Goal: Task Accomplishment & Management: Manage account settings

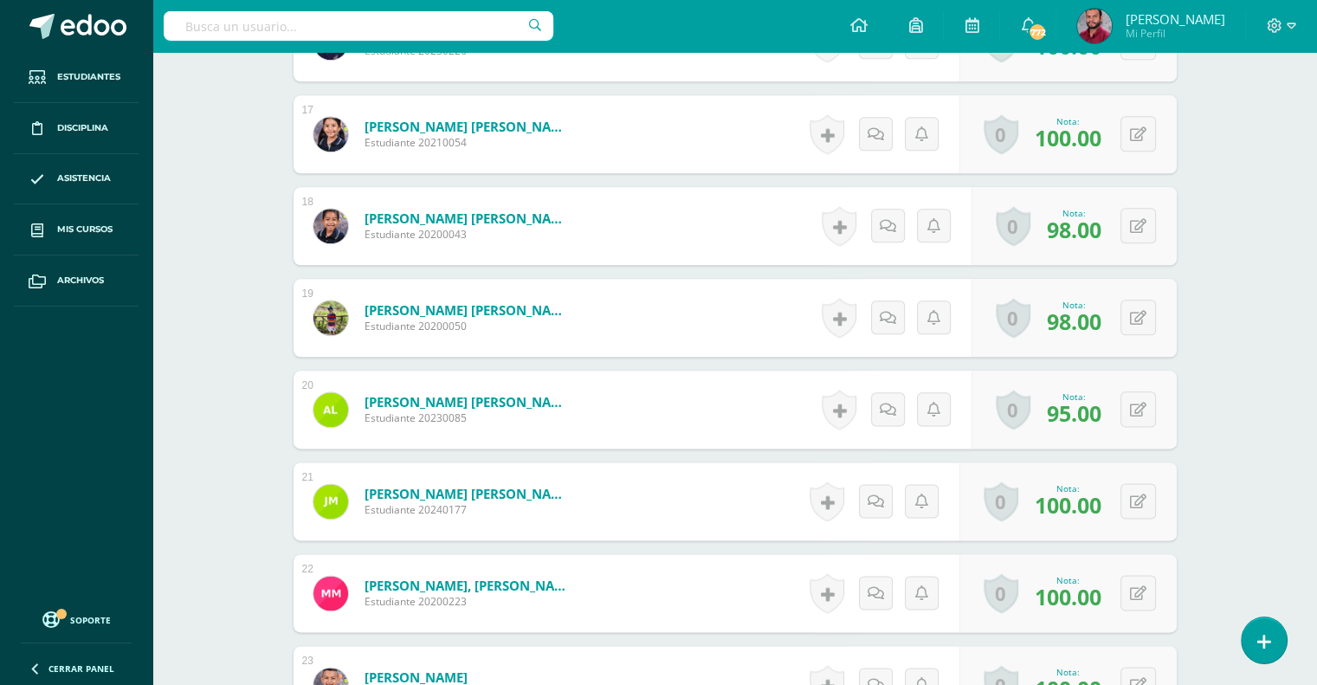
scroll to position [1933, 0]
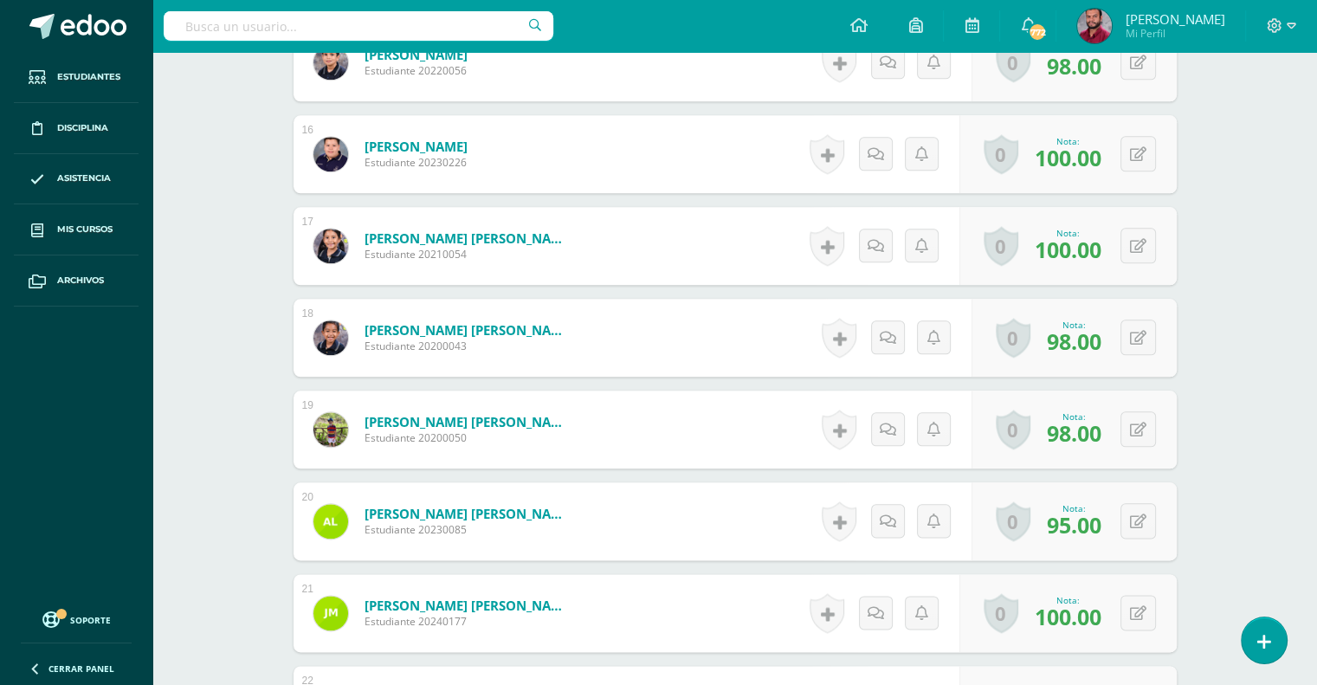
click at [1308, 177] on div "Expresión Artística Tercero Primaria "D" Herramientas Detalle de asistencias Ac…" at bounding box center [734, 264] width 1165 height 4291
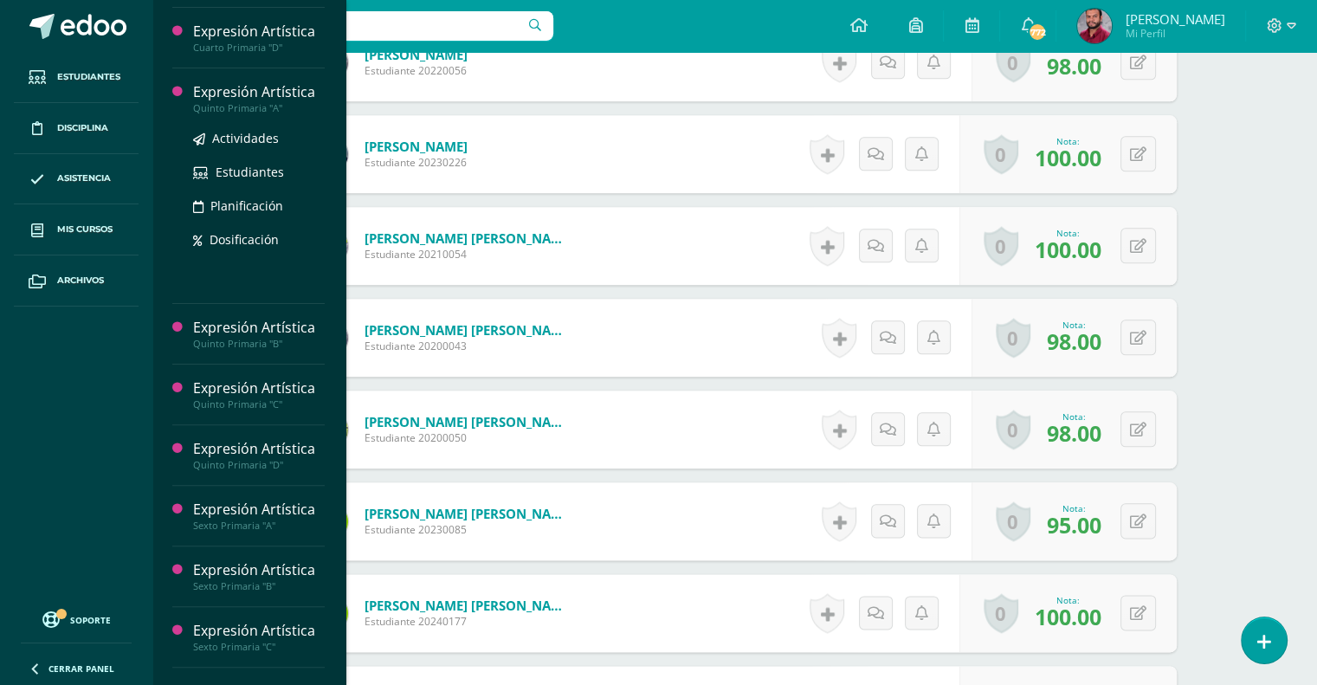
scroll to position [456, 0]
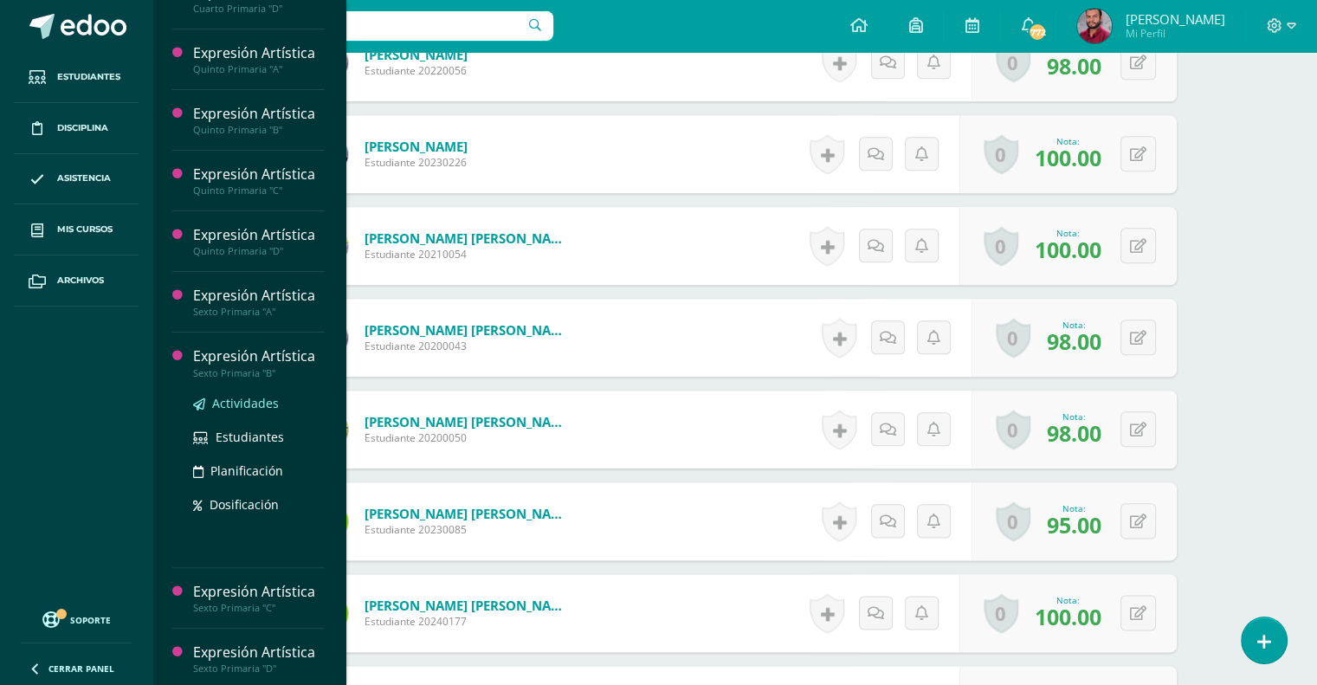
click at [255, 397] on span "Actividades" at bounding box center [245, 403] width 67 height 16
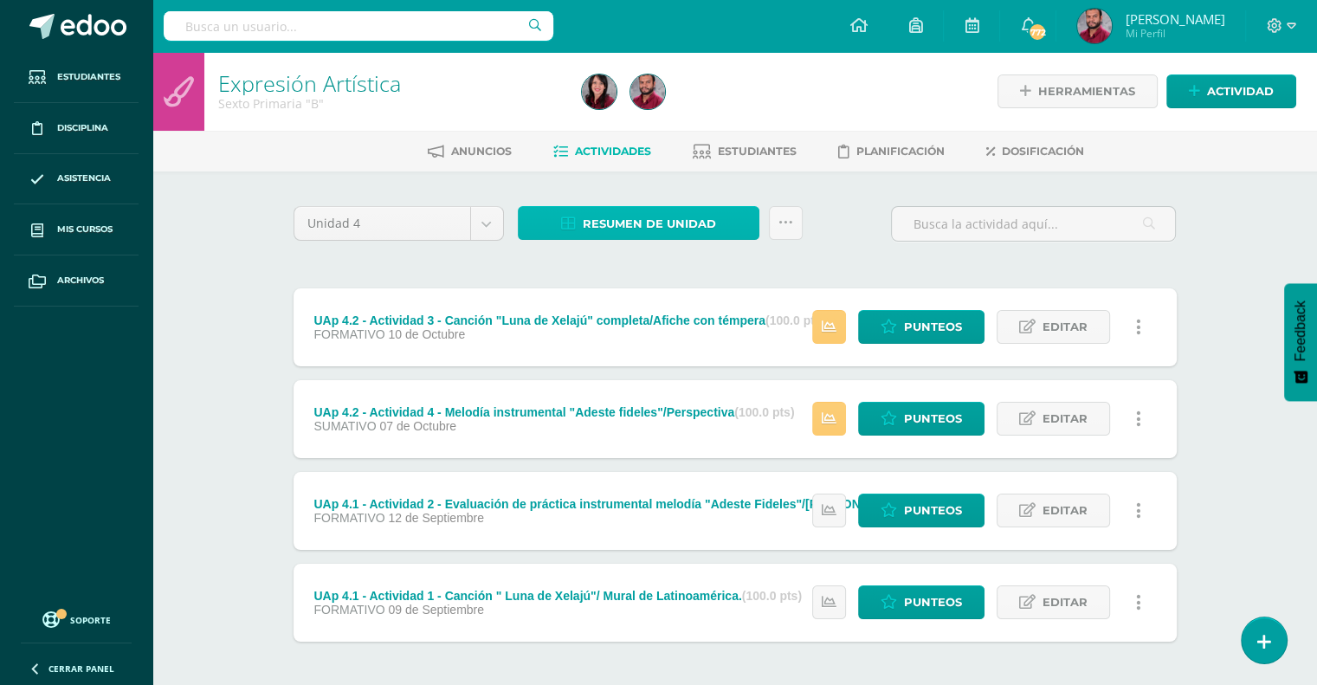
click at [637, 229] on span "Resumen de unidad" at bounding box center [649, 224] width 133 height 32
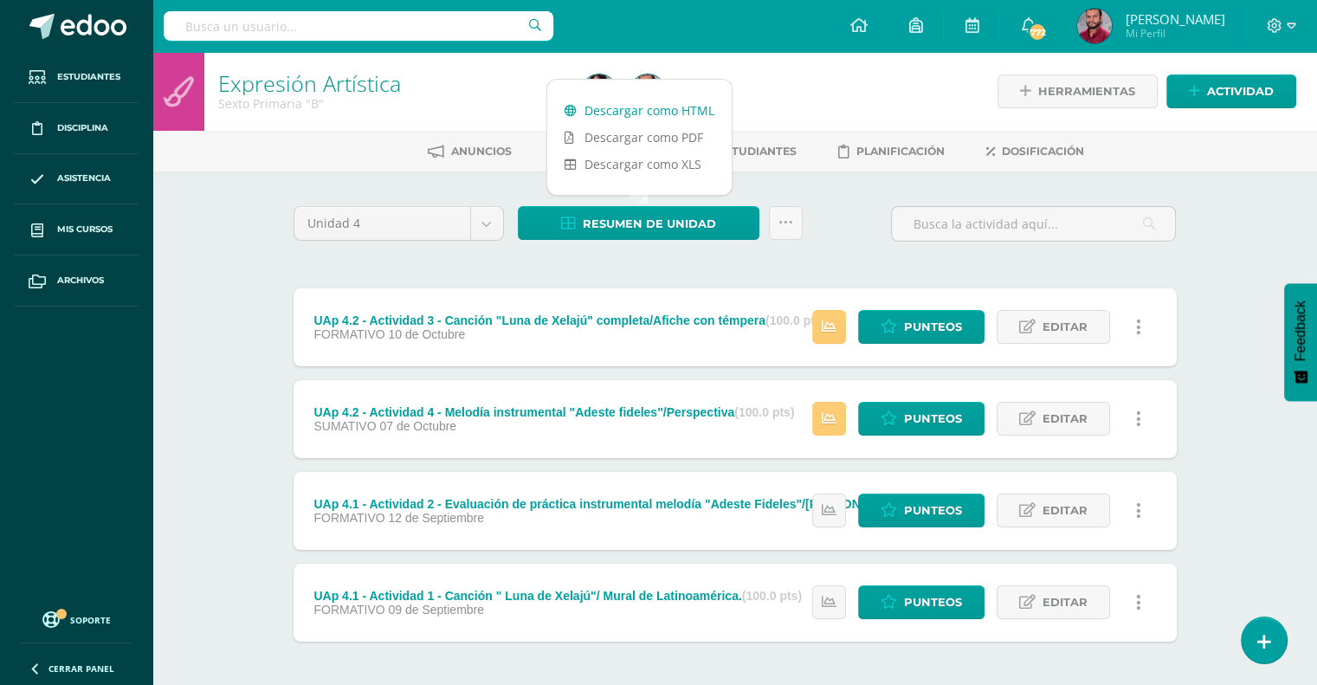
click at [668, 100] on link "Descargar como HTML" at bounding box center [639, 110] width 184 height 27
click at [810, 238] on div "Unidad 4 Unidad 1 Unidad 2 Unidad 3 Unidad 4 Resumen de unidad Subir actividade…" at bounding box center [735, 230] width 897 height 49
click at [783, 221] on icon at bounding box center [785, 223] width 15 height 15
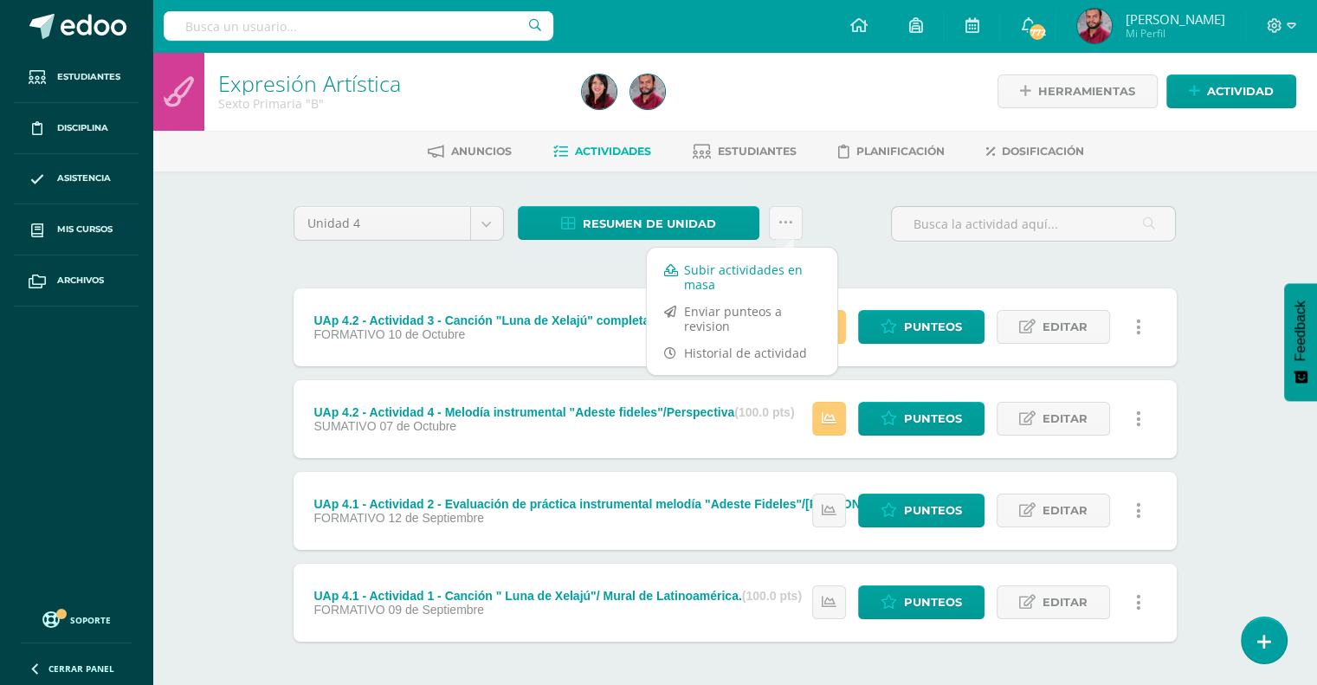
click at [755, 275] on link "Subir actividades en masa" at bounding box center [742, 277] width 190 height 42
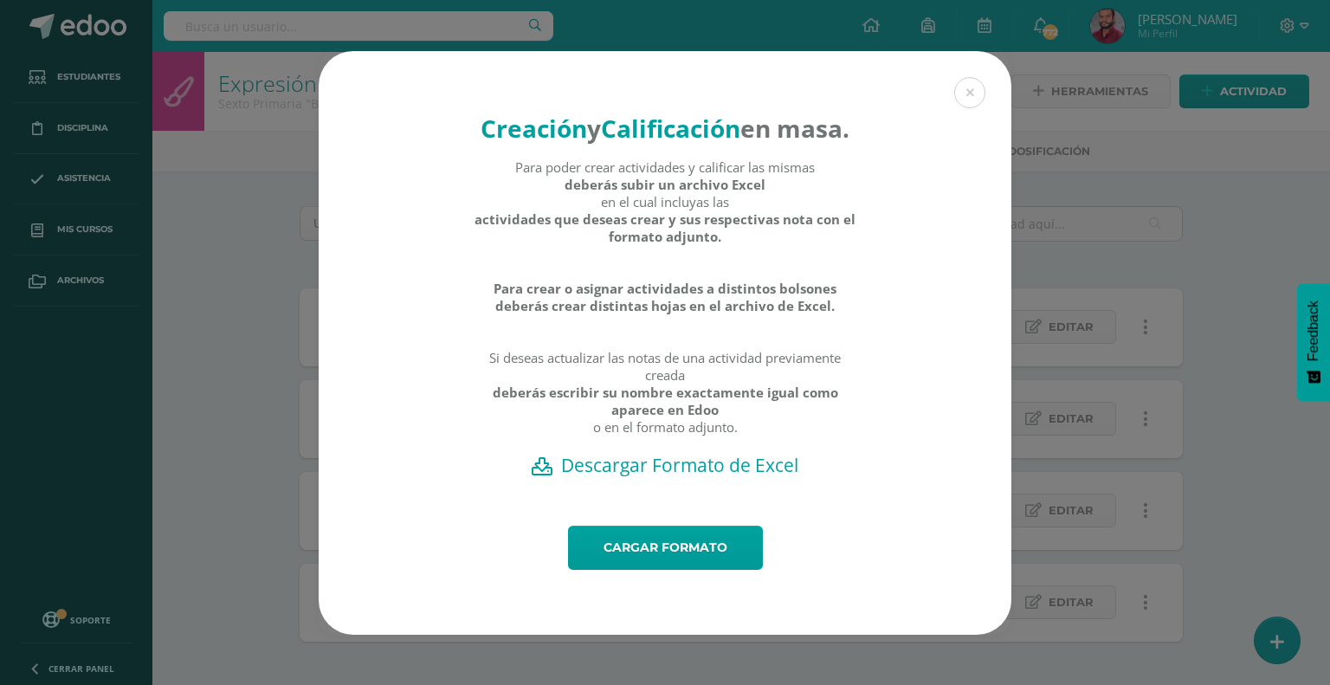
click at [701, 477] on h2 "Descargar Formato de Excel" at bounding box center [665, 465] width 632 height 24
click at [731, 570] on link "Cargar formato" at bounding box center [665, 548] width 195 height 44
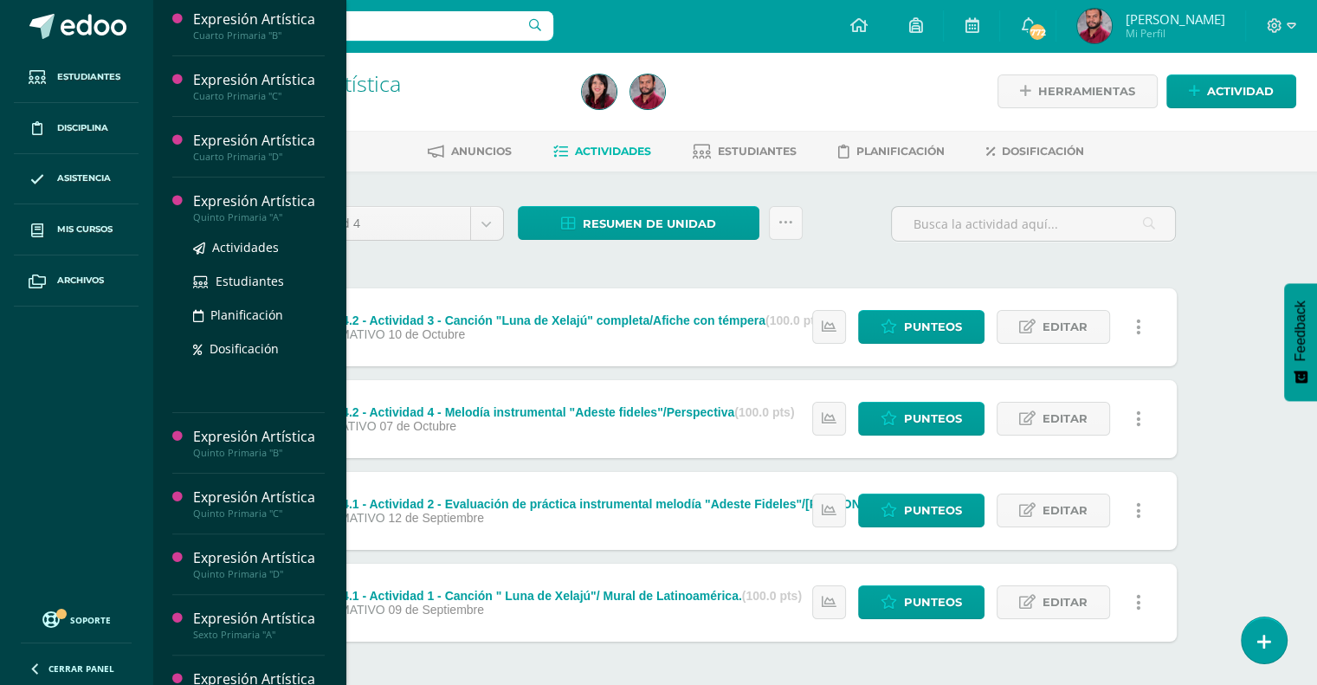
scroll to position [308, 0]
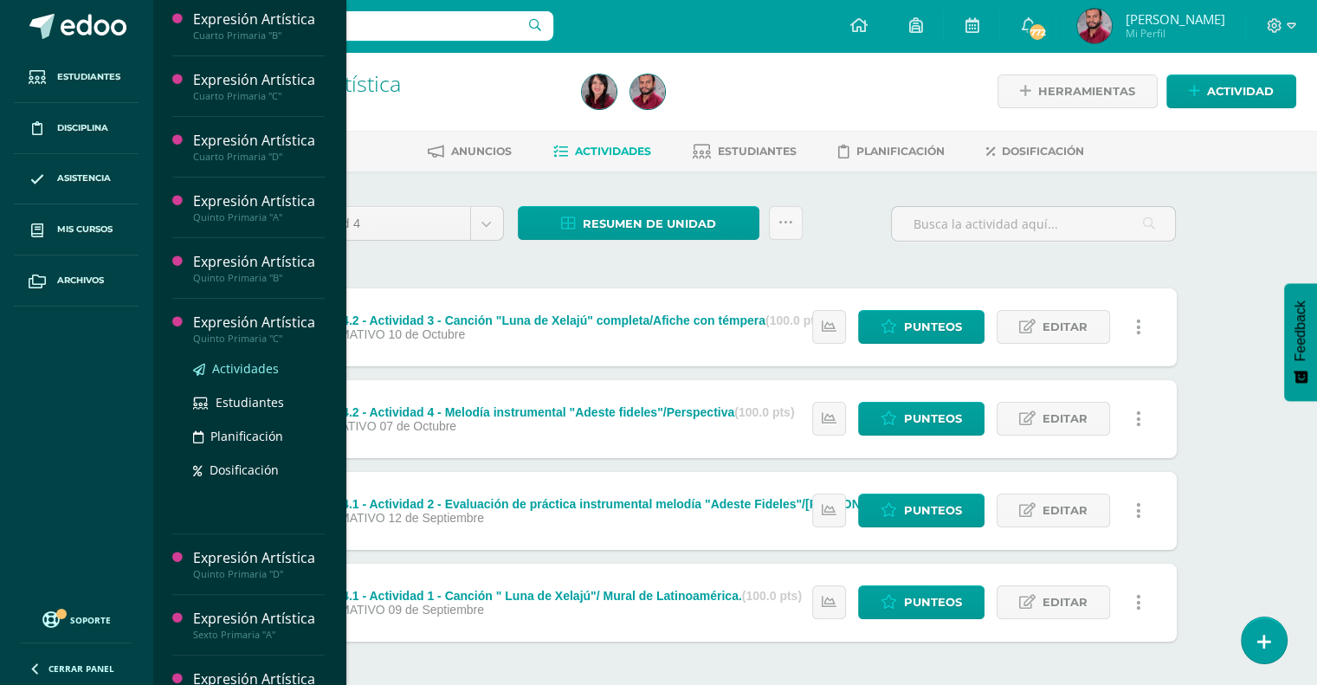
click at [246, 361] on span "Actividades" at bounding box center [245, 368] width 67 height 16
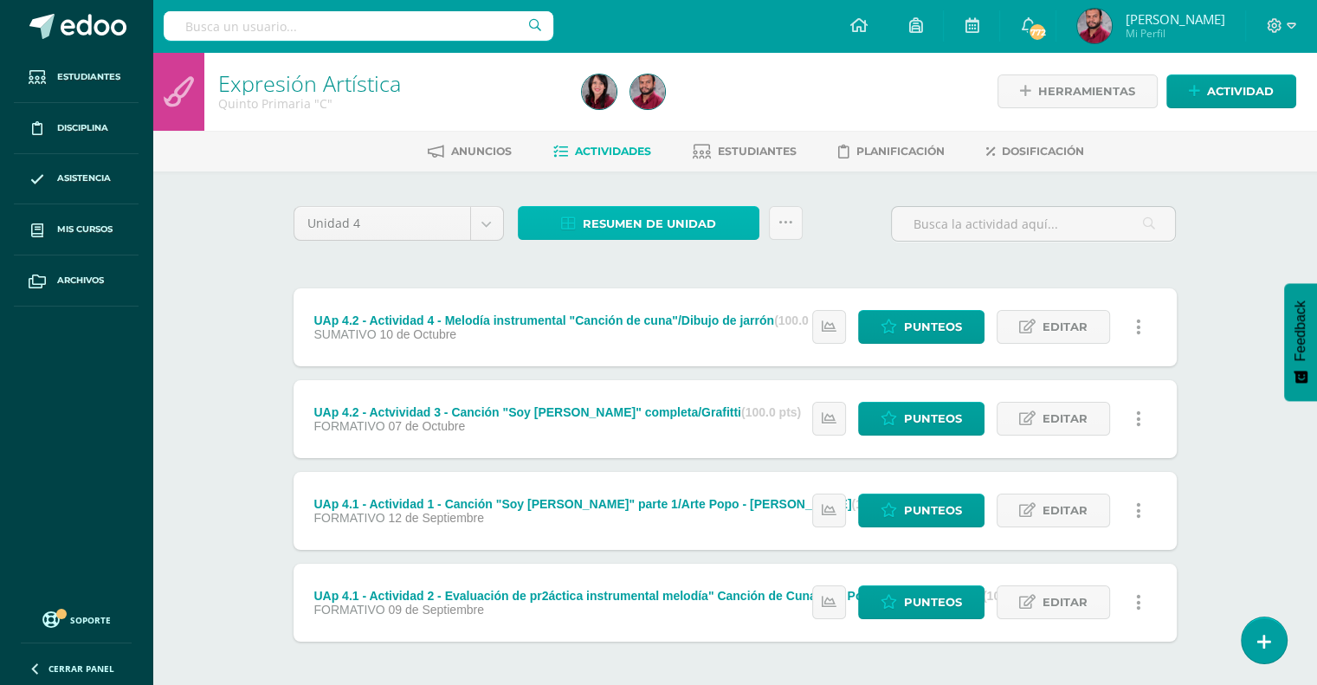
click at [702, 220] on span "Resumen de unidad" at bounding box center [649, 224] width 133 height 32
click at [843, 218] on div "Unidad 4 Unidad 1 Unidad 2 Unidad 3 Unidad 4 Resumen de unidad Subir actividade…" at bounding box center [735, 230] width 897 height 49
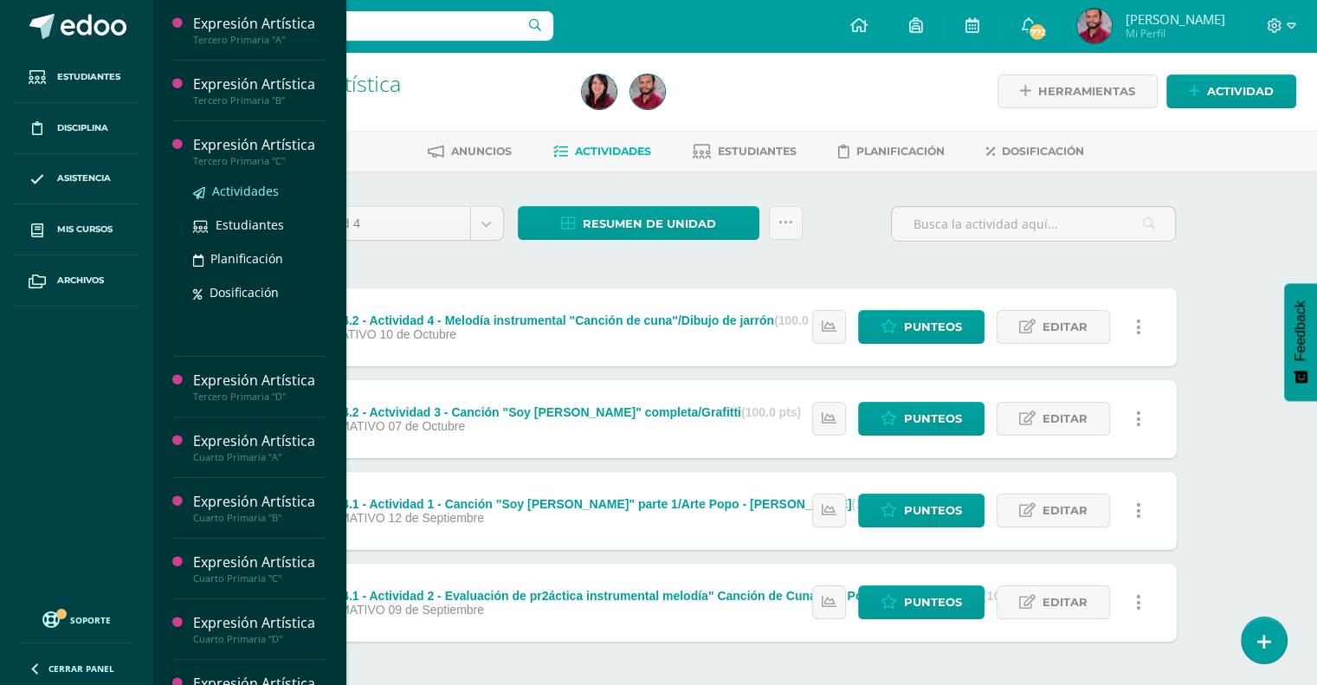
click at [219, 184] on span "Actividades" at bounding box center [245, 191] width 67 height 16
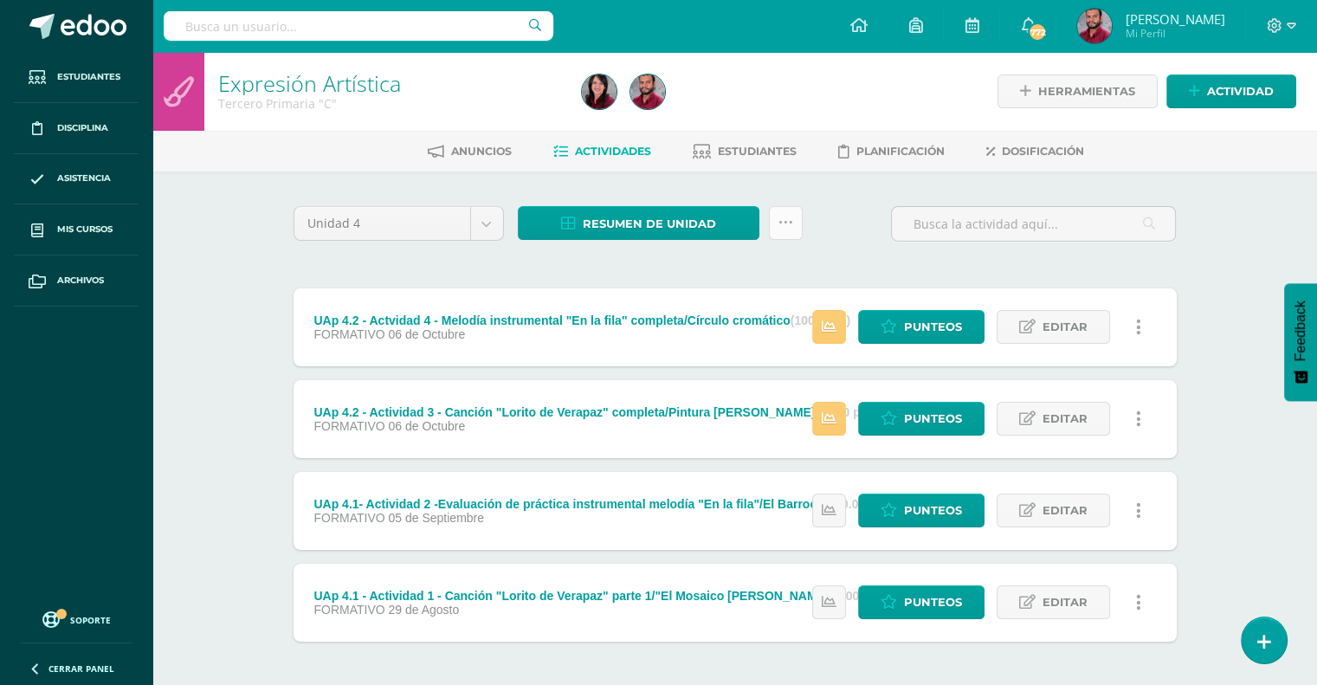
click at [779, 221] on icon at bounding box center [785, 223] width 15 height 15
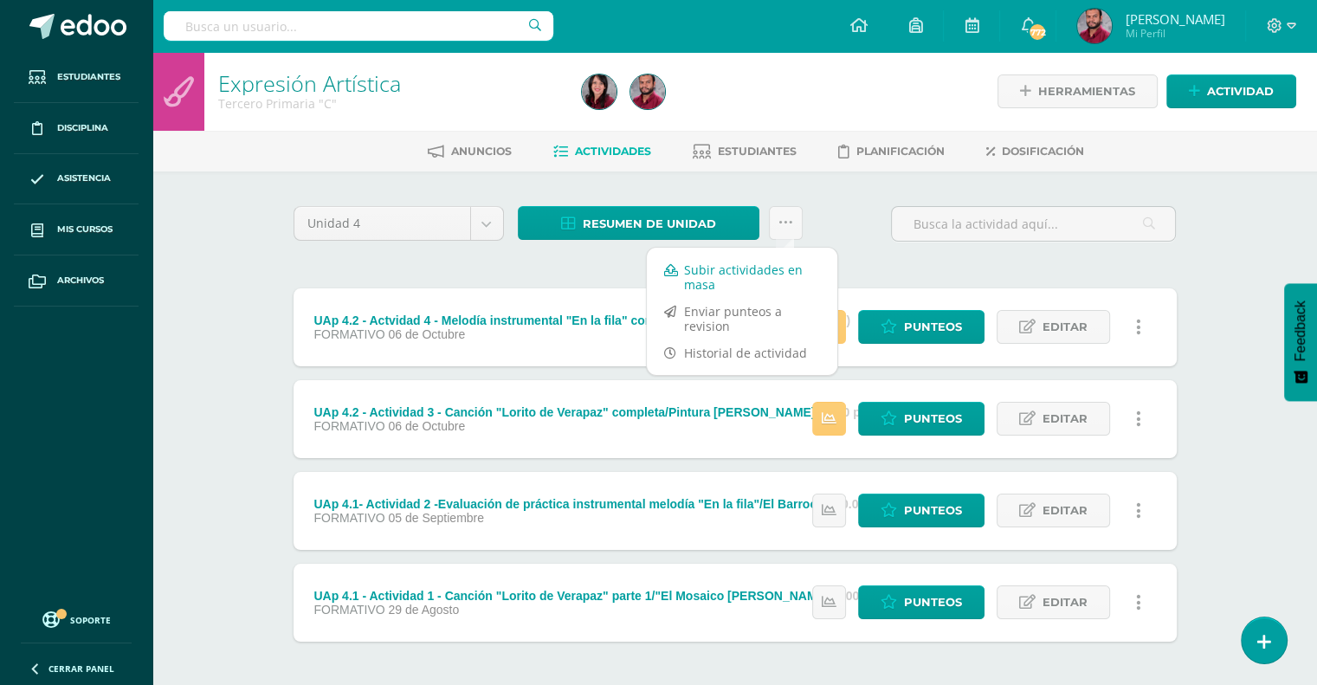
click at [746, 268] on link "Subir actividades en masa" at bounding box center [742, 277] width 190 height 42
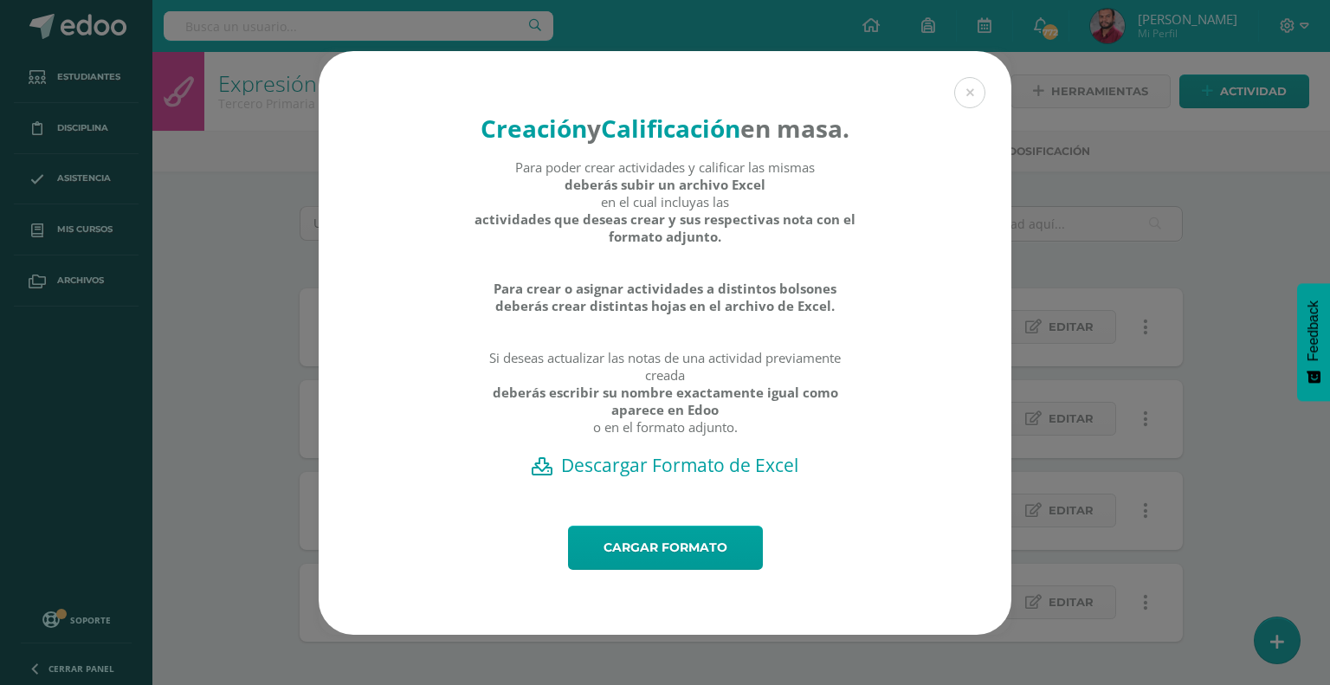
click at [693, 477] on h2 "Descargar Formato de Excel" at bounding box center [665, 465] width 632 height 24
click at [959, 77] on button at bounding box center [969, 92] width 31 height 31
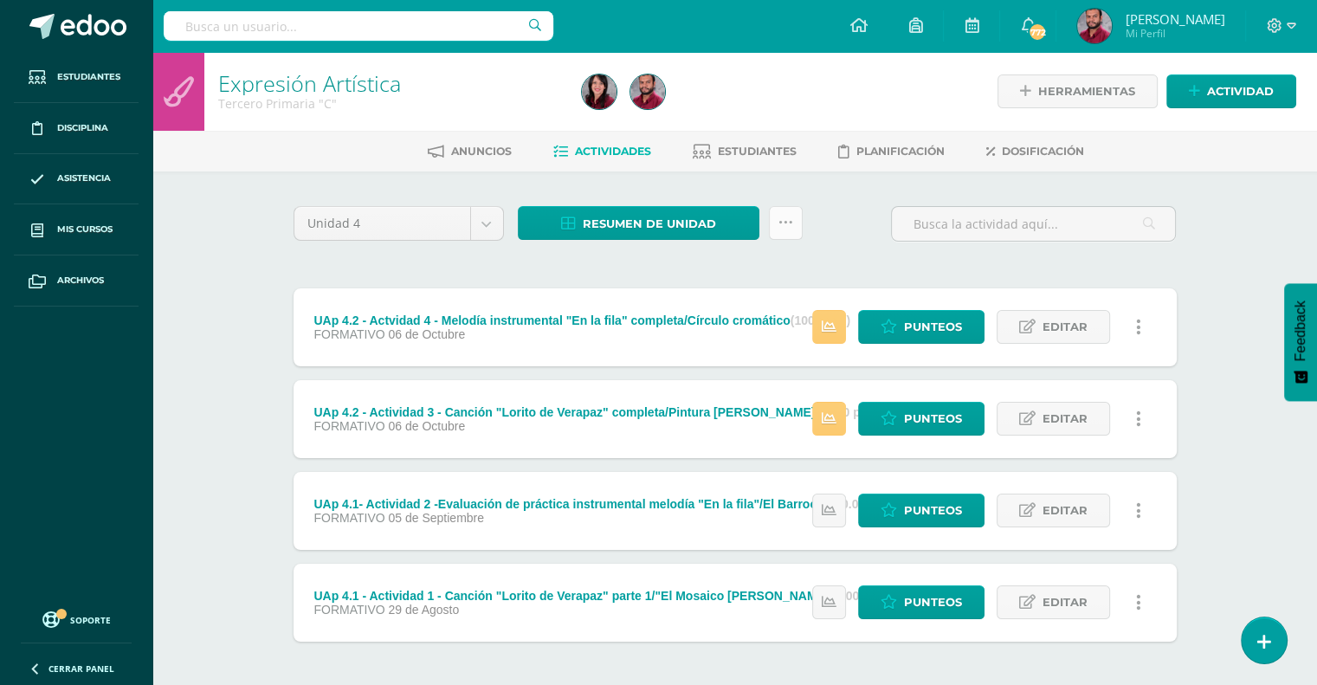
click at [782, 221] on icon at bounding box center [785, 223] width 15 height 15
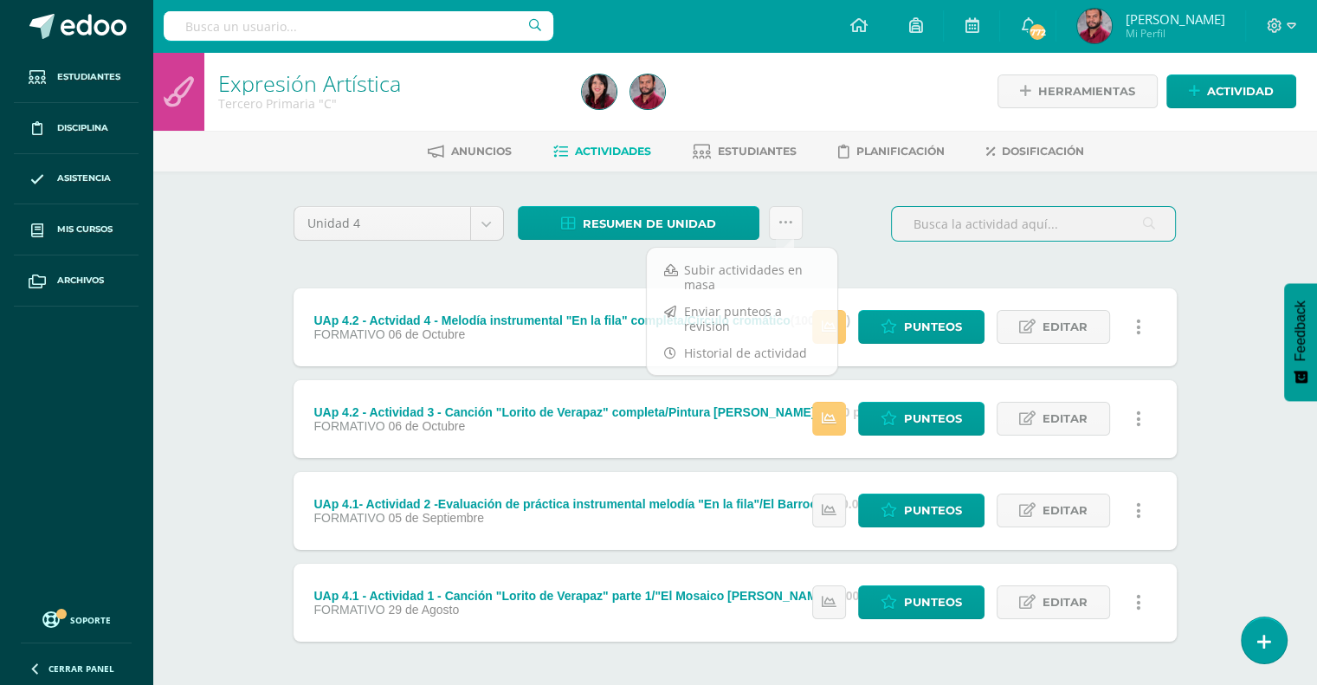
click at [896, 238] on input "text" at bounding box center [1033, 224] width 283 height 34
click at [787, 221] on icon at bounding box center [785, 223] width 15 height 15
click at [765, 269] on link "Subir actividades en masa" at bounding box center [742, 277] width 190 height 42
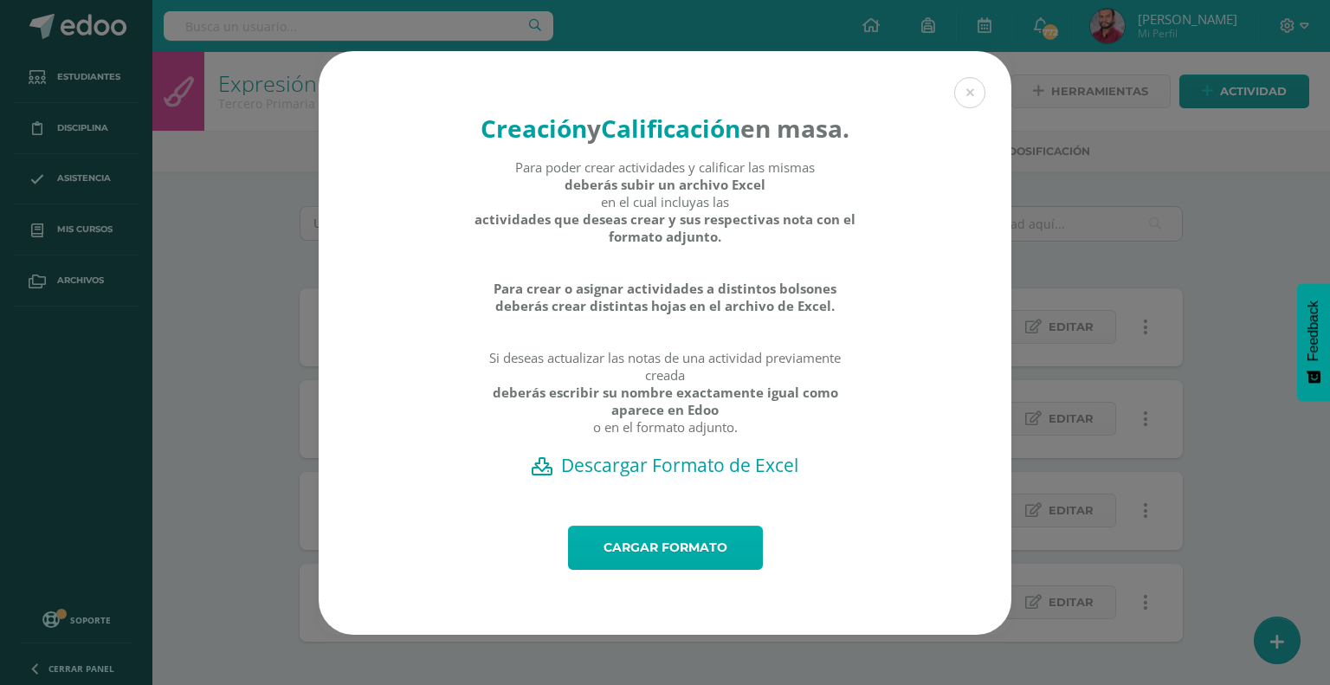
click at [703, 563] on link "Cargar formato" at bounding box center [665, 548] width 195 height 44
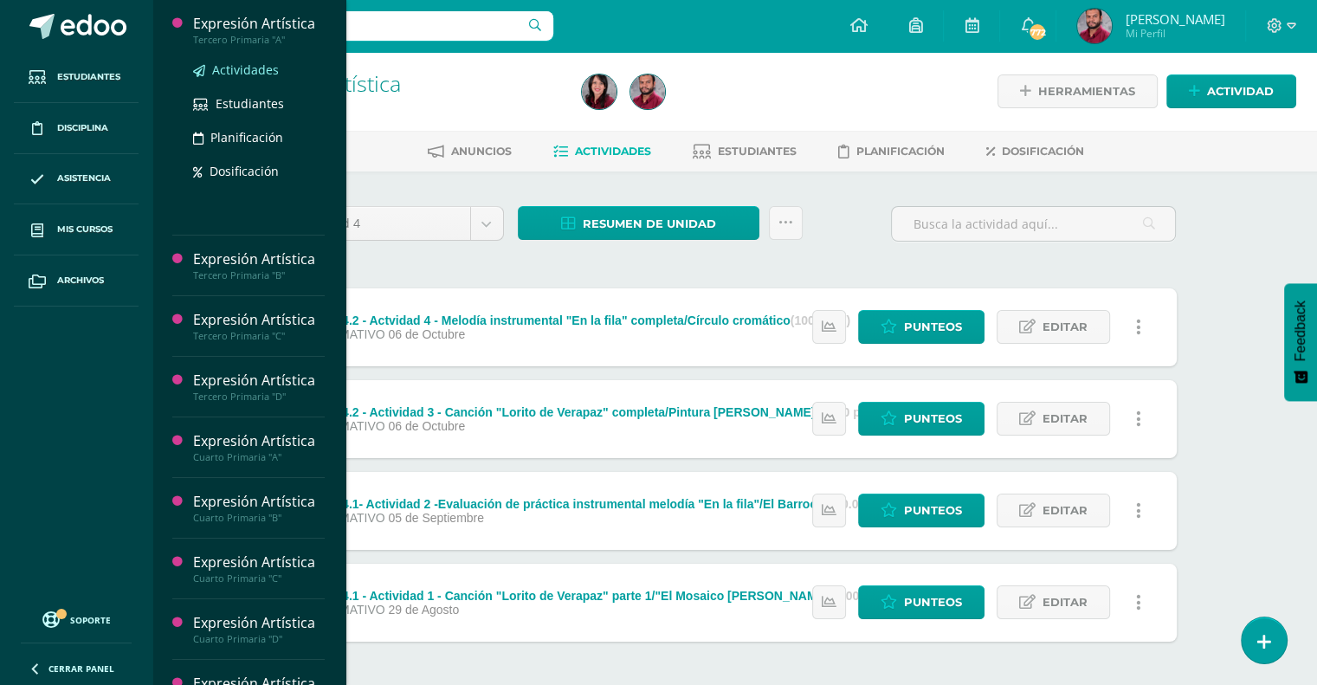
click at [229, 62] on span "Actividades" at bounding box center [245, 69] width 67 height 16
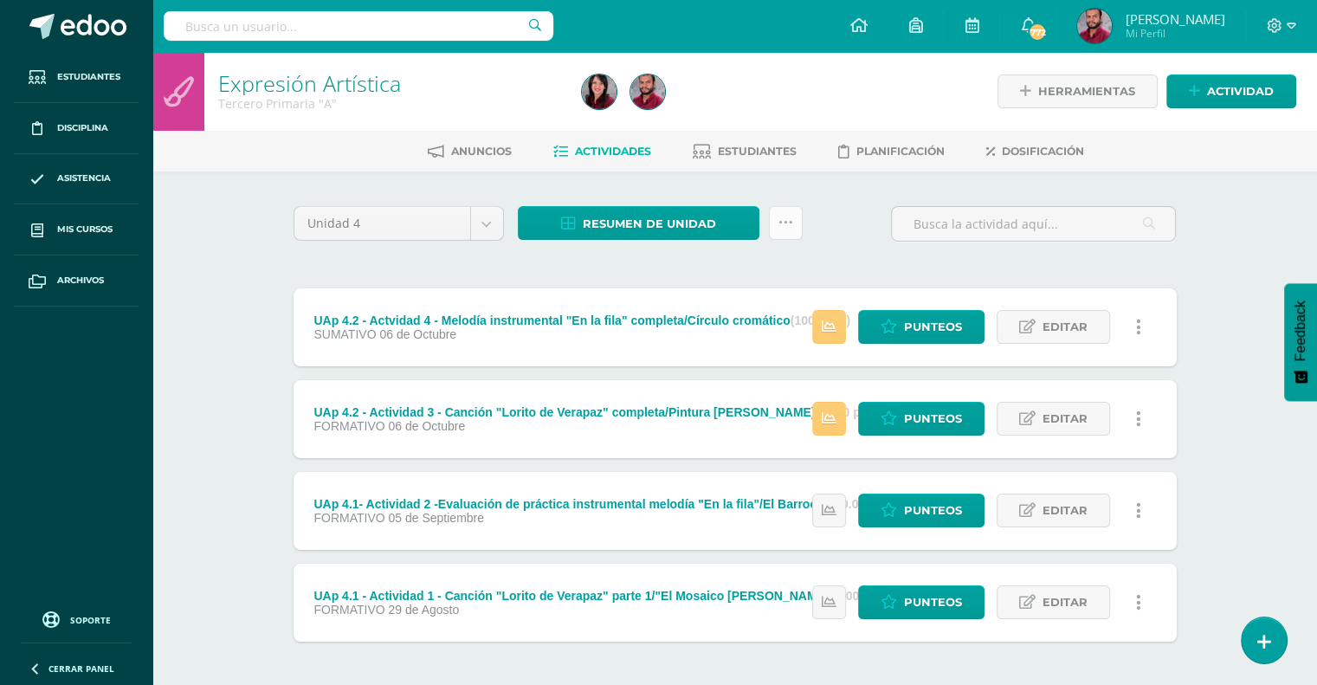
click at [797, 222] on link at bounding box center [786, 223] width 34 height 34
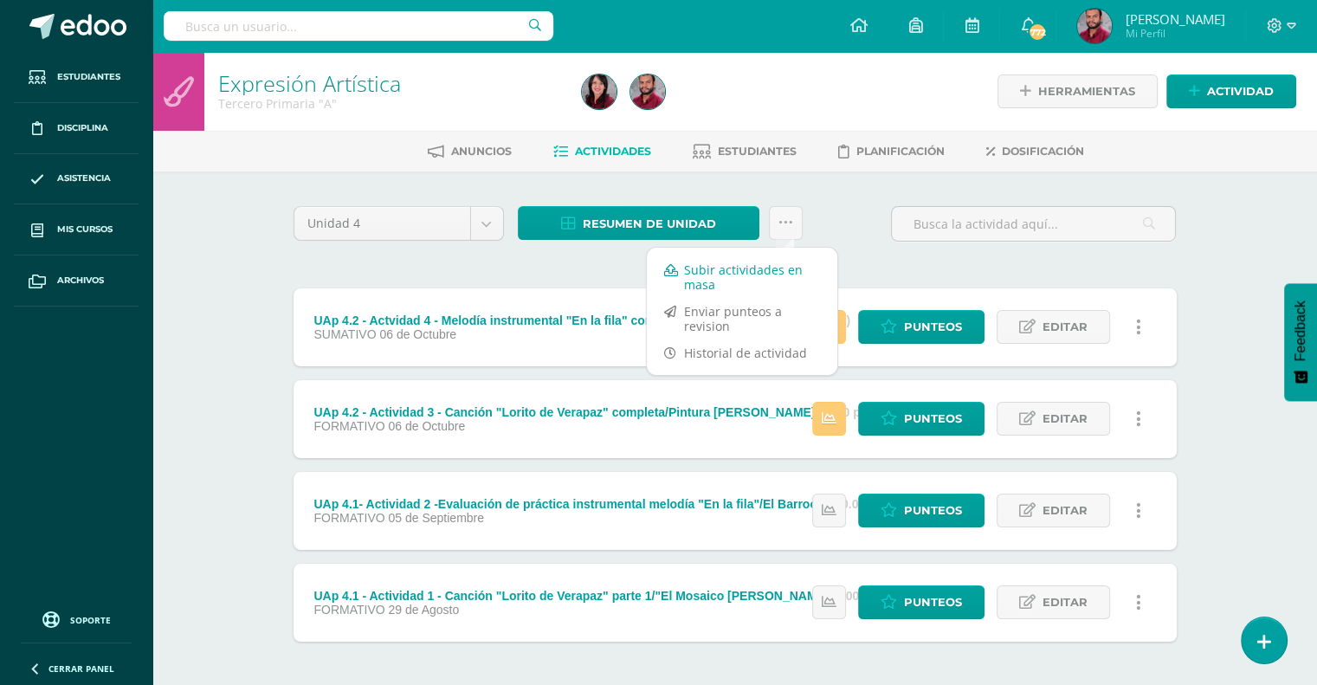
click at [747, 272] on link "Subir actividades en masa" at bounding box center [742, 277] width 190 height 42
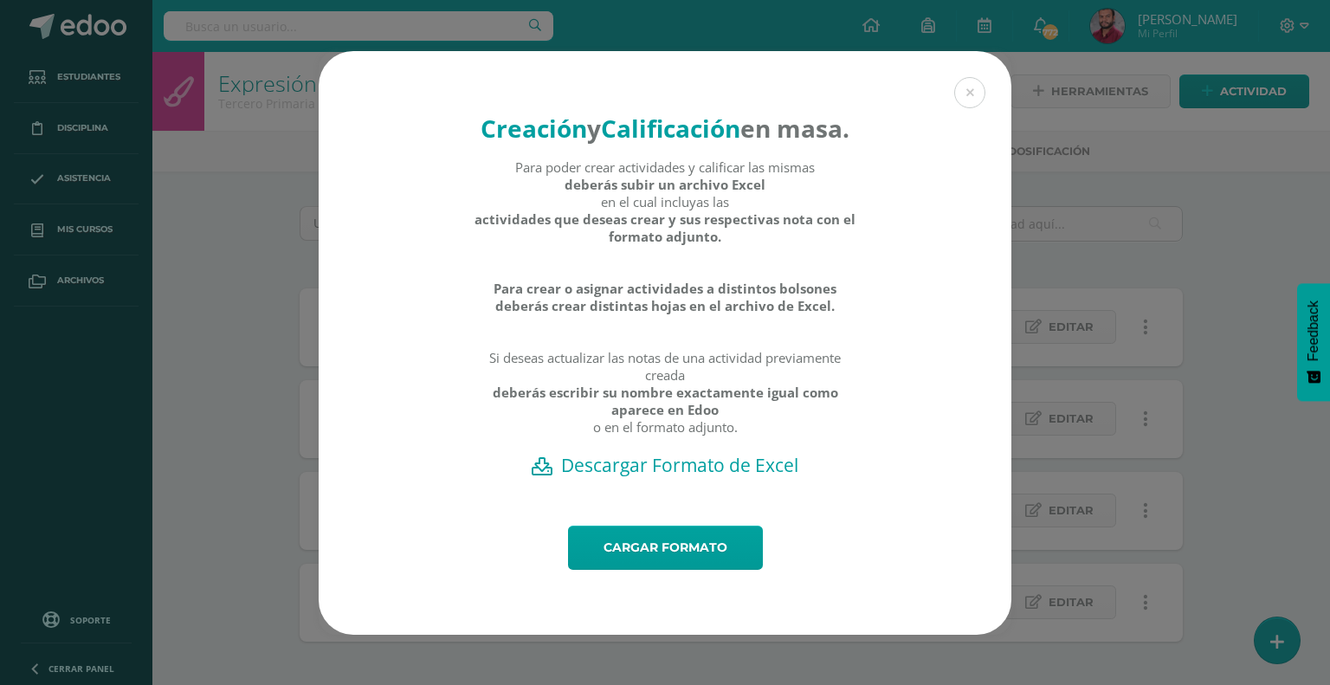
click at [712, 477] on h2 "Descargar Formato de Excel" at bounding box center [665, 465] width 632 height 24
click at [683, 567] on link "Cargar formato" at bounding box center [665, 548] width 195 height 44
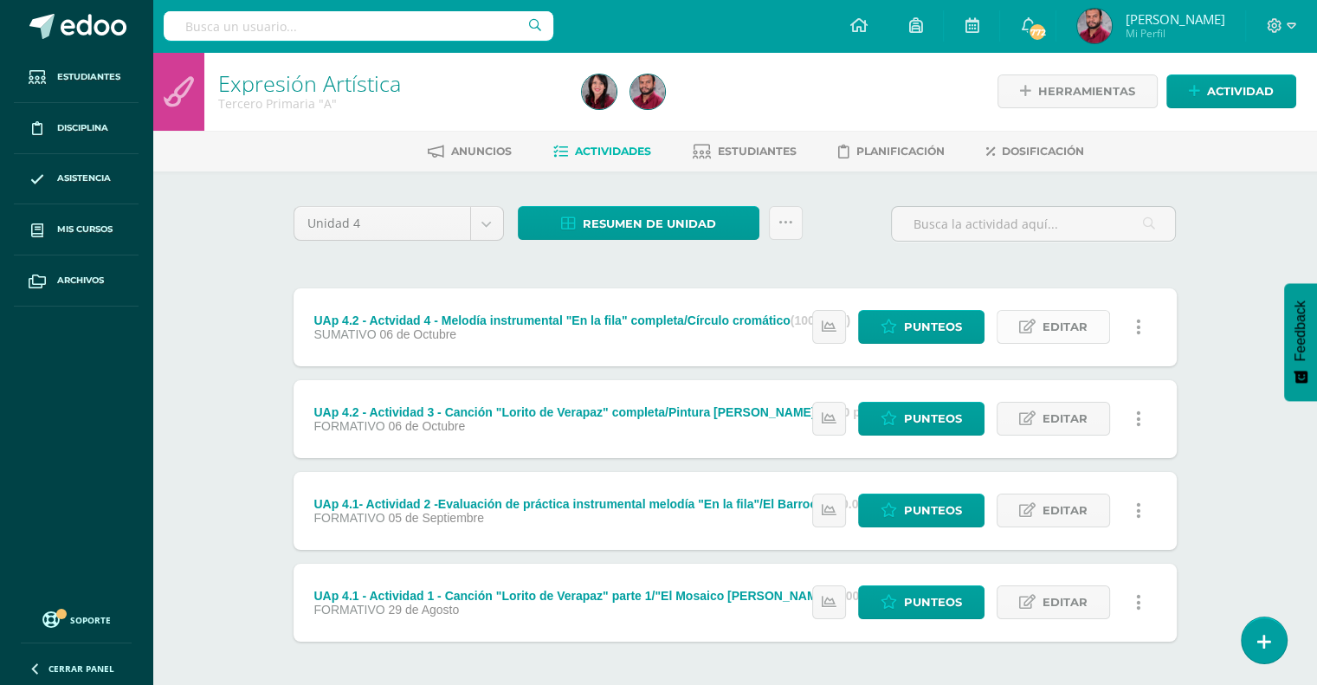
click at [1064, 335] on span "Editar" at bounding box center [1065, 327] width 45 height 32
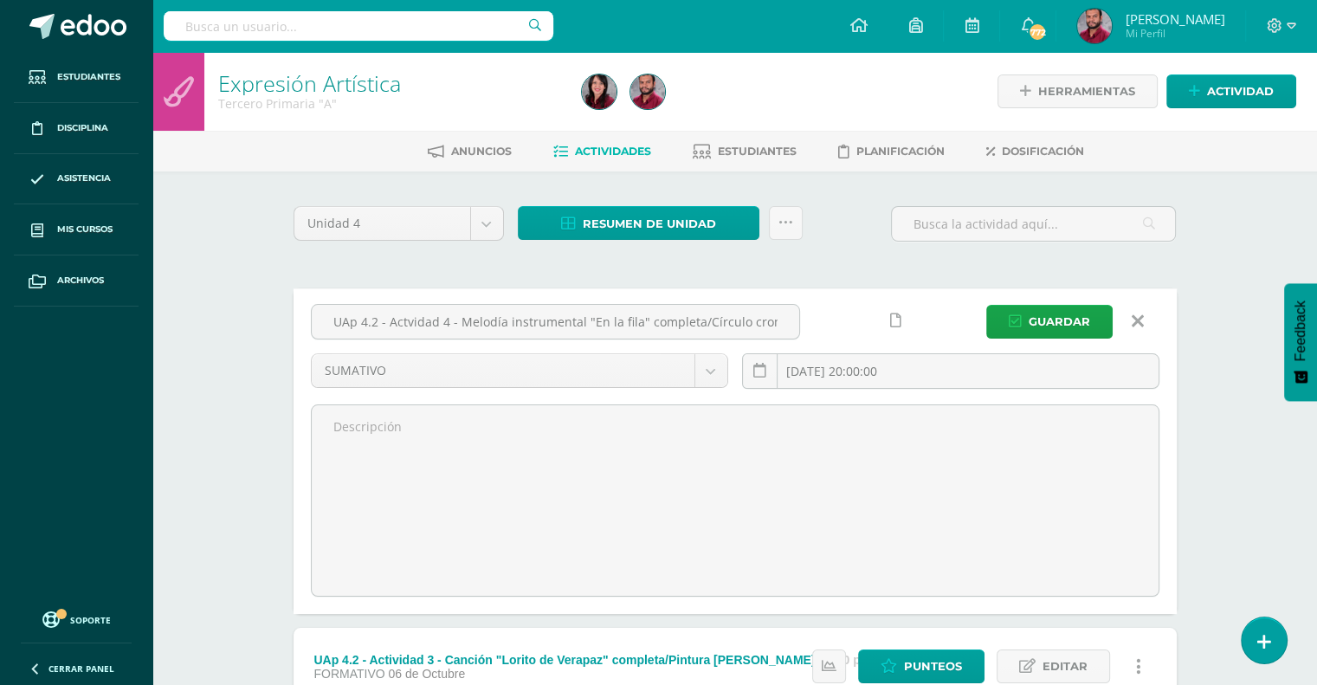
click at [1137, 328] on icon at bounding box center [1138, 321] width 12 height 19
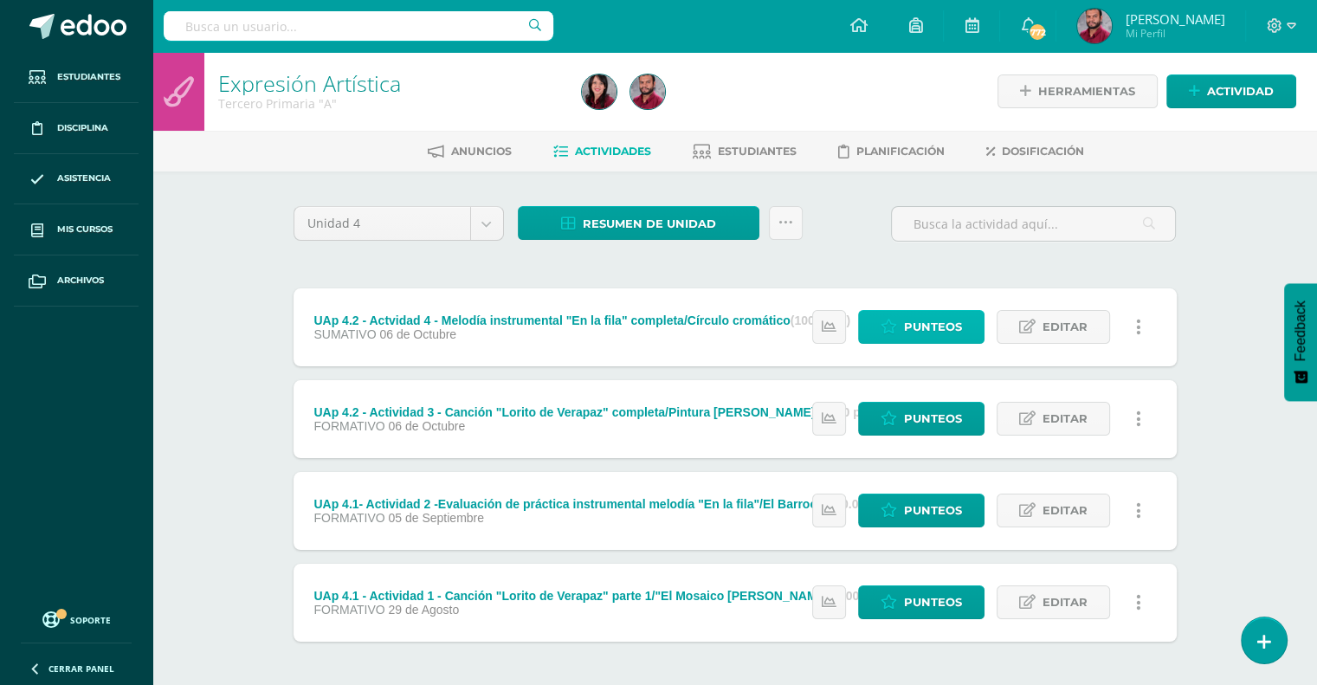
click at [913, 328] on span "Punteos" at bounding box center [933, 327] width 58 height 32
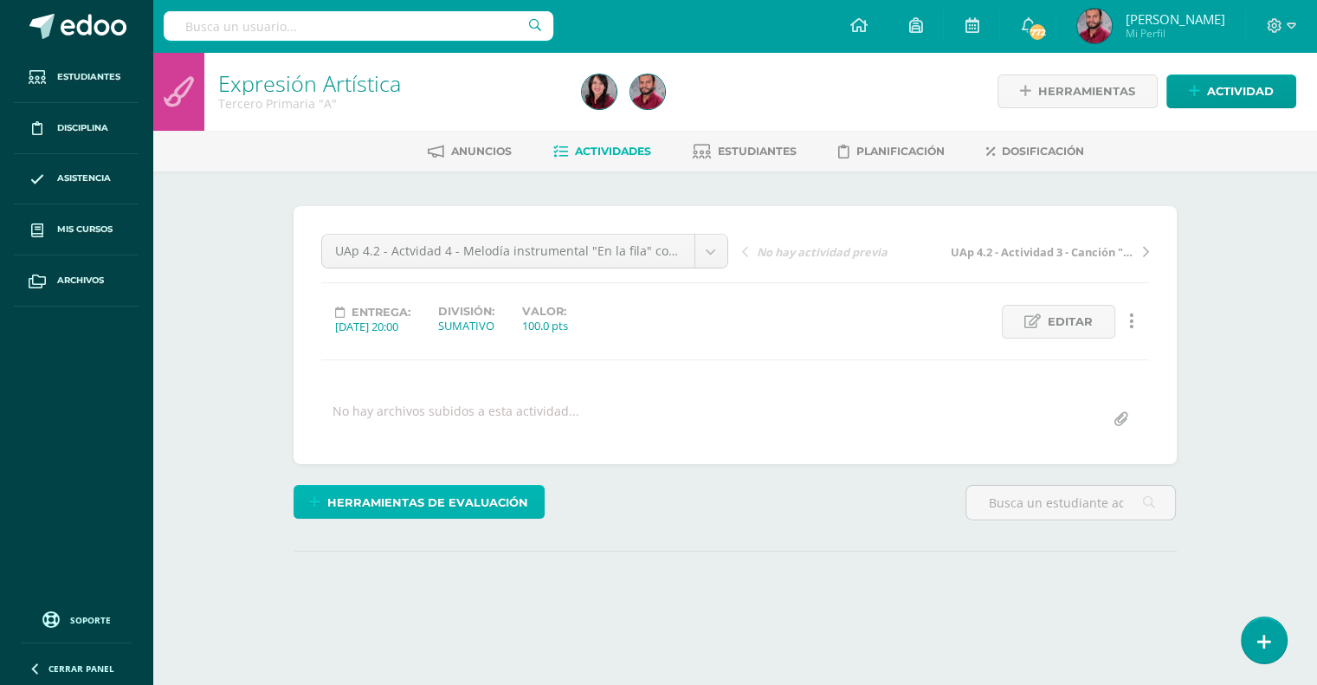
click at [477, 513] on span "Herramientas de evaluación" at bounding box center [427, 503] width 201 height 32
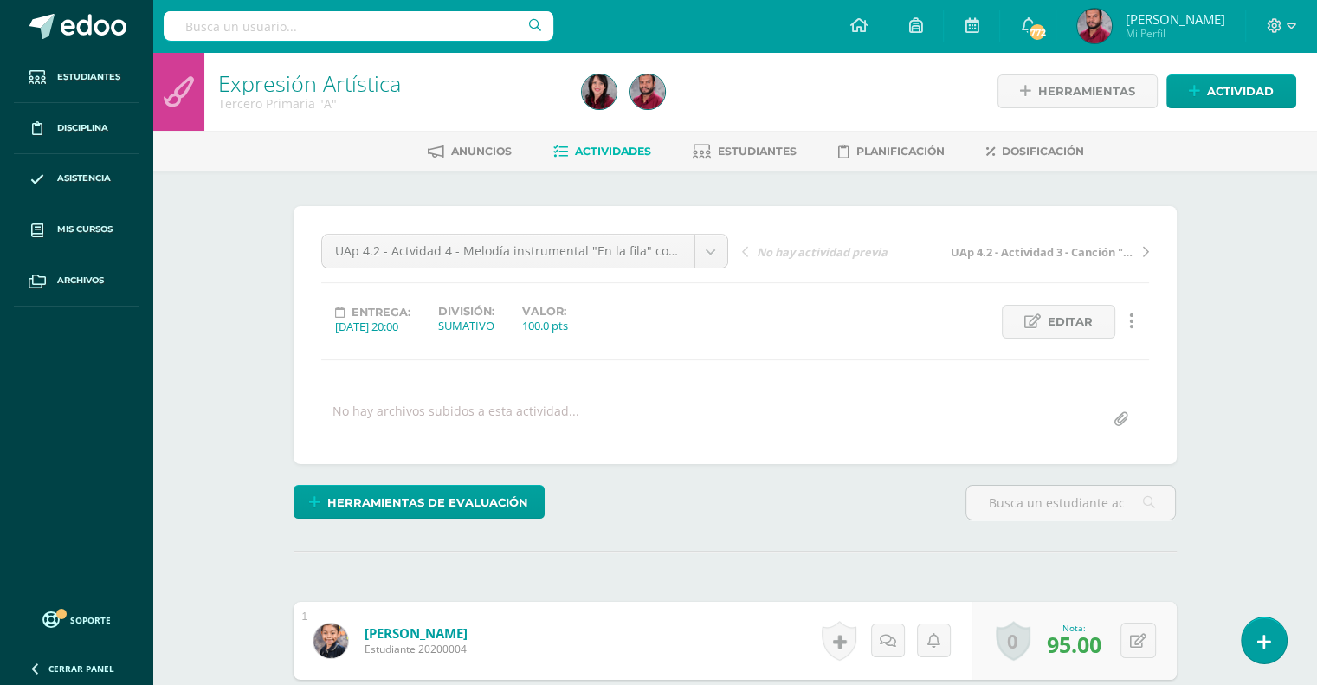
drag, startPoint x: 429, startPoint y: 493, endPoint x: 381, endPoint y: 542, distance: 69.2
click at [407, 504] on span "Herramientas de evaluación" at bounding box center [427, 503] width 201 height 32
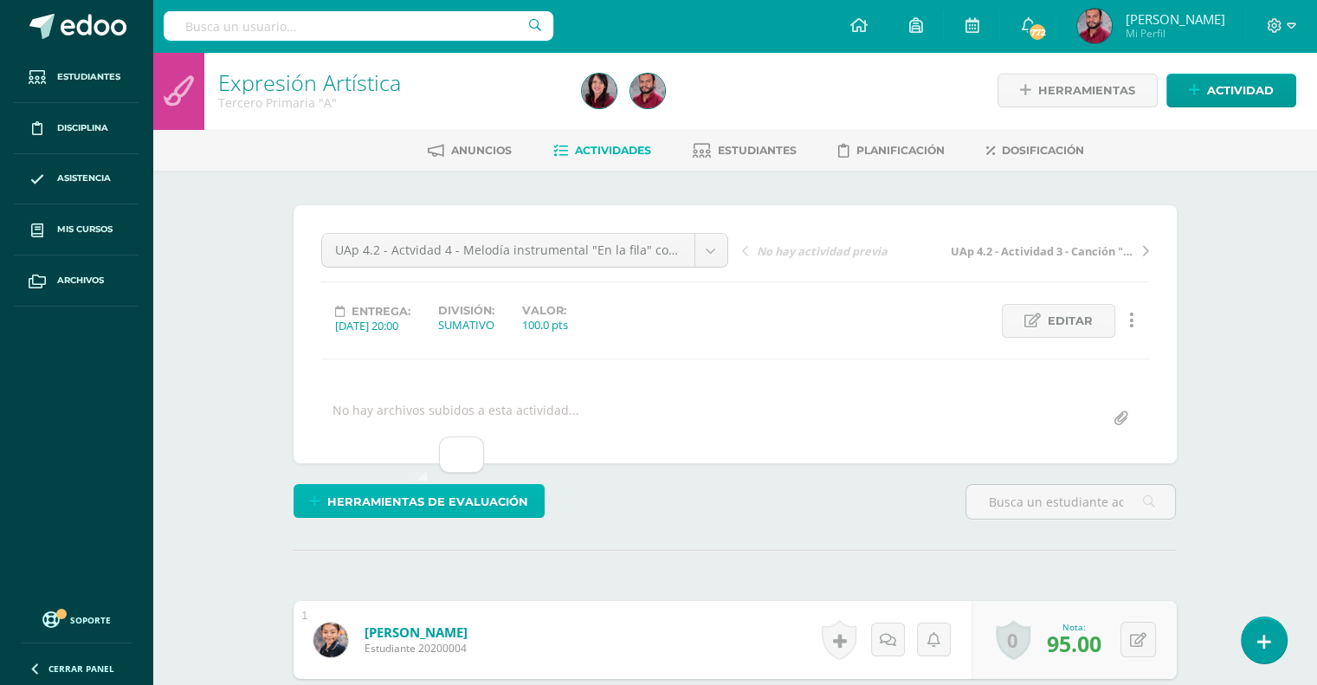
scroll to position [2, 0]
click at [478, 488] on span "Herramientas de evaluación" at bounding box center [427, 503] width 201 height 32
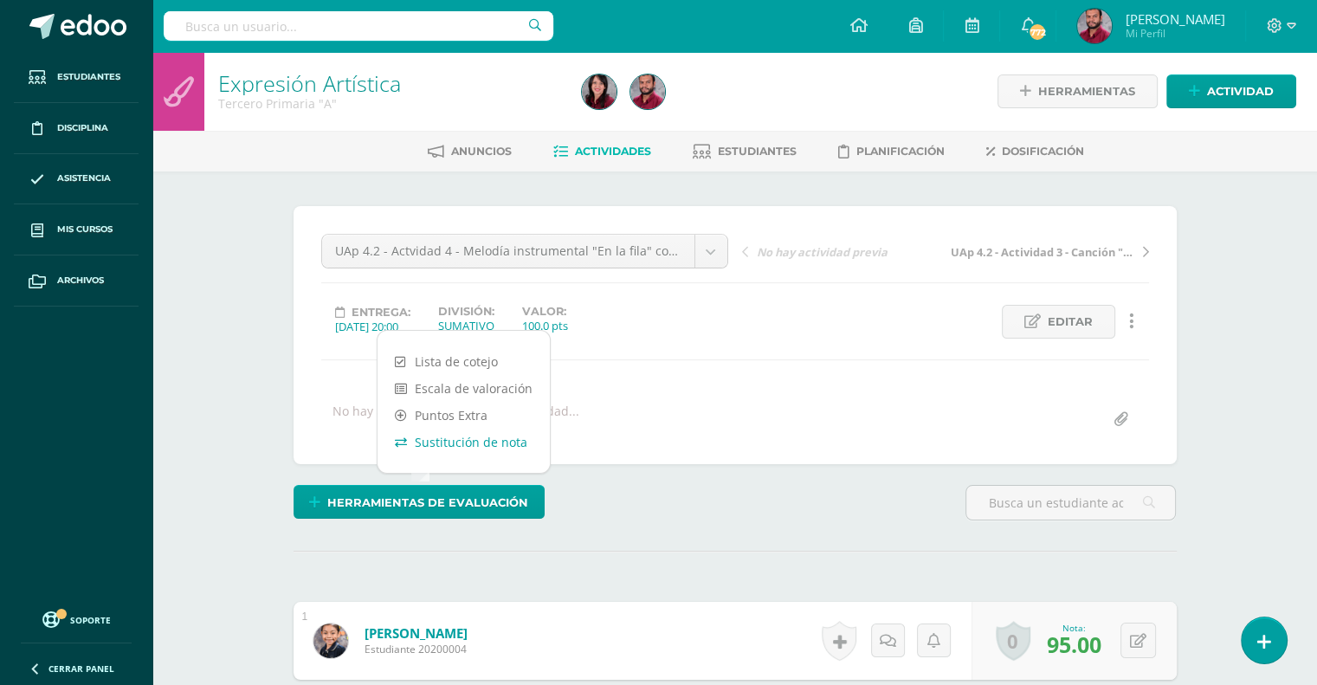
click at [481, 437] on link "Sustitución de nota" at bounding box center [464, 442] width 172 height 27
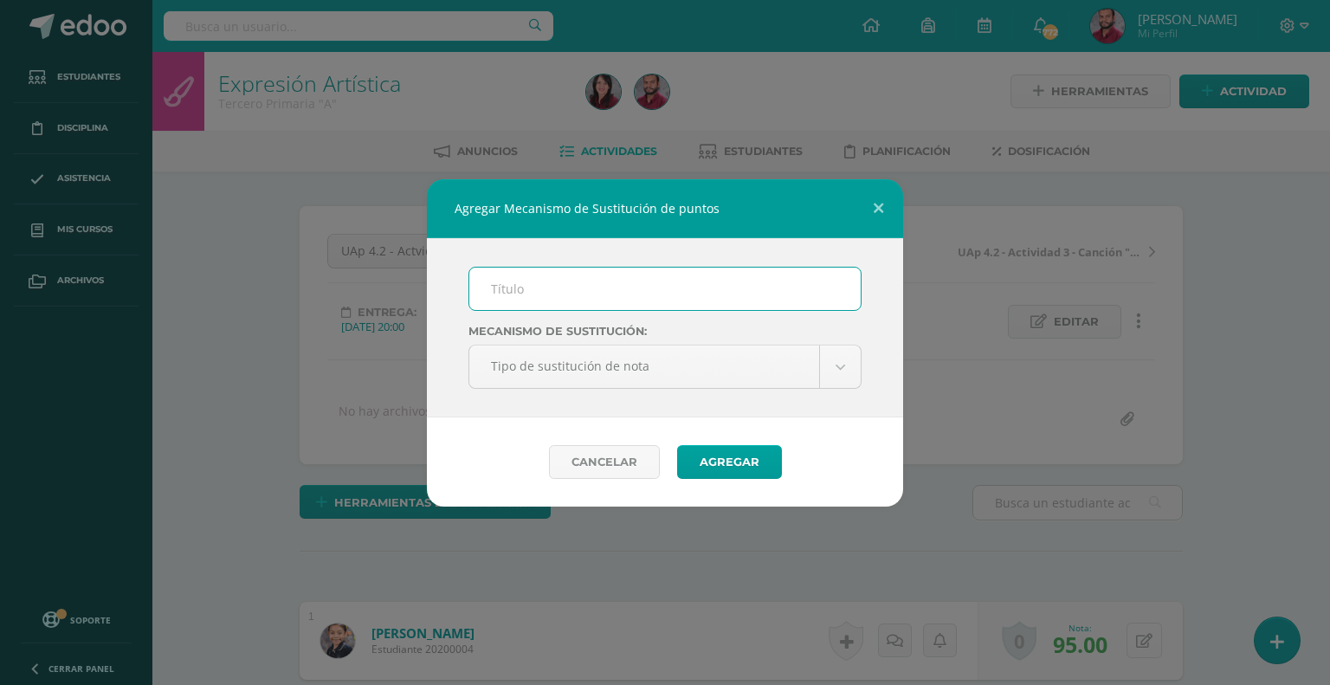
click at [575, 300] on input "text" at bounding box center [664, 289] width 391 height 42
type input "PMA"
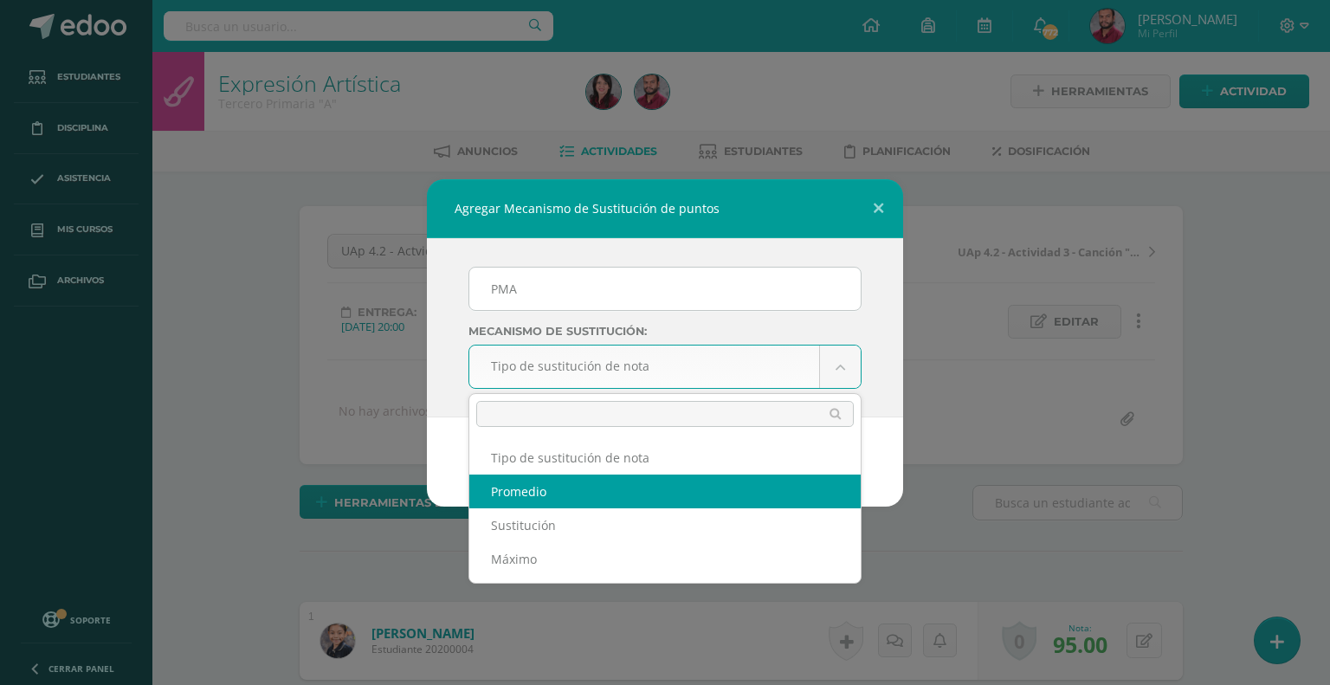
select select "average"
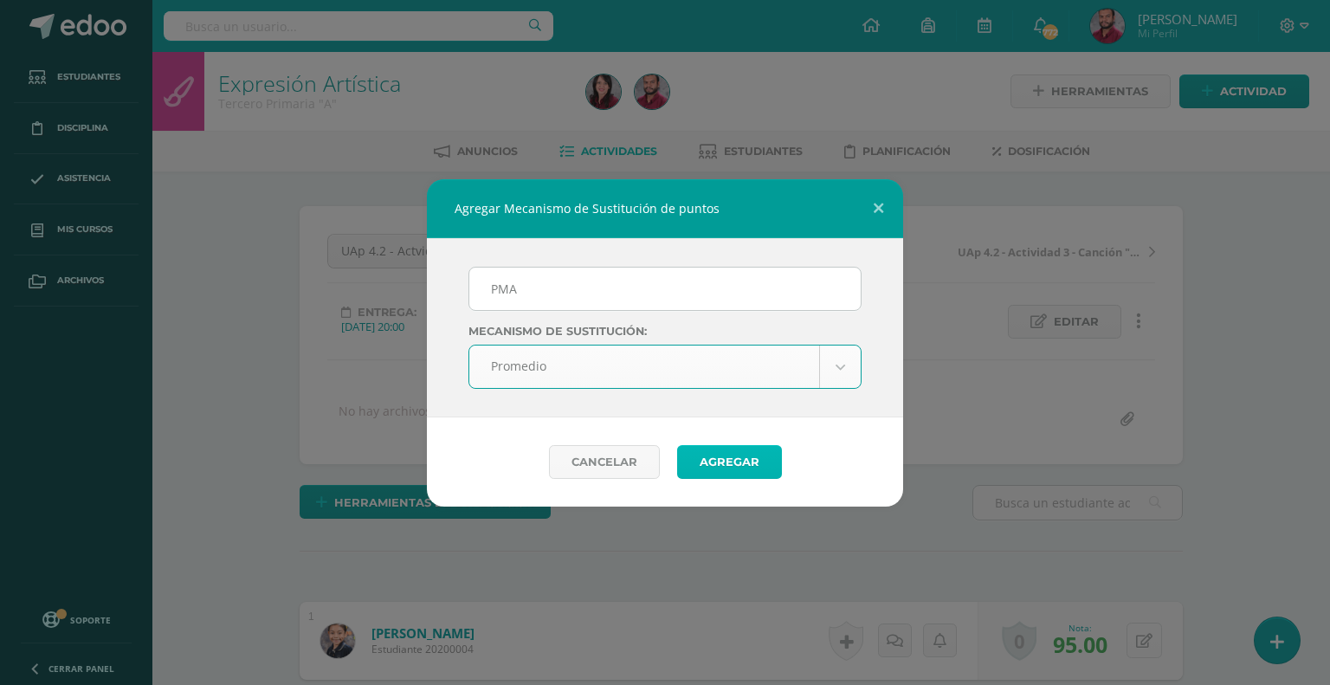
click at [723, 447] on button "Agregar" at bounding box center [729, 462] width 105 height 34
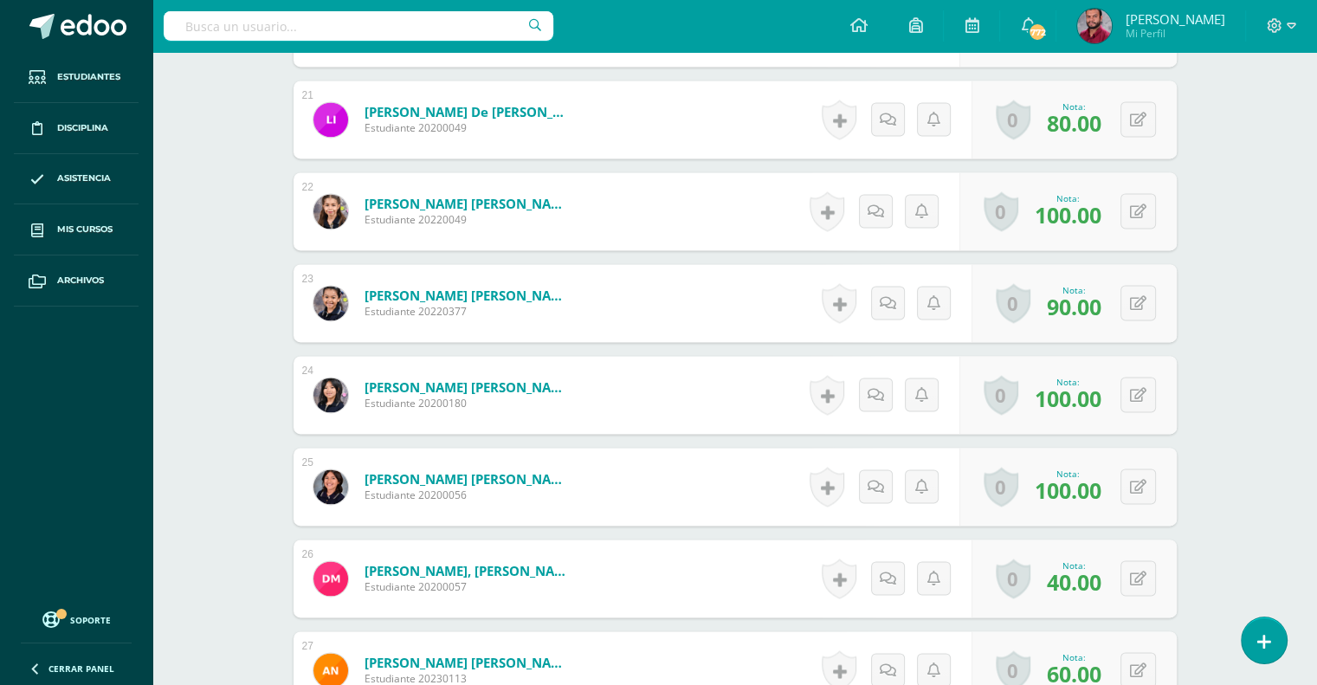
scroll to position [2508, 0]
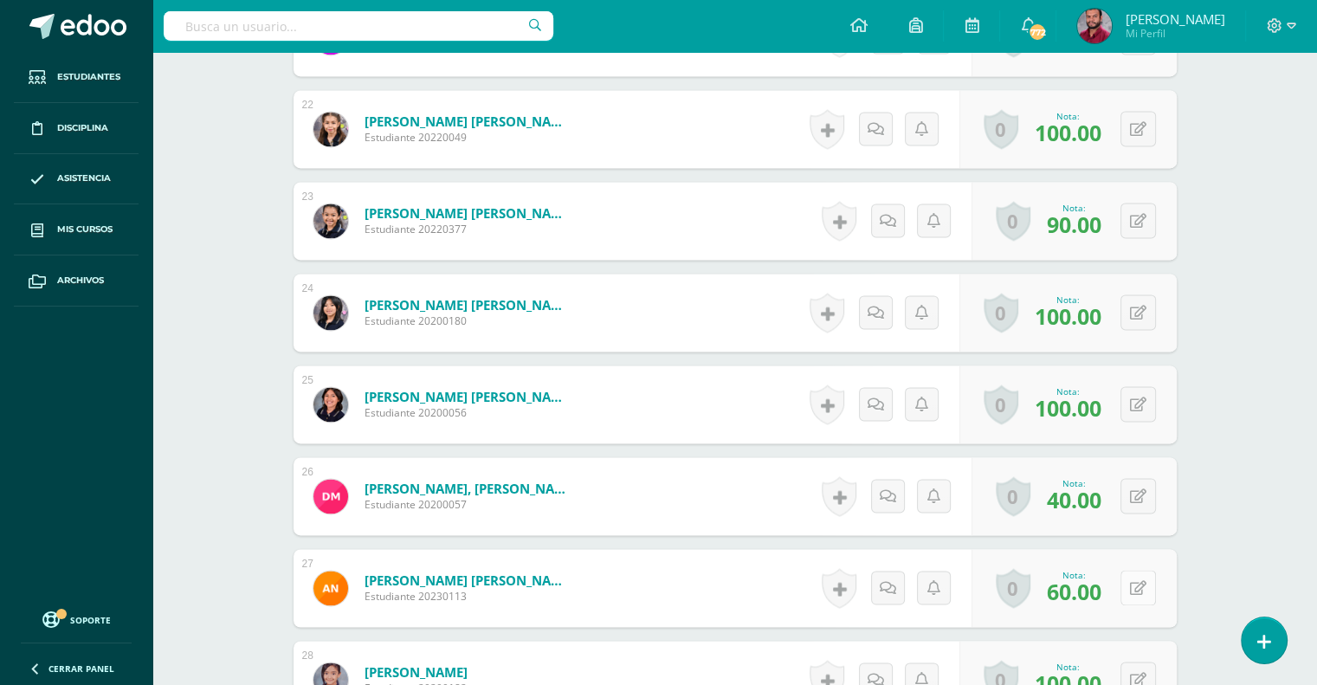
click at [1140, 583] on icon at bounding box center [1138, 588] width 16 height 15
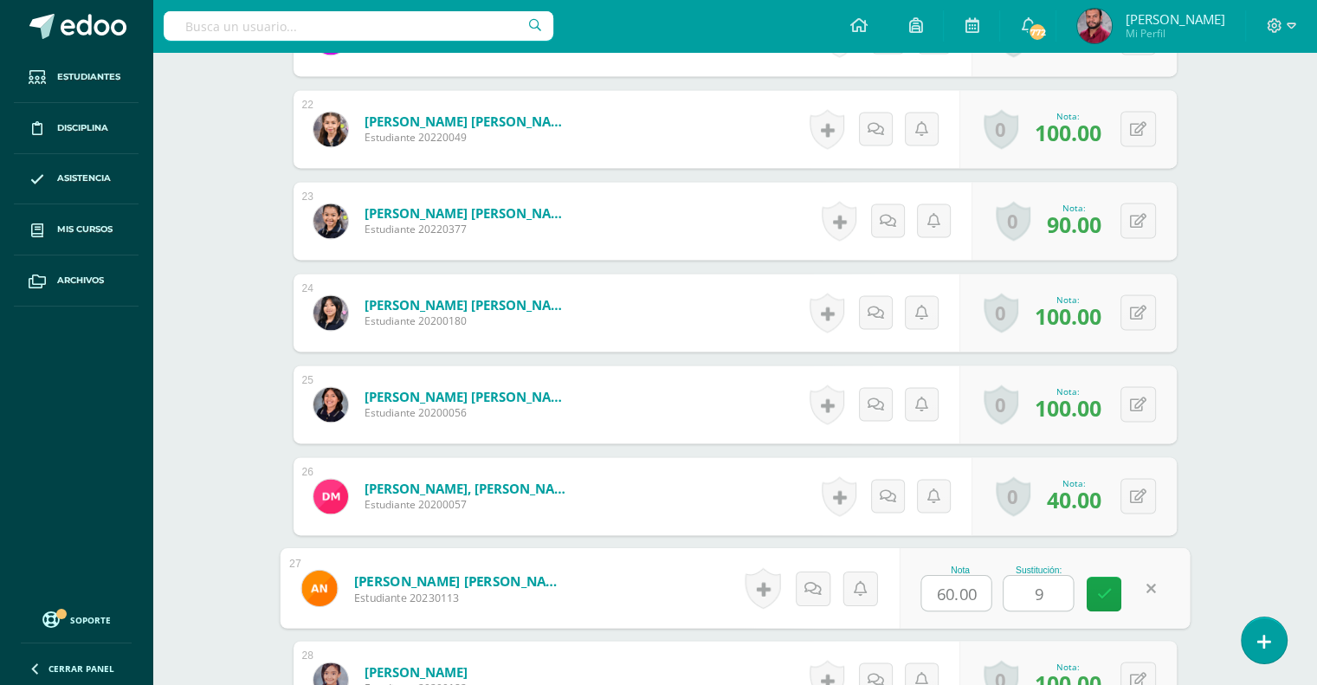
type input "90"
click at [1114, 587] on link at bounding box center [1104, 594] width 35 height 35
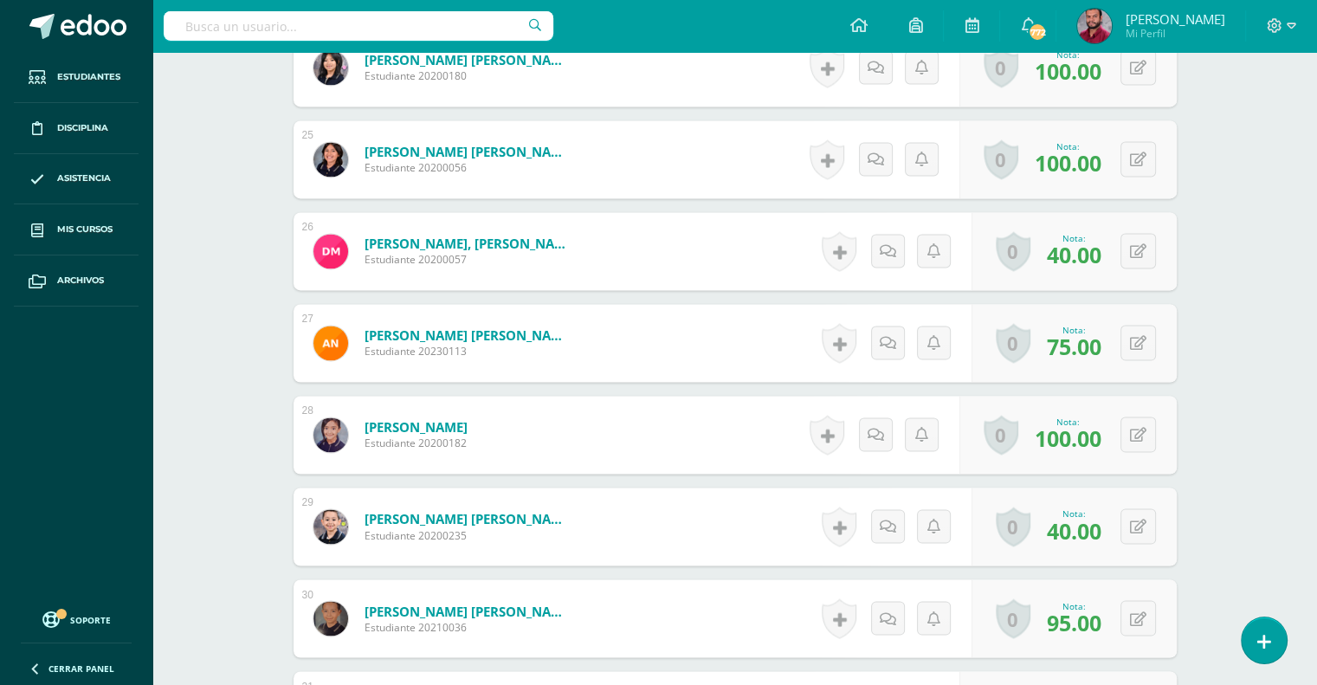
scroll to position [2754, 0]
click at [1122, 512] on div "0 Logros Logros obtenidos Aún no hay logros agregados Nota: 40.00" at bounding box center [1083, 526] width 211 height 81
click at [1153, 526] on icon at bounding box center [1149, 525] width 17 height 15
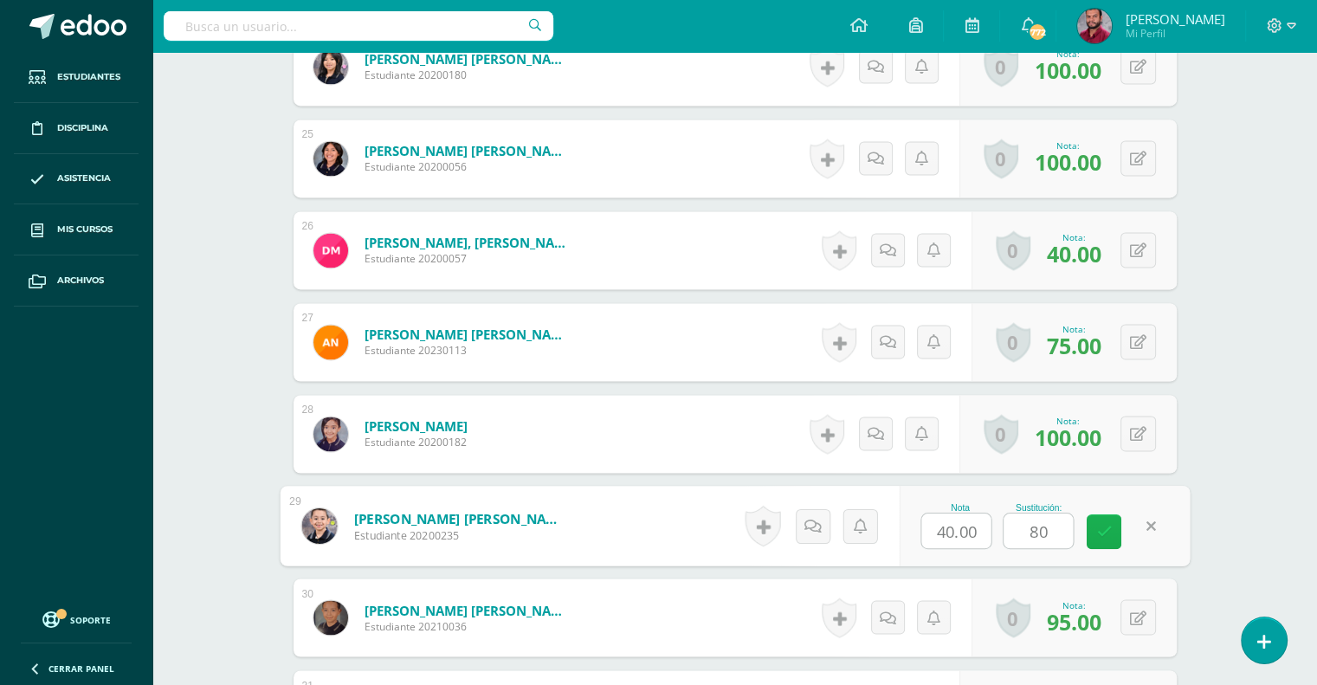
type input "80"
drag, startPoint x: 1114, startPoint y: 531, endPoint x: 1128, endPoint y: 546, distance: 20.8
click at [1128, 546] on div "Nota 40.00 Sustitución: 80" at bounding box center [1044, 526] width 291 height 81
click at [1095, 535] on icon at bounding box center [1093, 531] width 15 height 15
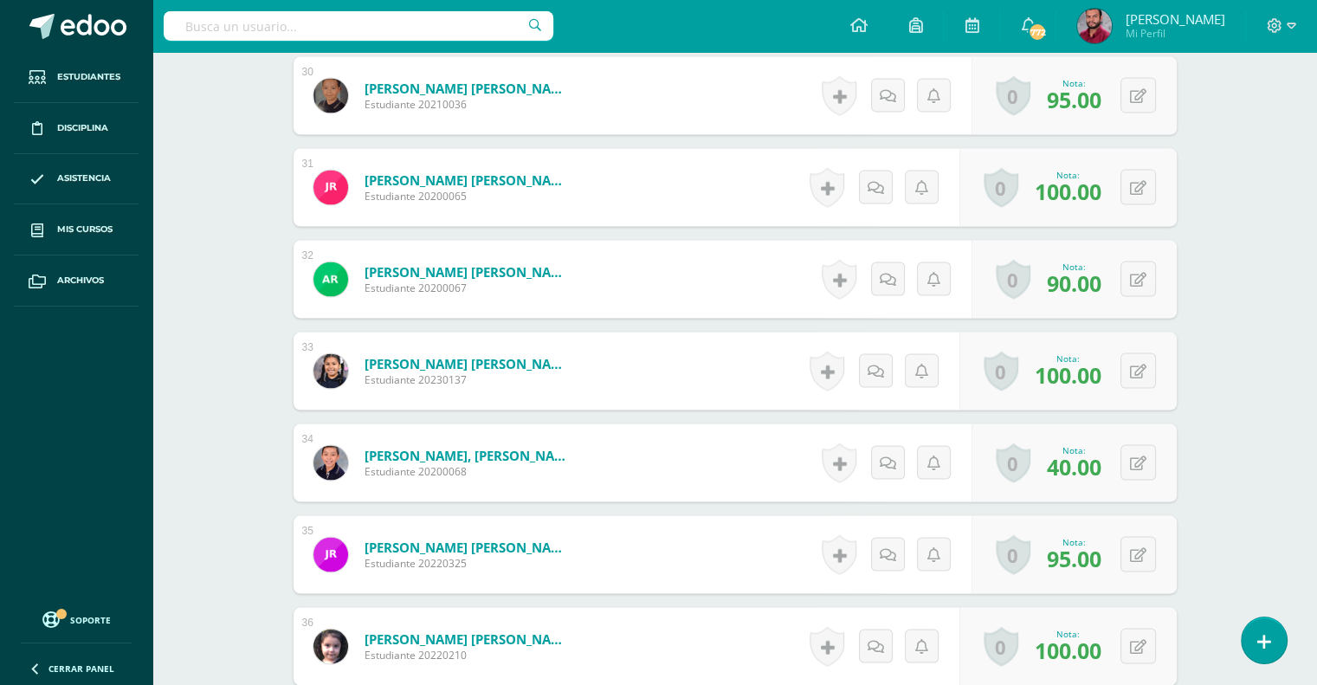
scroll to position [3277, 0]
click at [1147, 459] on button at bounding box center [1150, 462] width 36 height 36
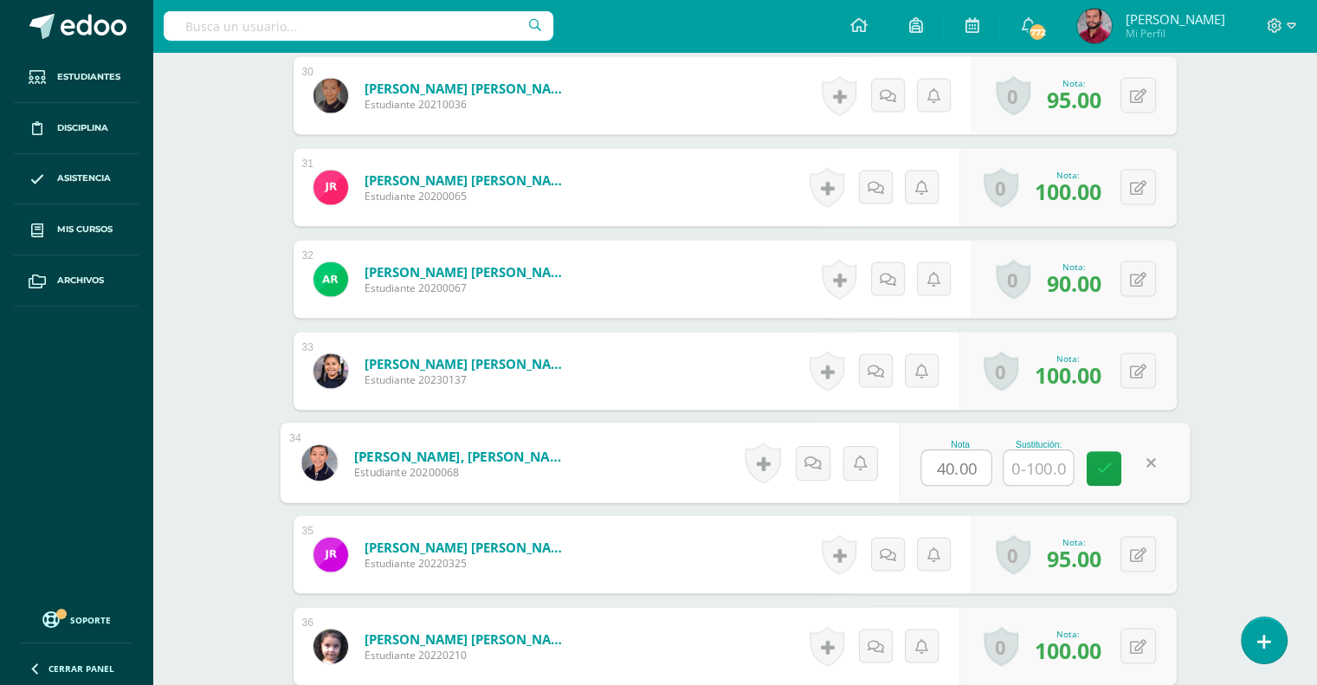
type input "8"
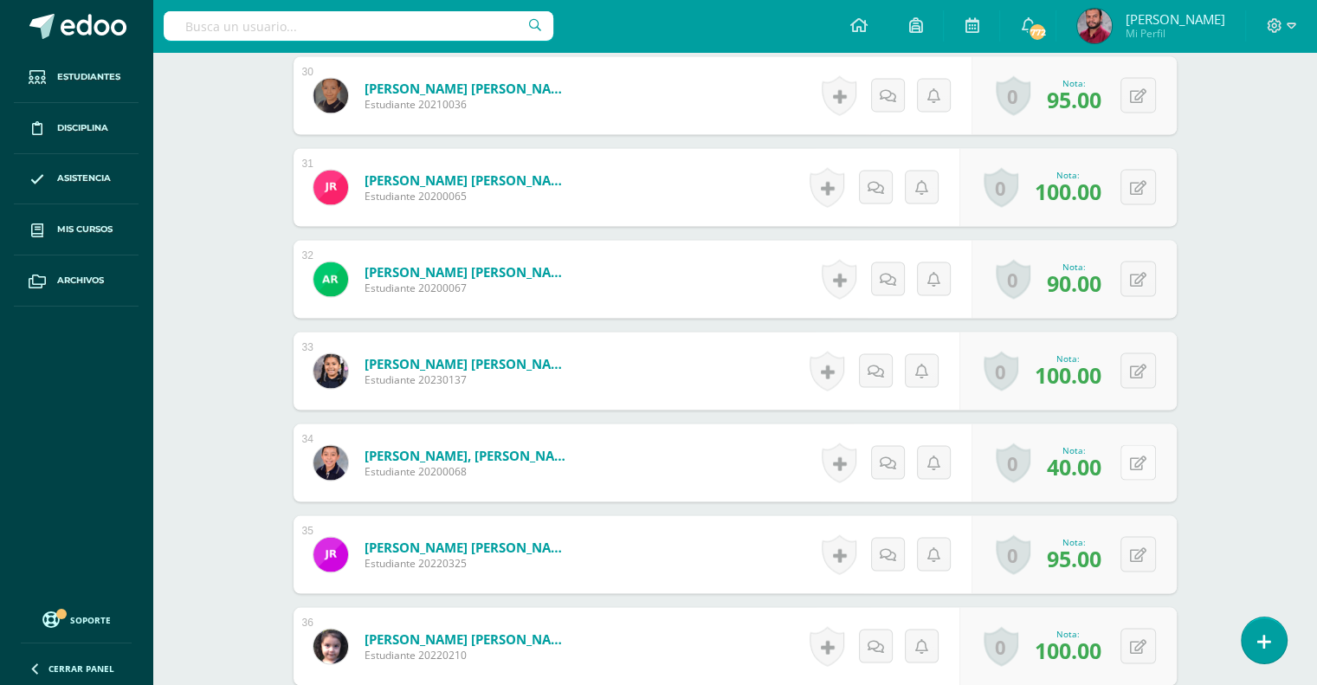
click at [1147, 459] on button at bounding box center [1138, 462] width 36 height 36
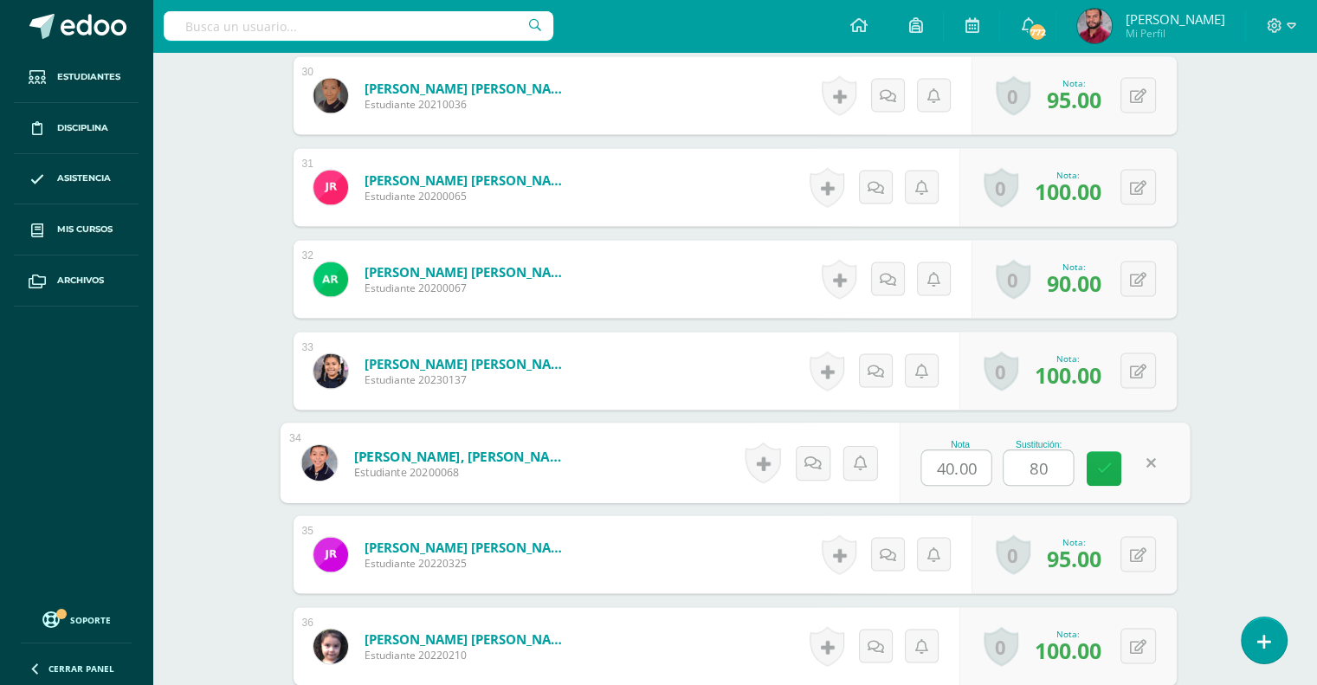
click at [1103, 470] on icon at bounding box center [1104, 468] width 16 height 15
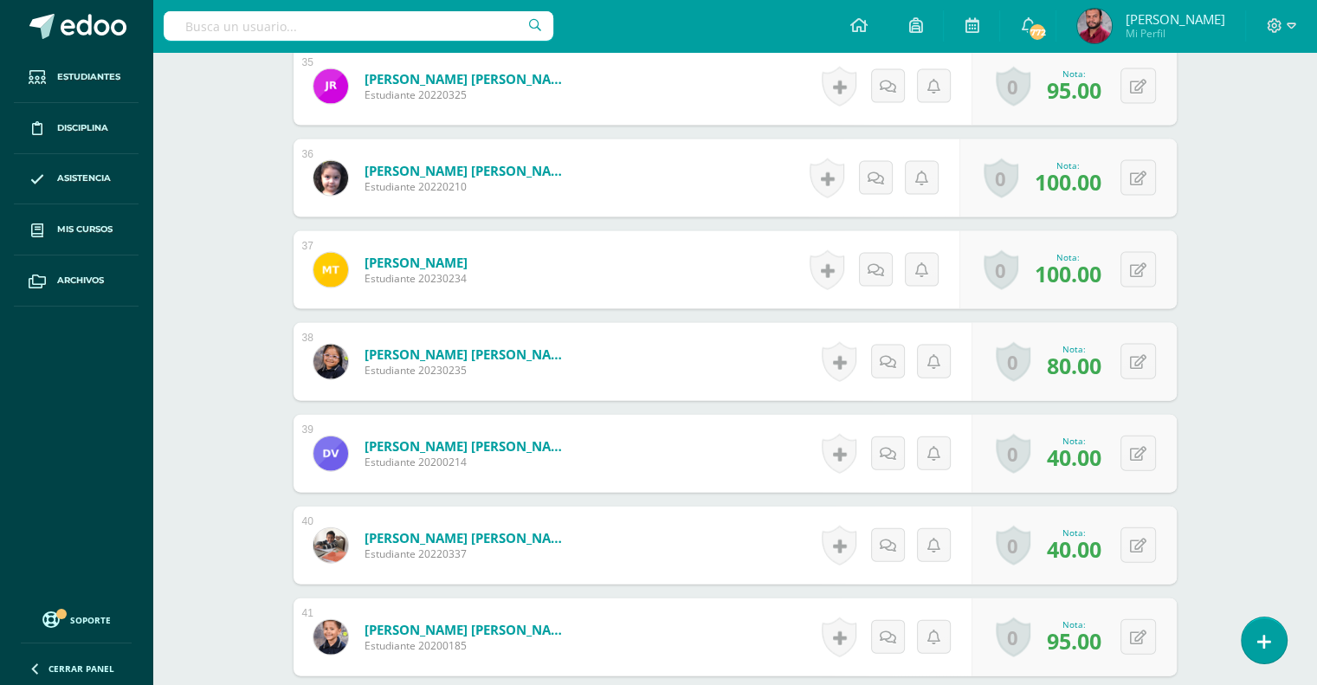
scroll to position [3832, 0]
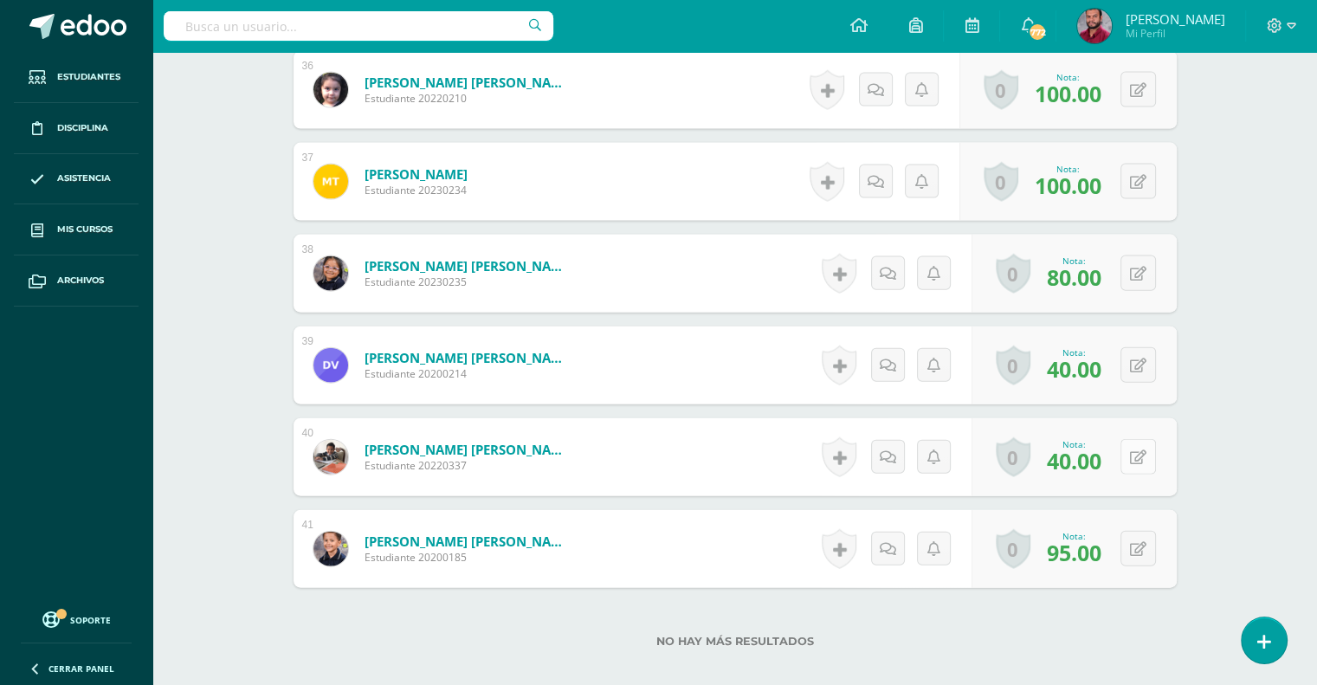
click at [1145, 453] on icon at bounding box center [1138, 457] width 16 height 15
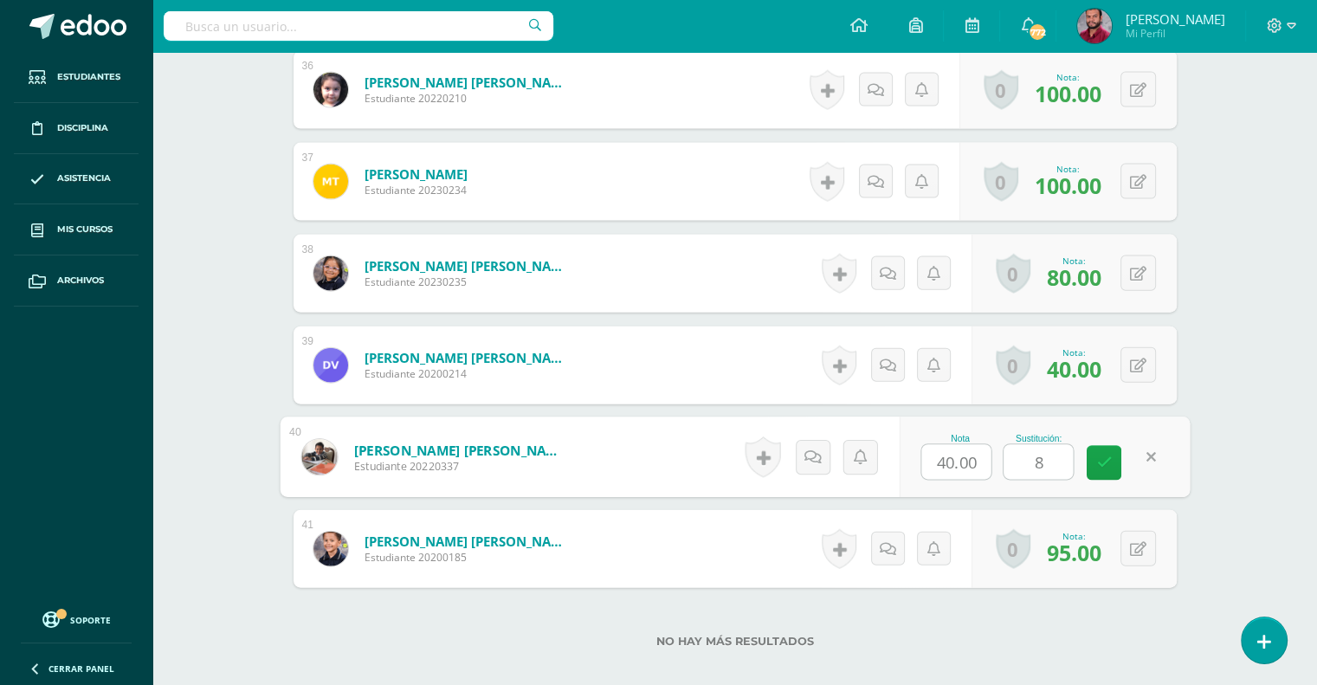
type input "80"
click at [1101, 462] on icon at bounding box center [1104, 462] width 16 height 15
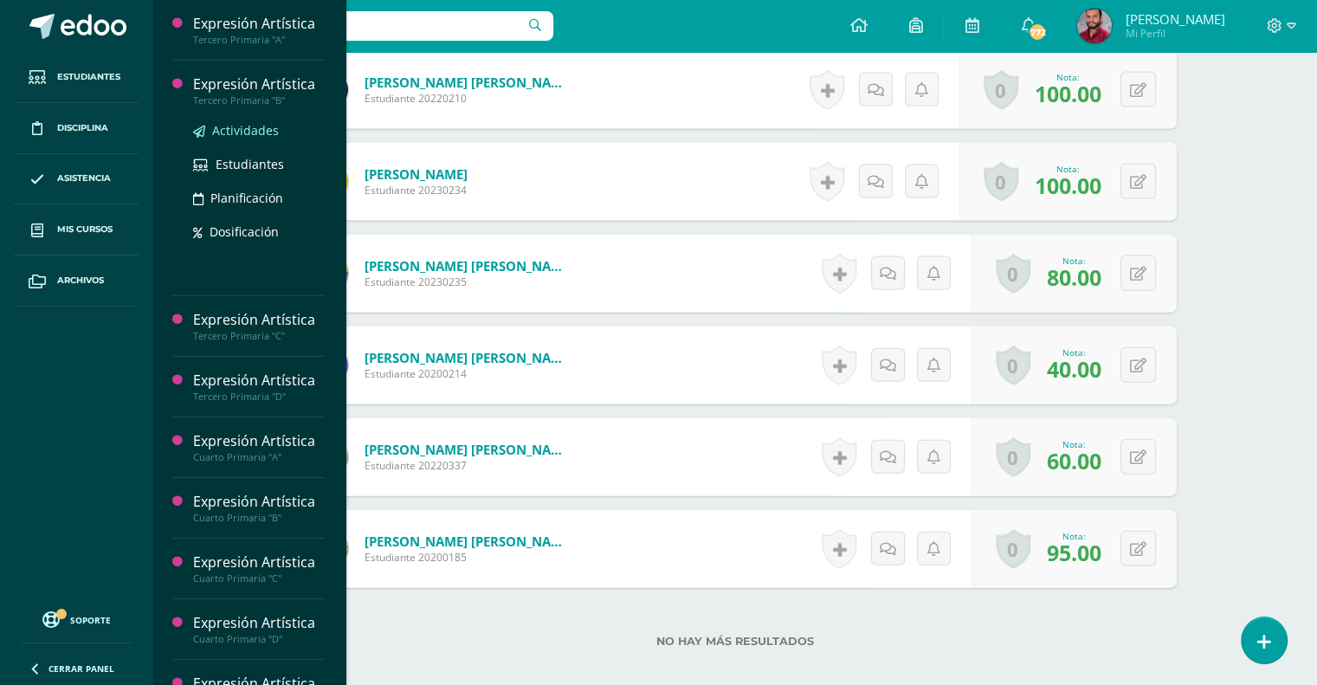
click at [263, 134] on span "Actividades" at bounding box center [245, 130] width 67 height 16
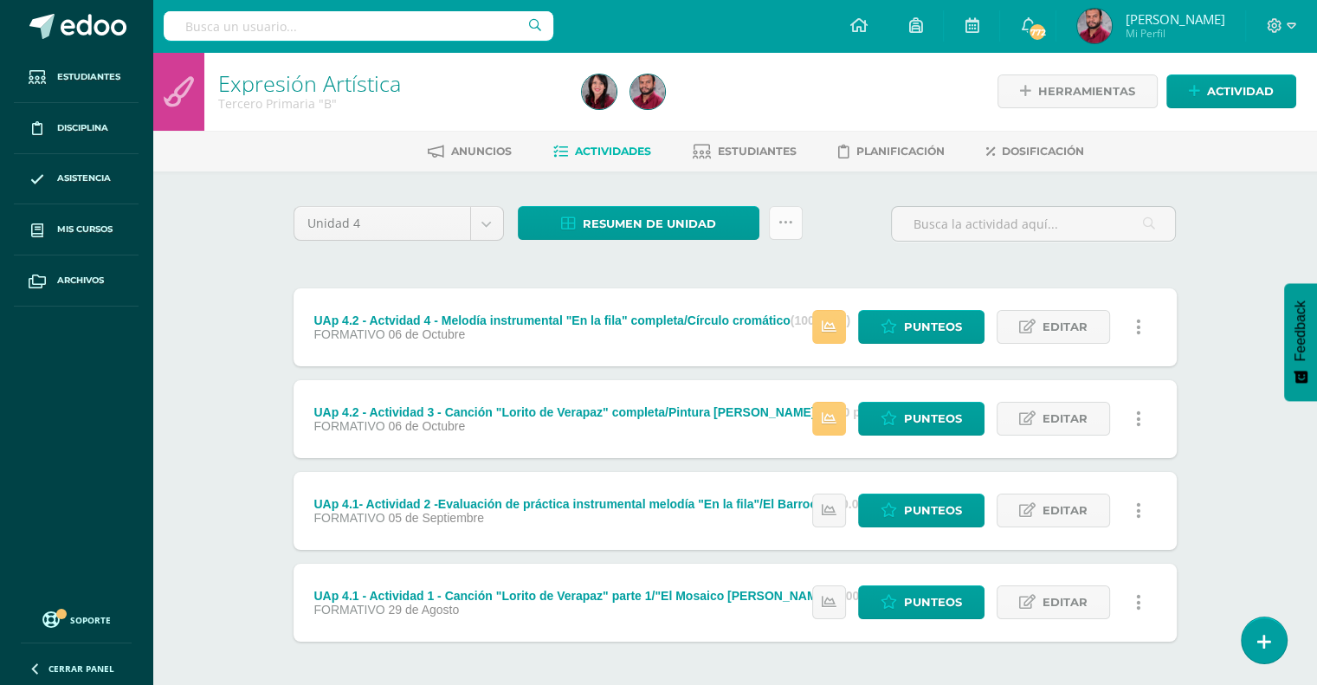
click at [797, 214] on link at bounding box center [786, 223] width 34 height 34
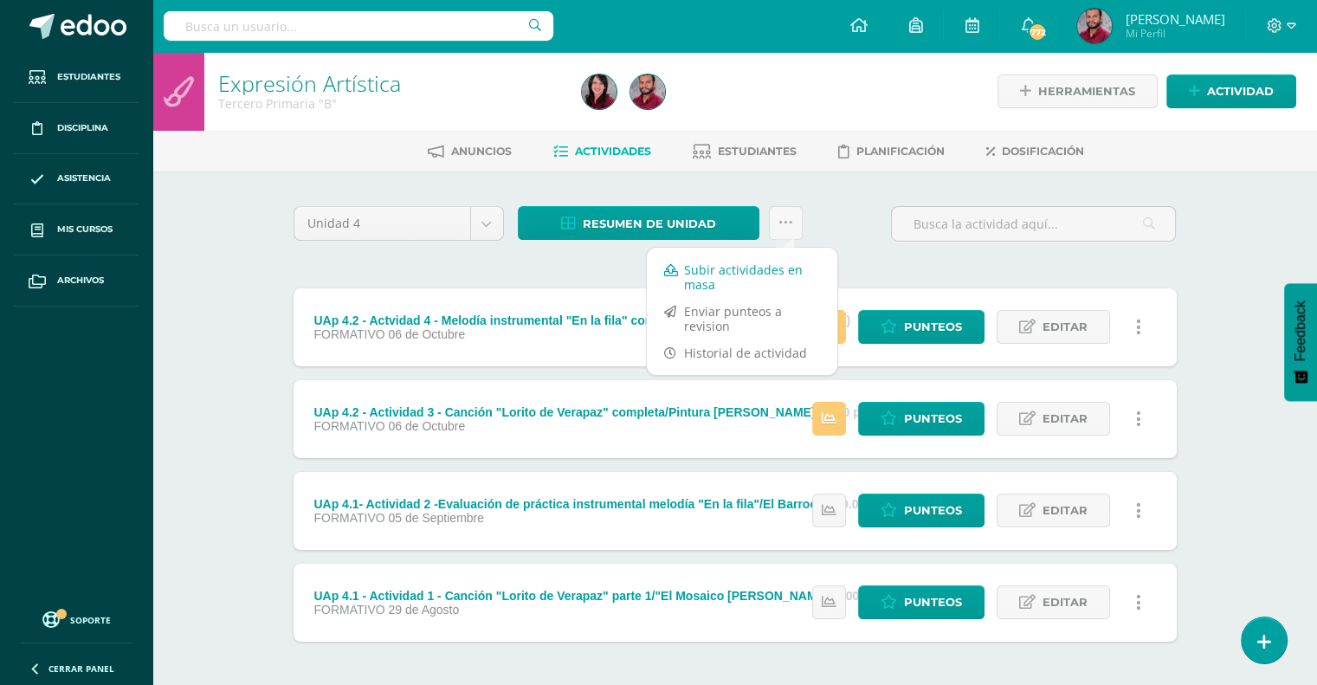
click at [735, 273] on link "Subir actividades en masa" at bounding box center [742, 277] width 190 height 42
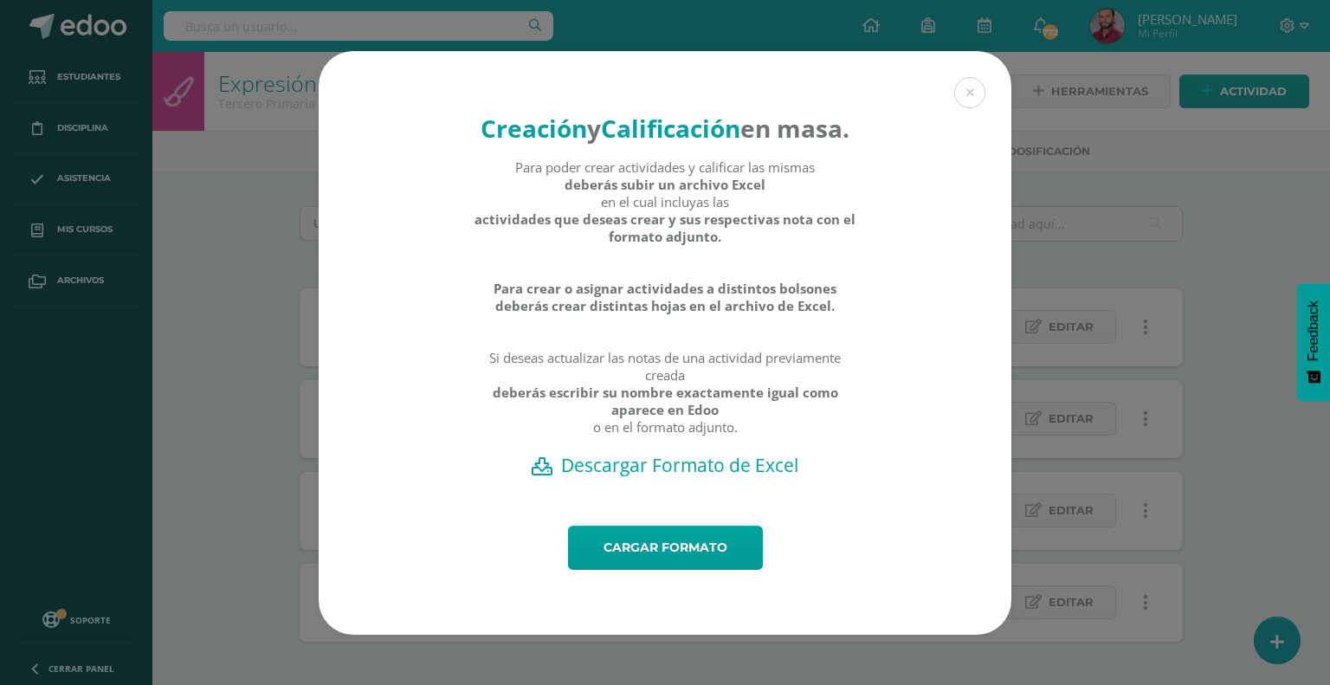
click at [689, 477] on h2 "Descargar Formato de Excel" at bounding box center [665, 465] width 632 height 24
click at [709, 553] on link "Cargar formato" at bounding box center [665, 548] width 195 height 44
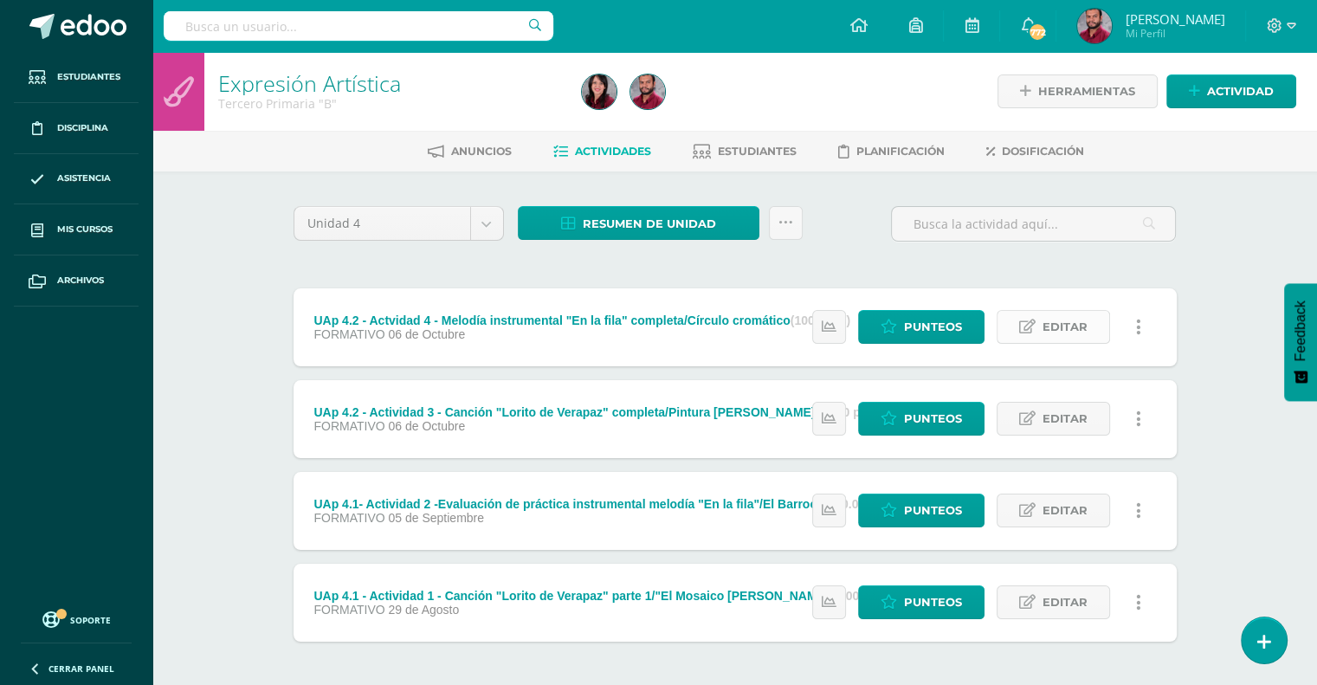
click at [1074, 329] on span "Editar" at bounding box center [1065, 327] width 45 height 32
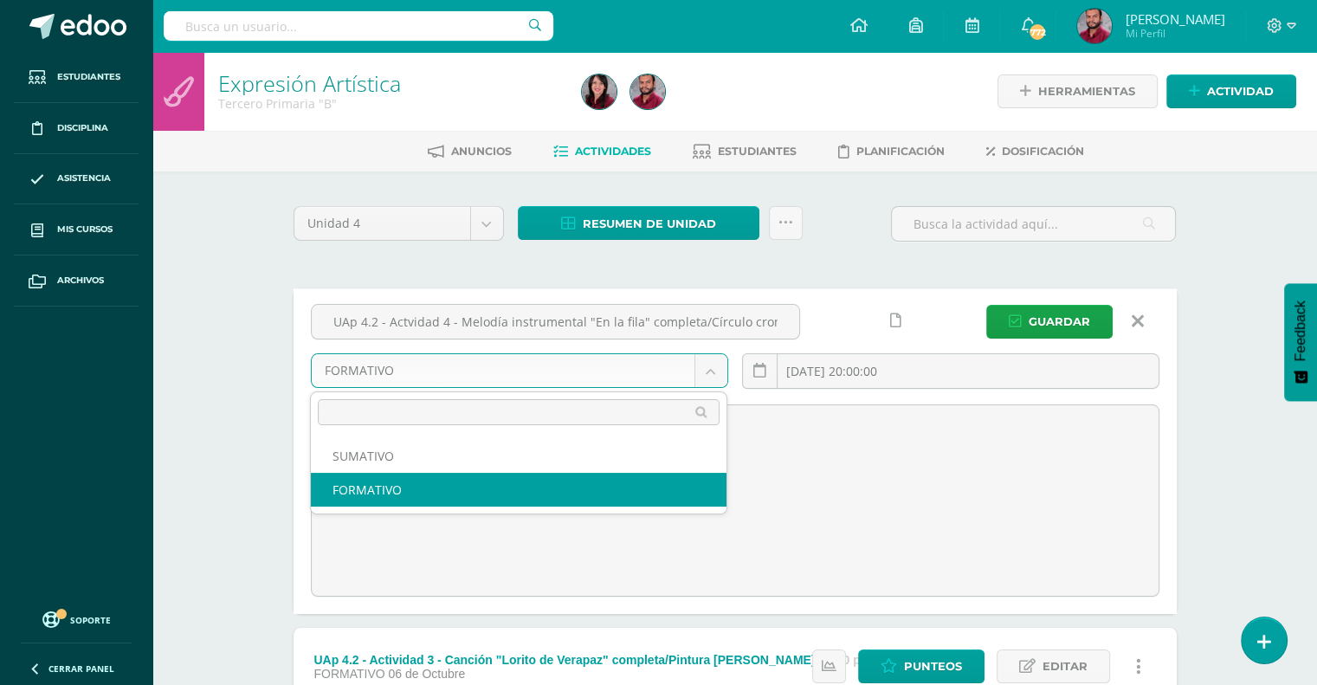
click at [713, 379] on body "Actividades Cargadas Exitosamente. Estudiantes Disciplina Asistencia Mis cursos…" at bounding box center [658, 502] width 1317 height 1004
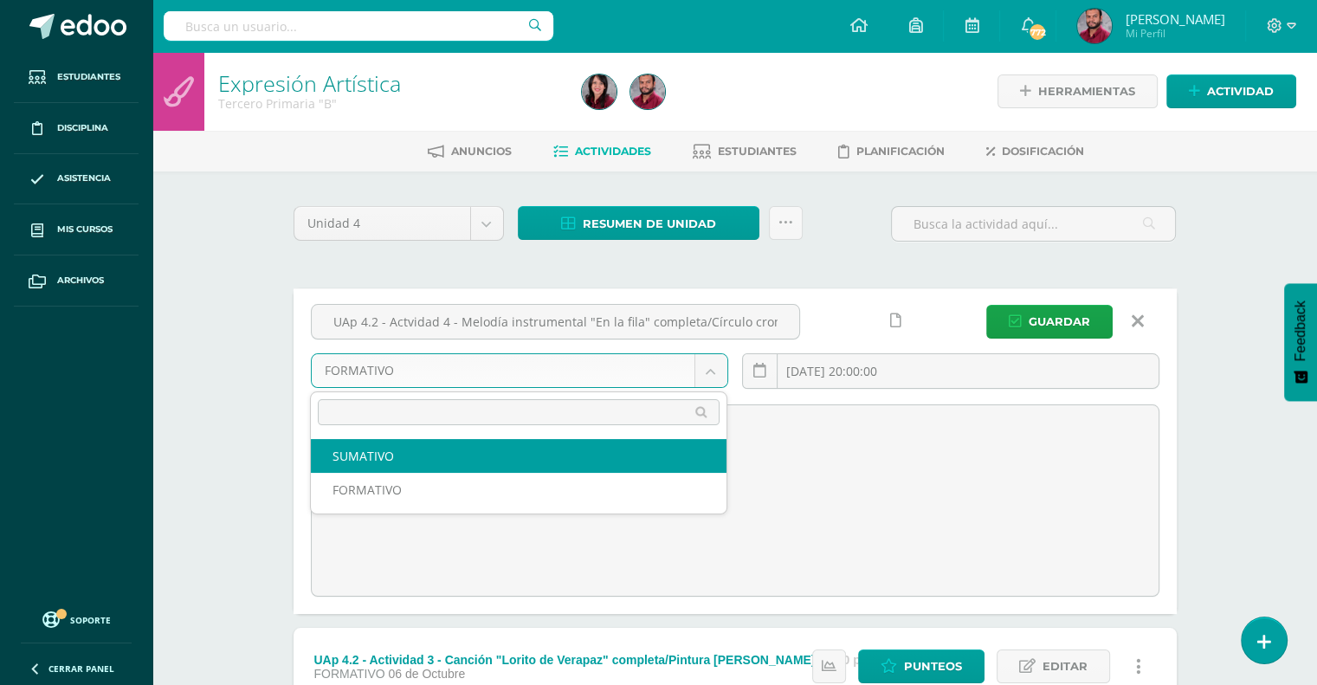
select select "207124"
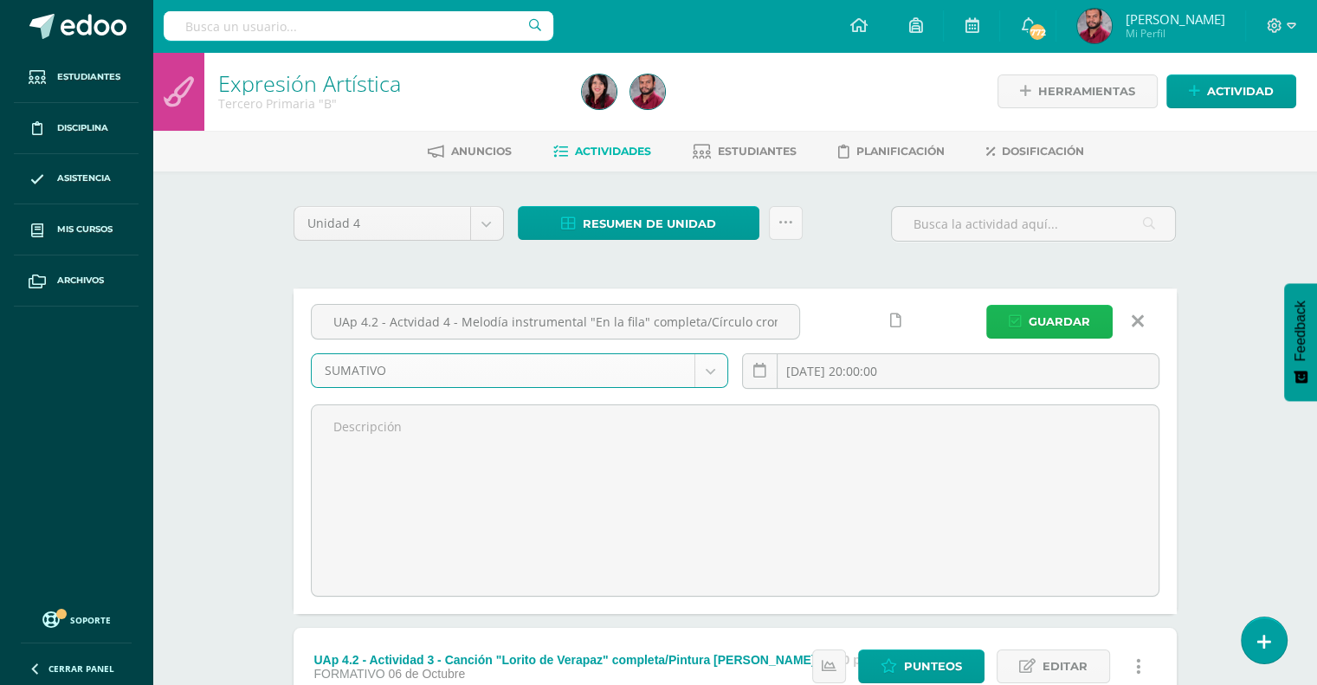
click at [1075, 323] on span "Guardar" at bounding box center [1059, 322] width 61 height 32
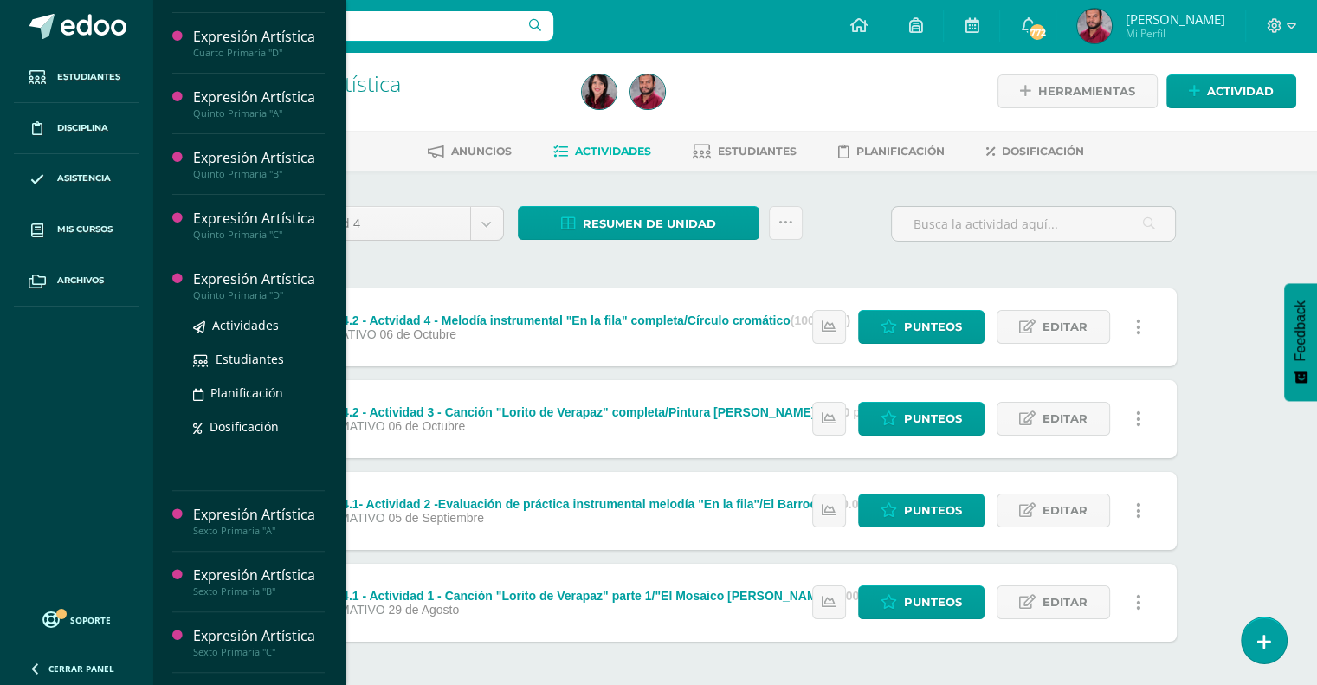
scroll to position [457, 0]
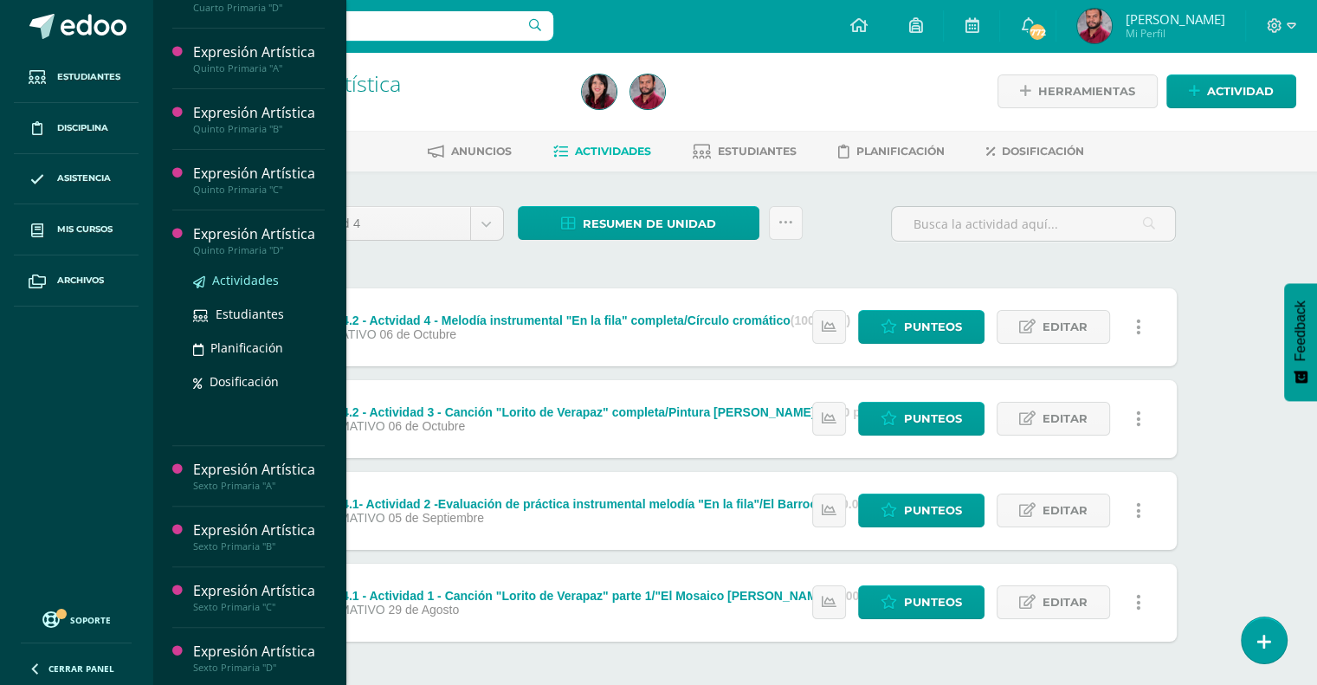
click at [252, 276] on span "Actividades" at bounding box center [245, 280] width 67 height 16
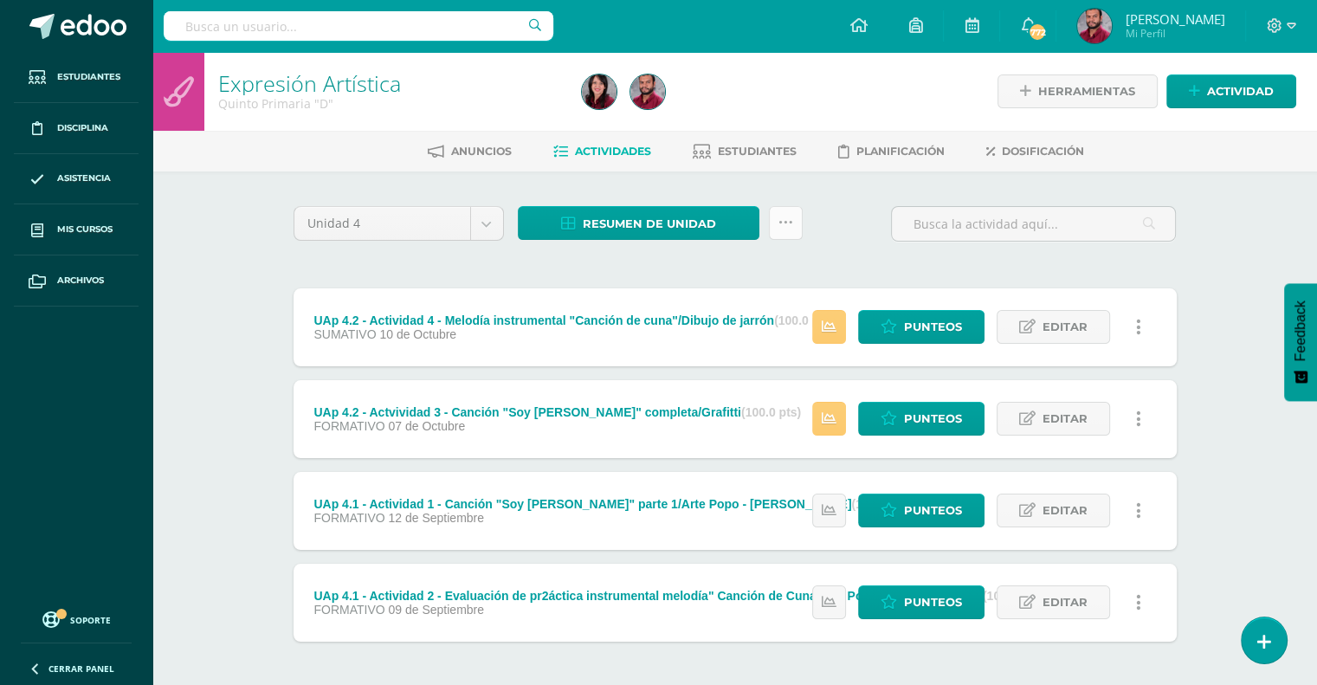
click at [774, 224] on link at bounding box center [786, 223] width 34 height 34
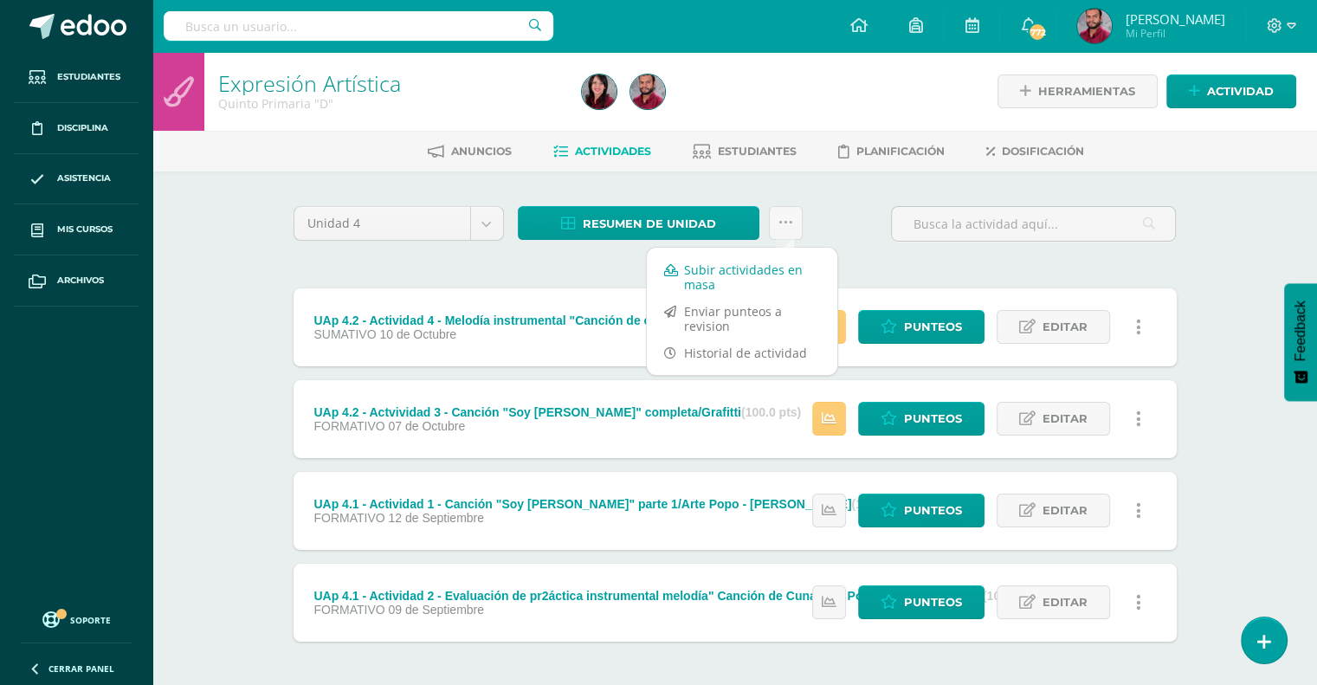
click at [747, 274] on link "Subir actividades en masa" at bounding box center [742, 277] width 190 height 42
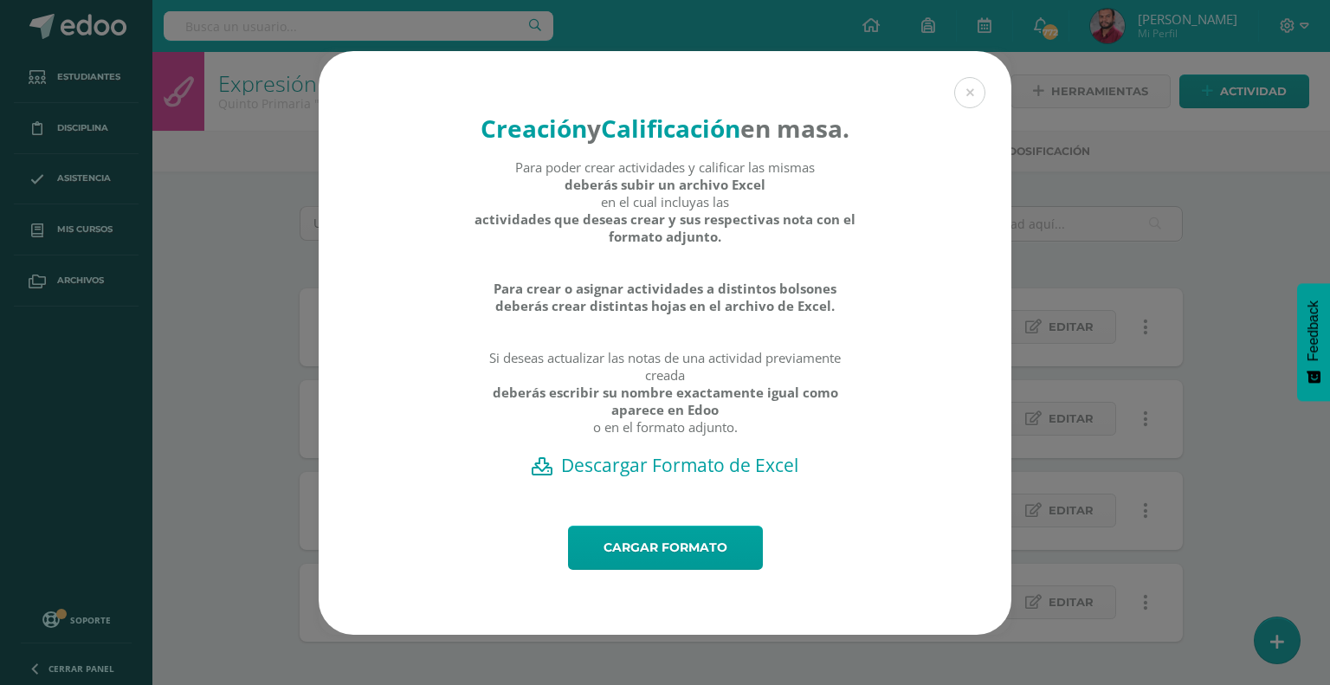
click at [651, 477] on h2 "Descargar Formato de Excel" at bounding box center [665, 465] width 632 height 24
click at [707, 559] on link "Cargar formato" at bounding box center [665, 548] width 195 height 44
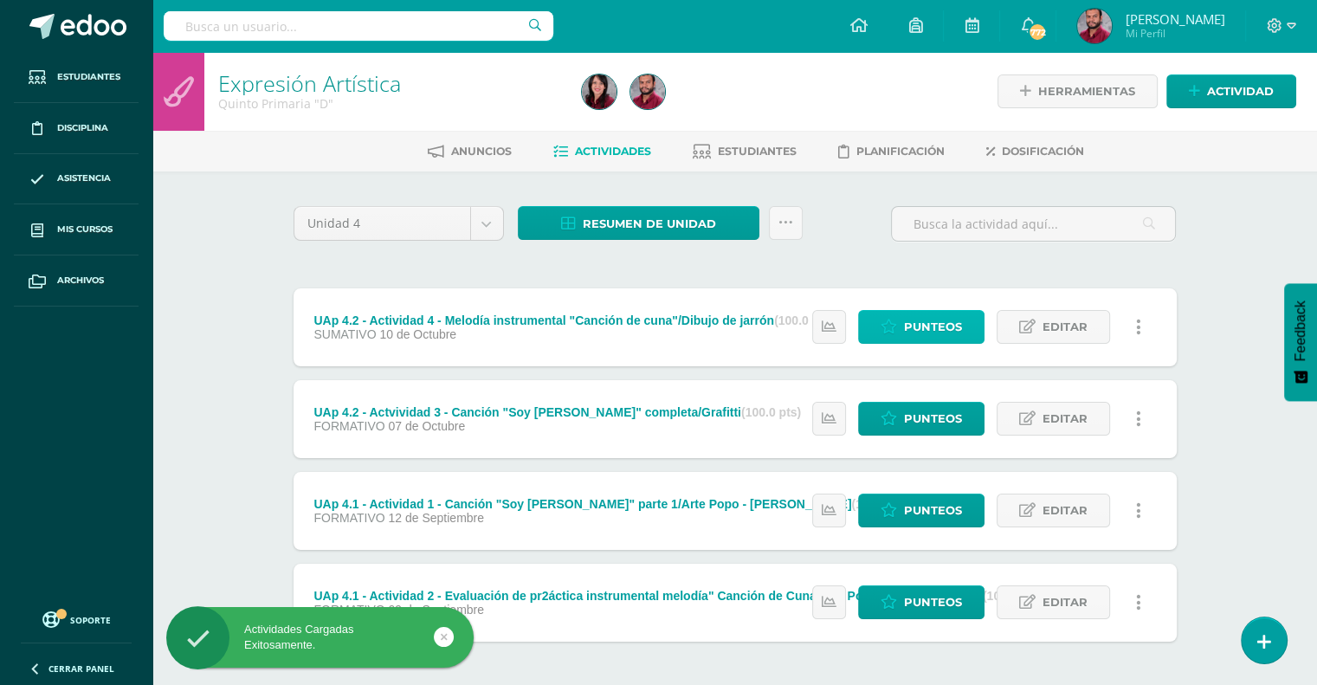
click at [927, 321] on span "Punteos" at bounding box center [933, 327] width 58 height 32
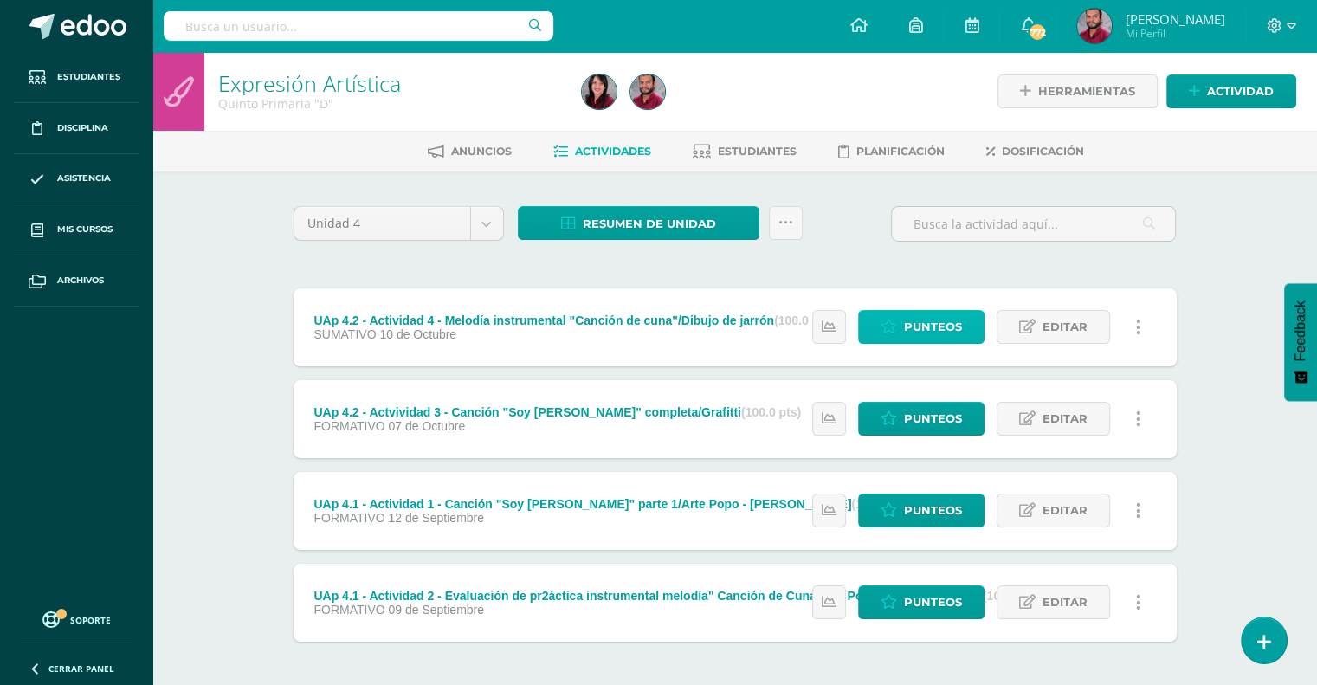
click at [927, 321] on span "Punteos" at bounding box center [933, 327] width 58 height 32
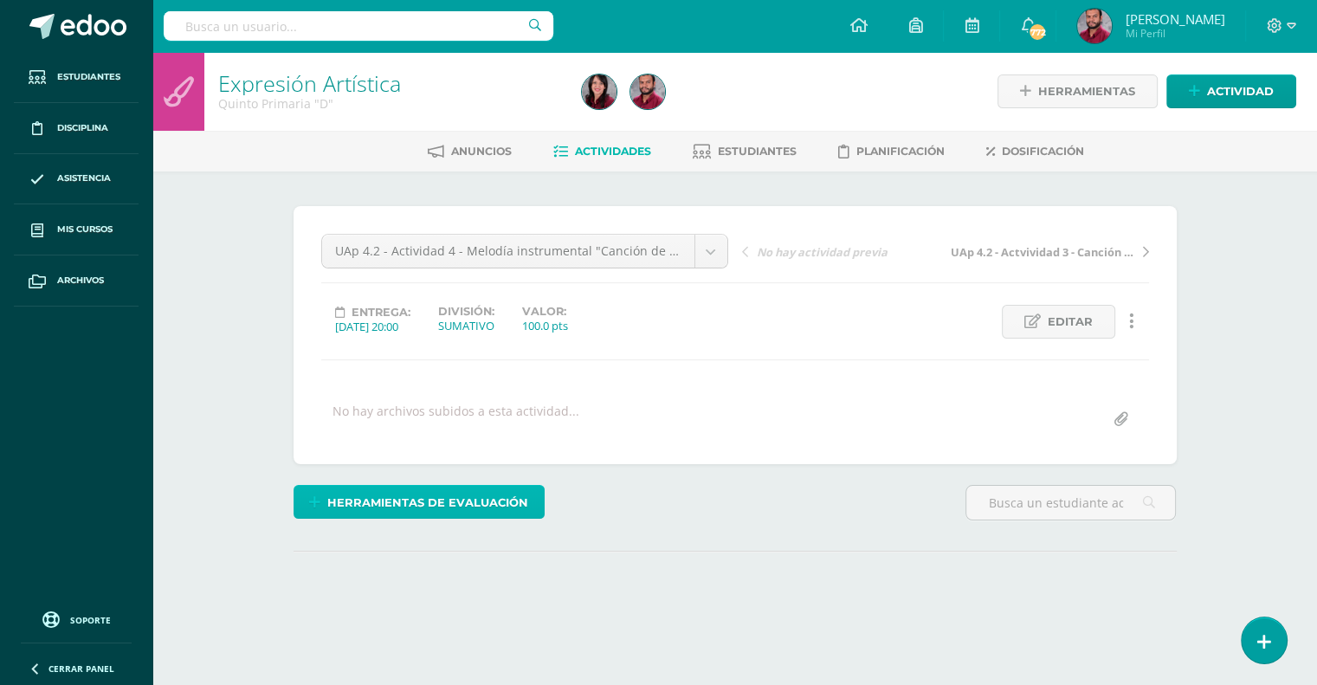
click at [397, 505] on span "Herramientas de evaluación" at bounding box center [427, 503] width 201 height 32
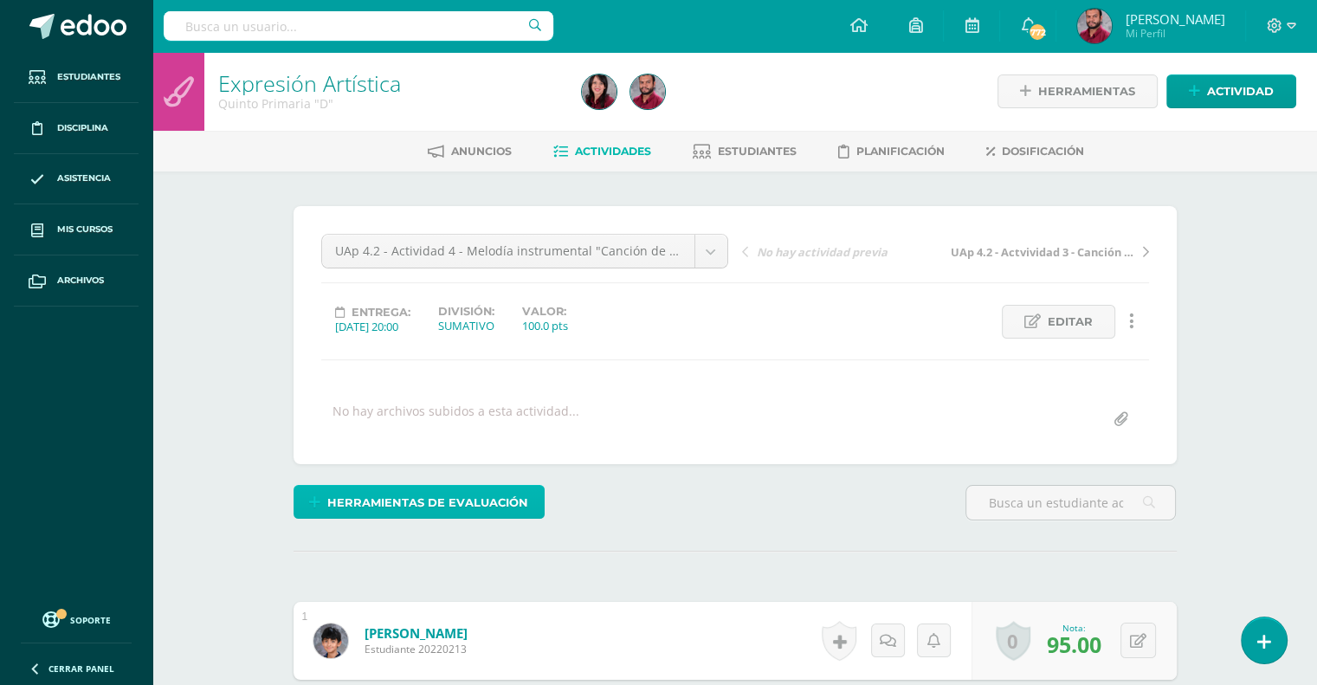
click at [433, 494] on span "Herramientas de evaluación" at bounding box center [427, 503] width 201 height 32
click at [487, 491] on span "Herramientas de evaluación" at bounding box center [427, 503] width 201 height 32
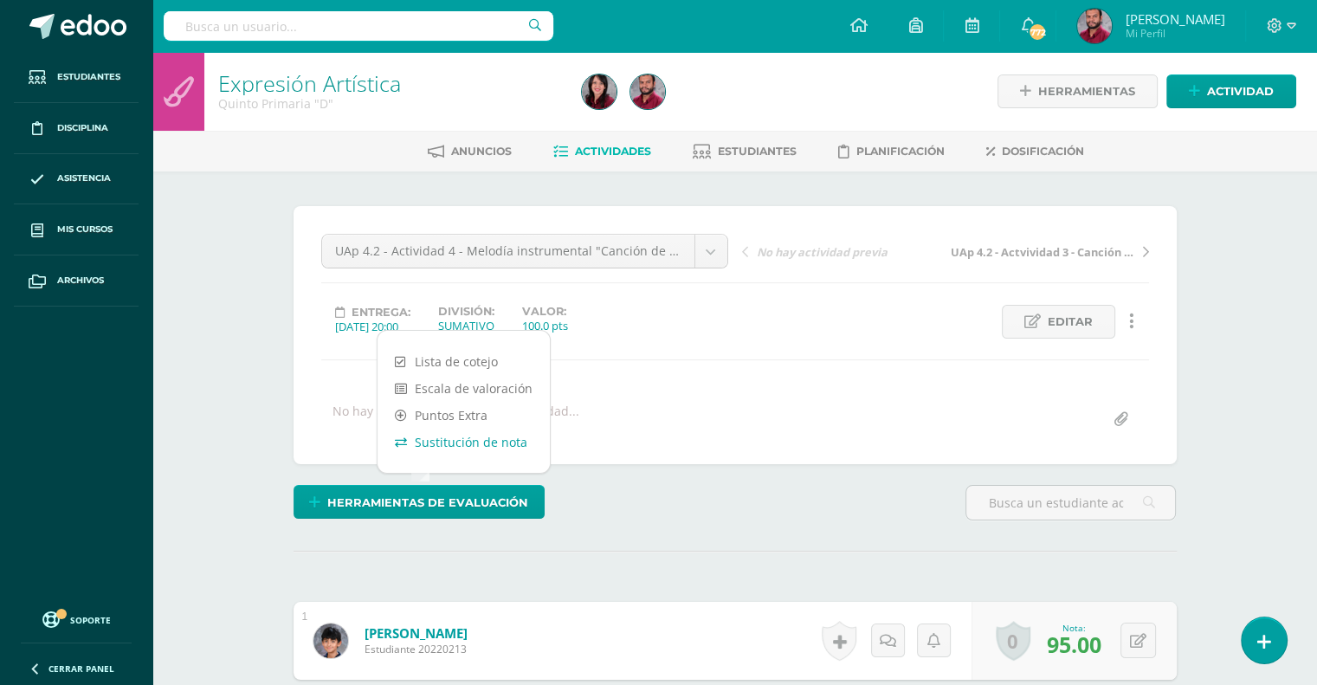
click at [502, 436] on link "Sustitución de nota" at bounding box center [464, 442] width 172 height 27
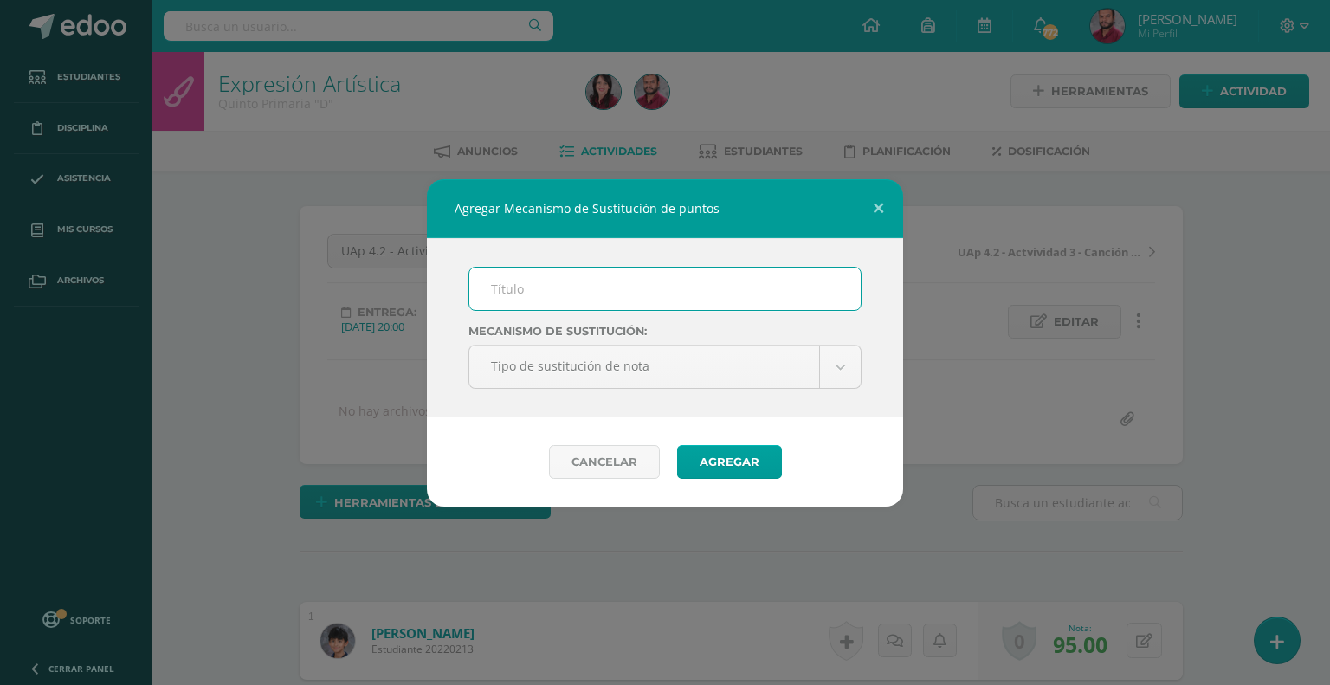
click at [591, 280] on input "text" at bounding box center [664, 289] width 391 height 42
type input "PMA"
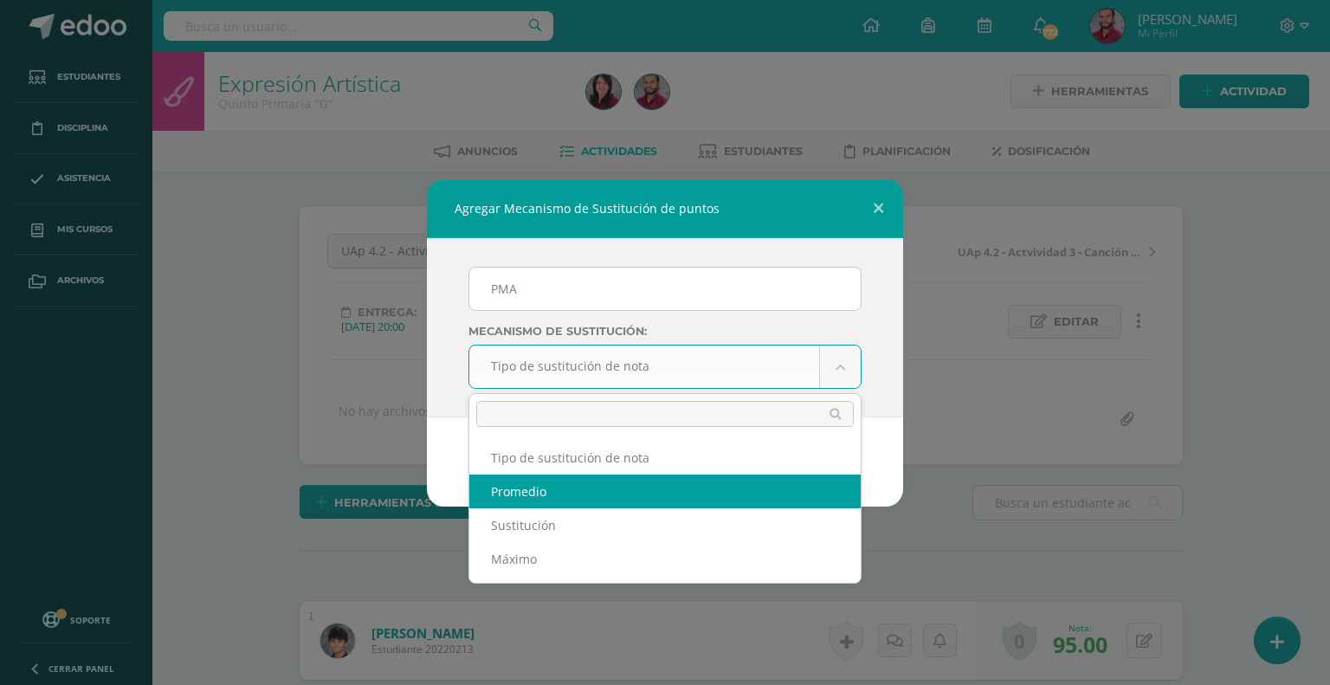
select select "average"
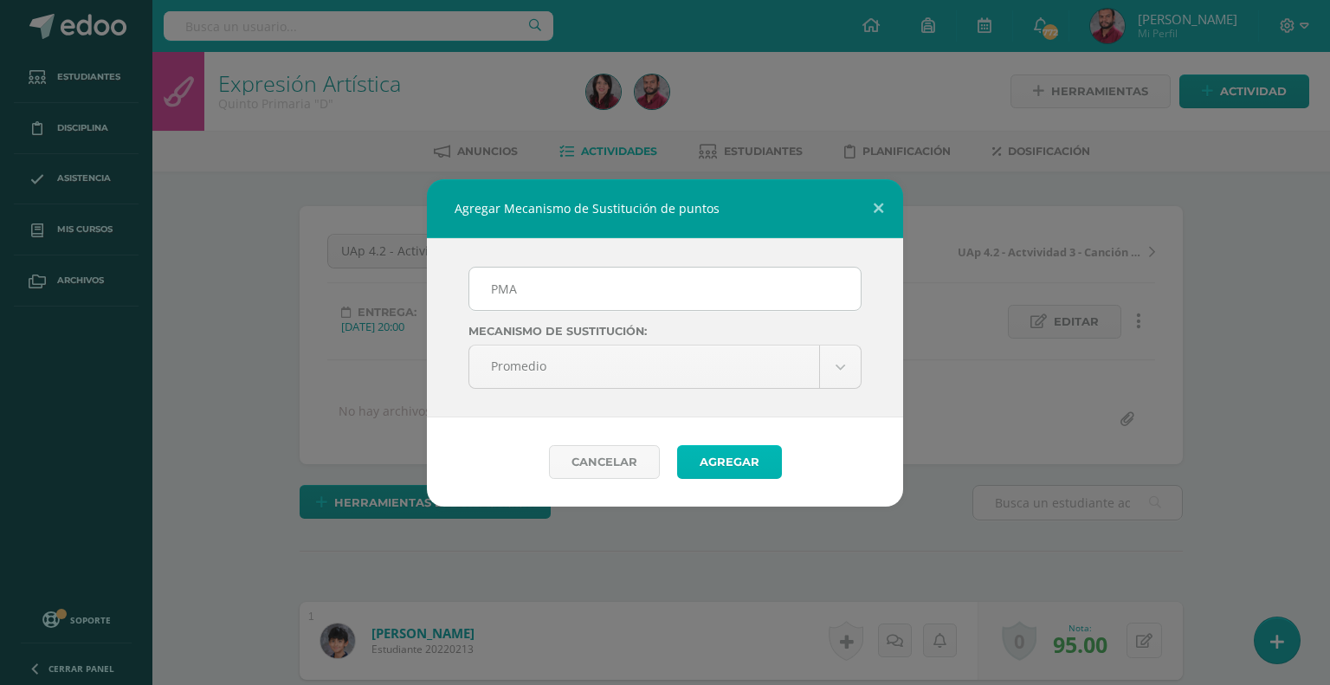
click at [746, 454] on button "Agregar" at bounding box center [729, 462] width 105 height 34
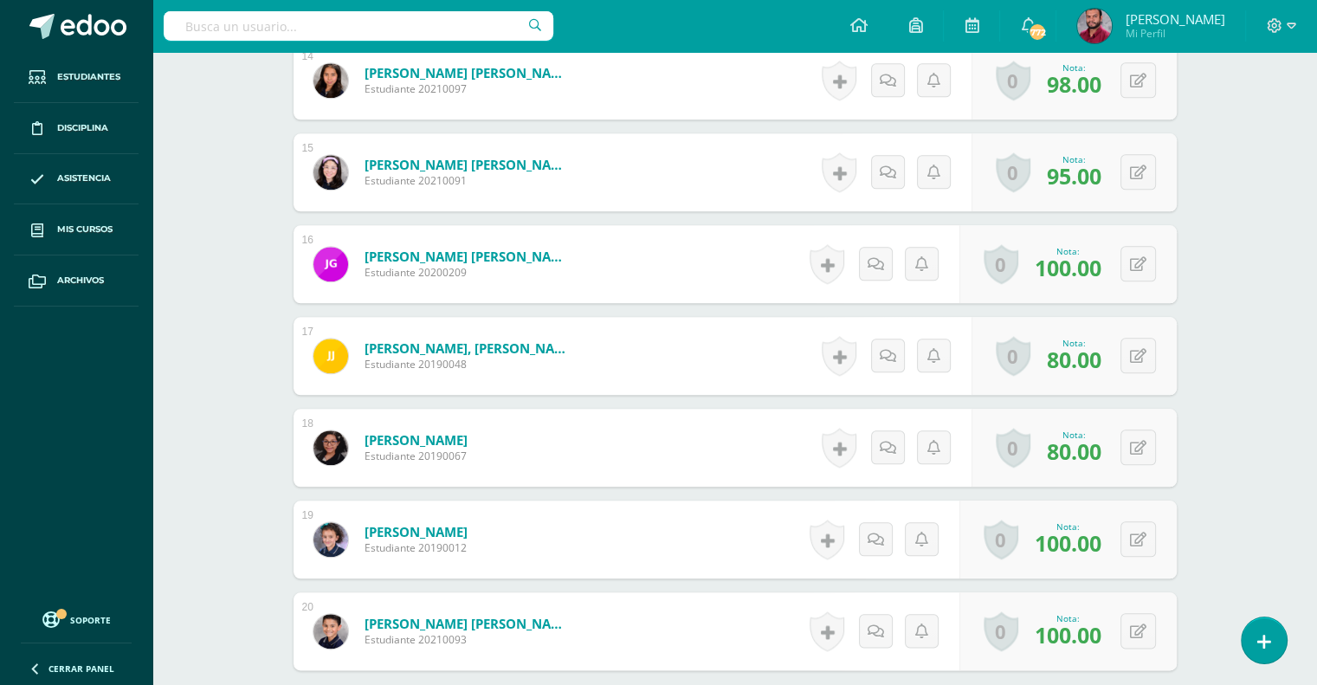
scroll to position [1998, 0]
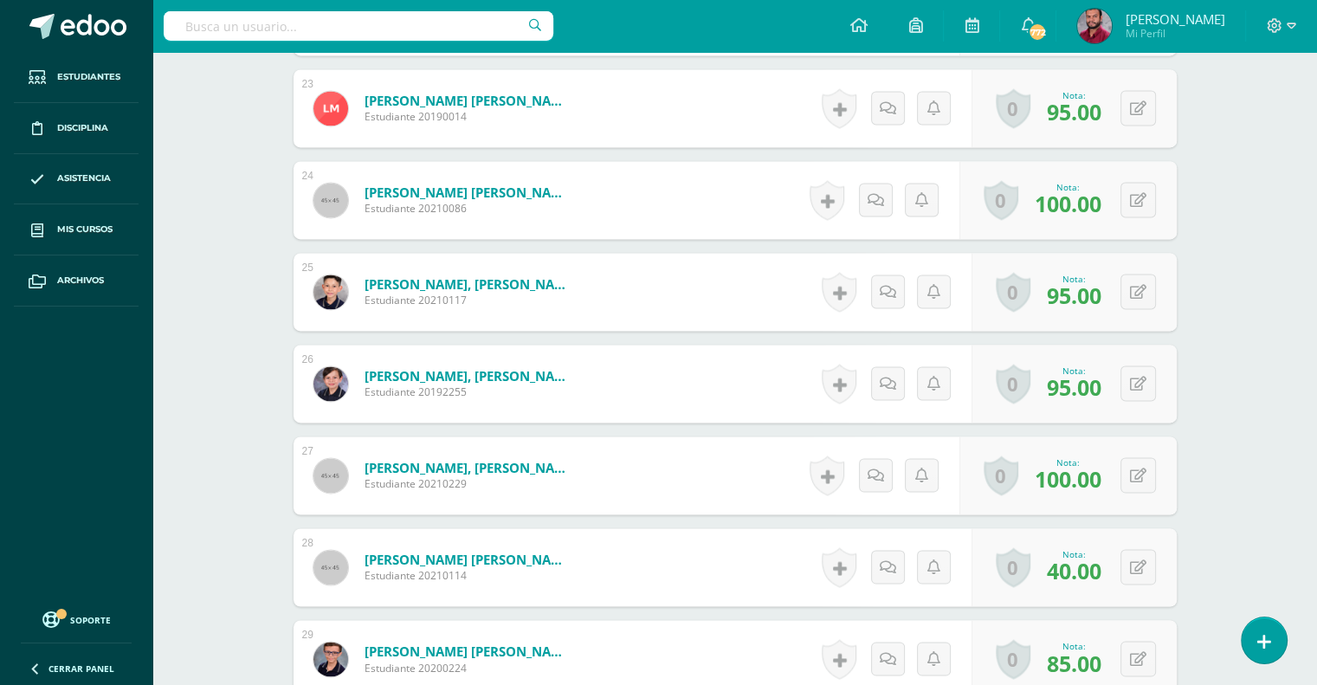
scroll to position [2793, 0]
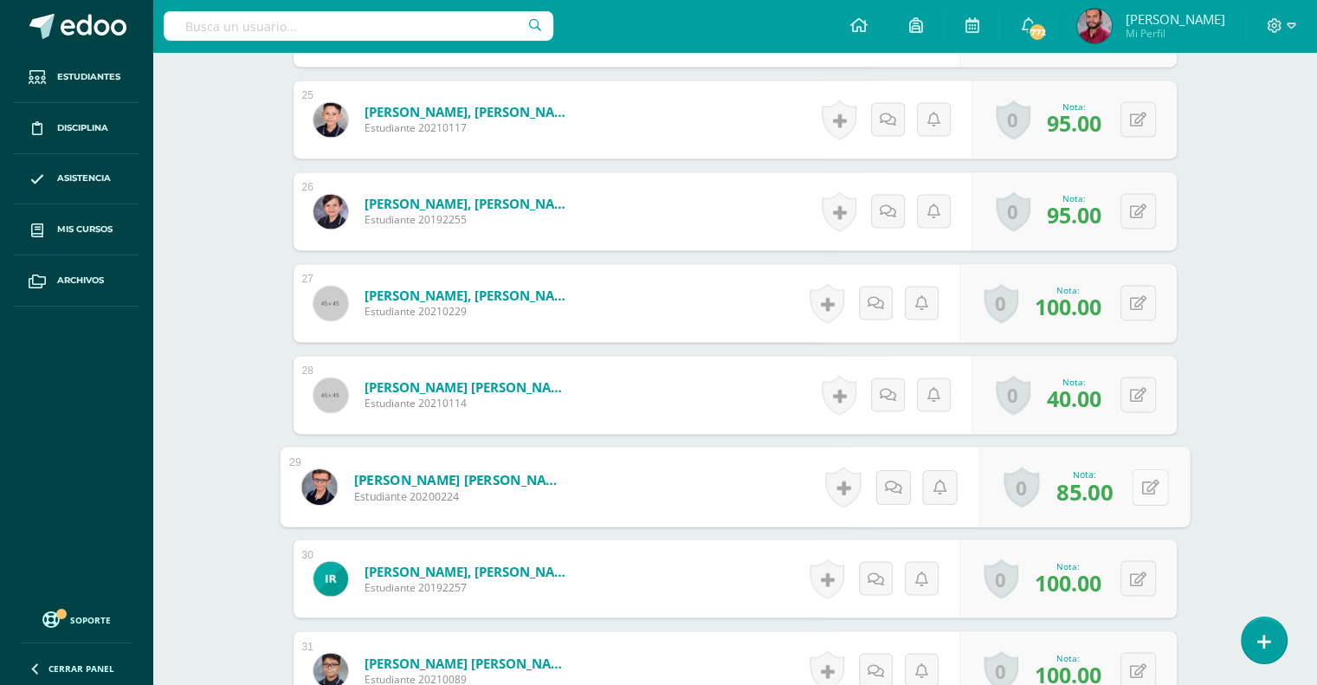
click at [1125, 471] on div "0 [GEOGRAPHIC_DATA] Logros obtenidos Aún no hay logros agregados Nota: 85.00" at bounding box center [1083, 487] width 211 height 81
click at [1140, 481] on button at bounding box center [1150, 486] width 36 height 36
type input "100"
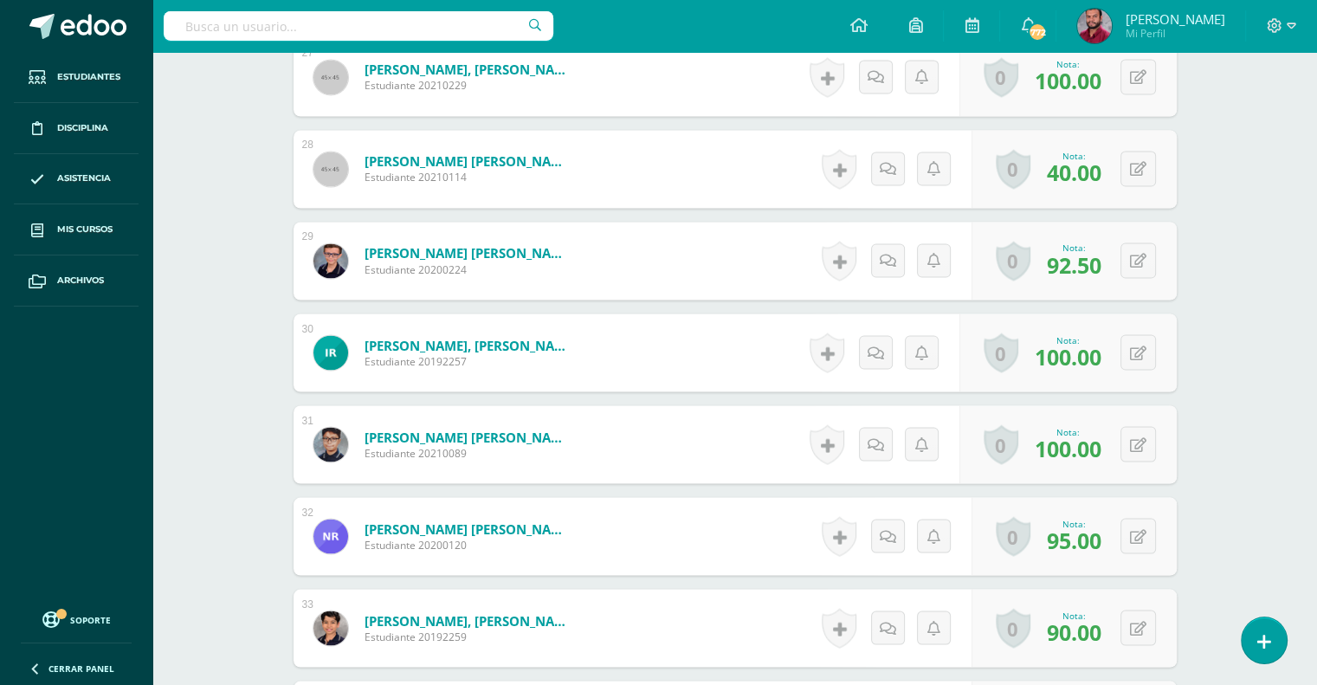
scroll to position [3020, 0]
click at [1147, 623] on icon at bounding box center [1149, 626] width 17 height 15
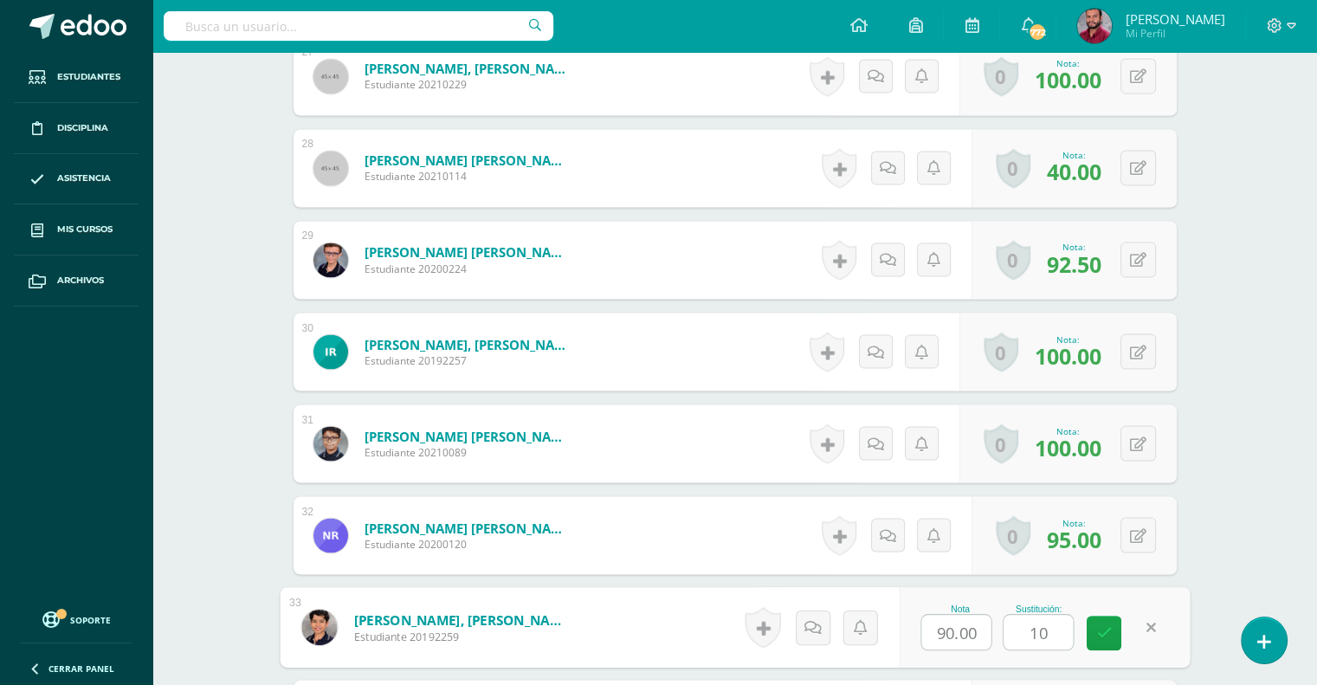
type input "100"
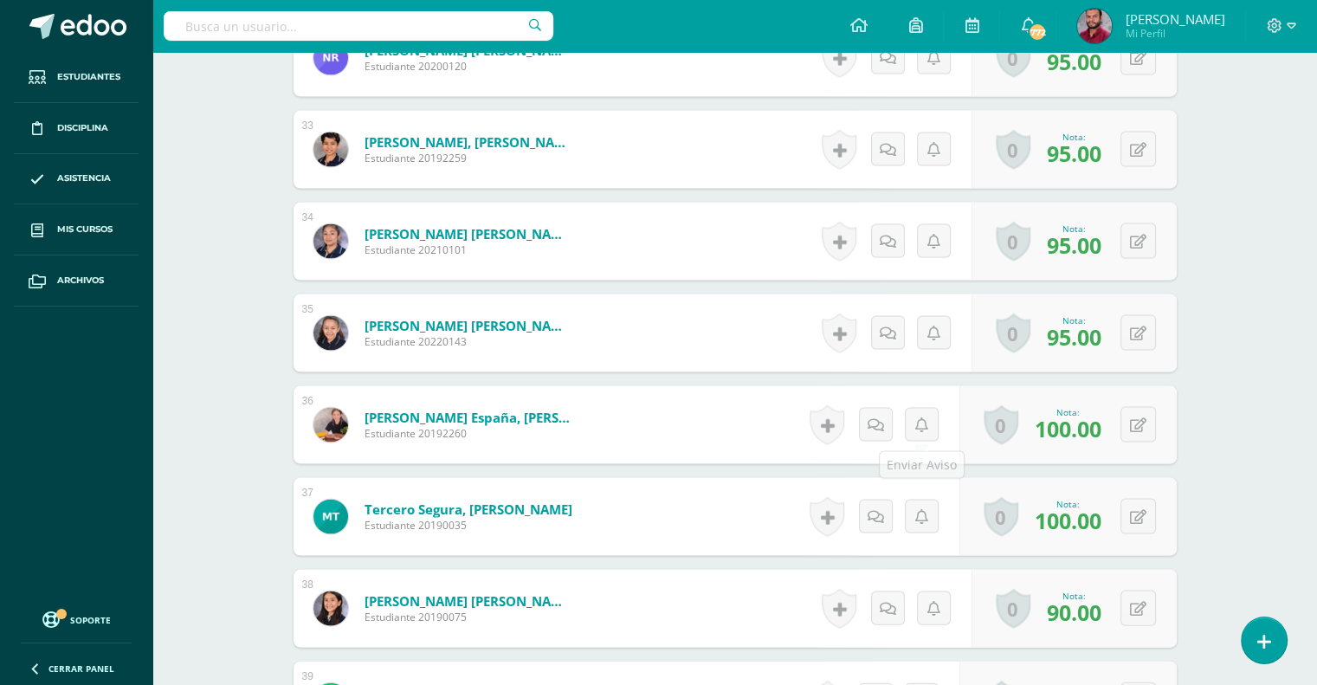
scroll to position [3498, 0]
click at [1133, 335] on button at bounding box center [1150, 332] width 36 height 36
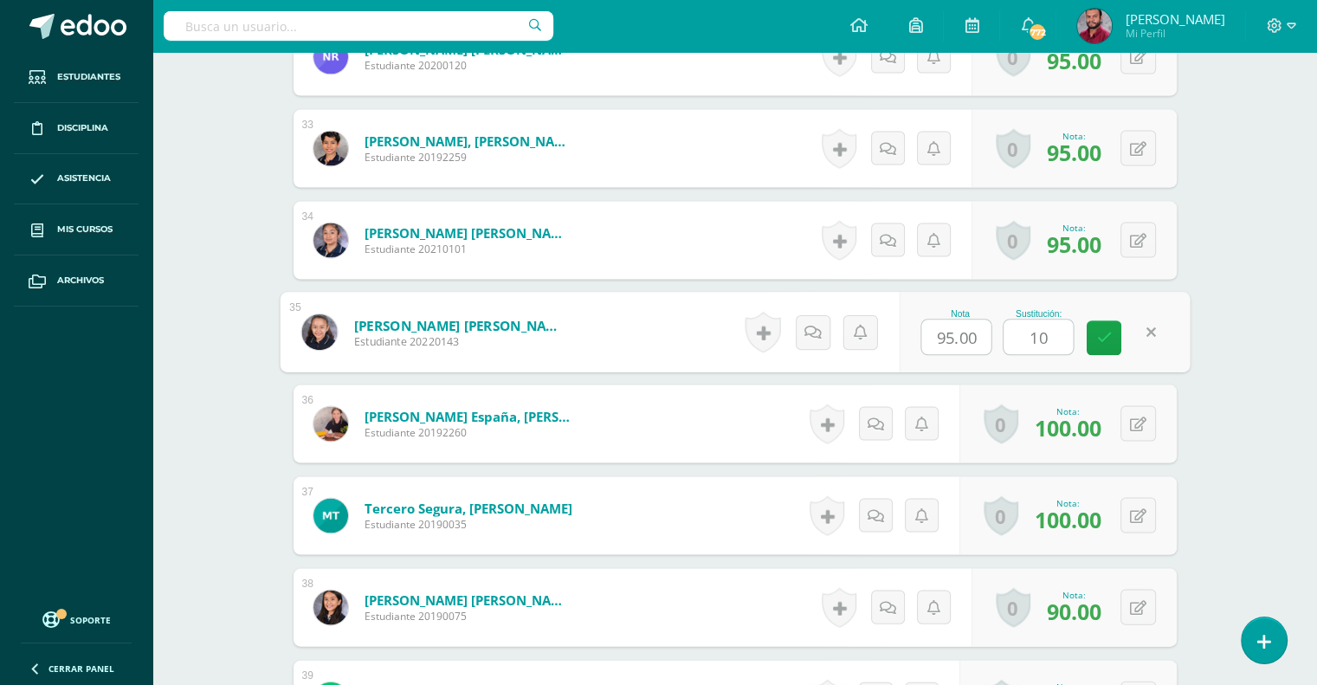
type input "100"
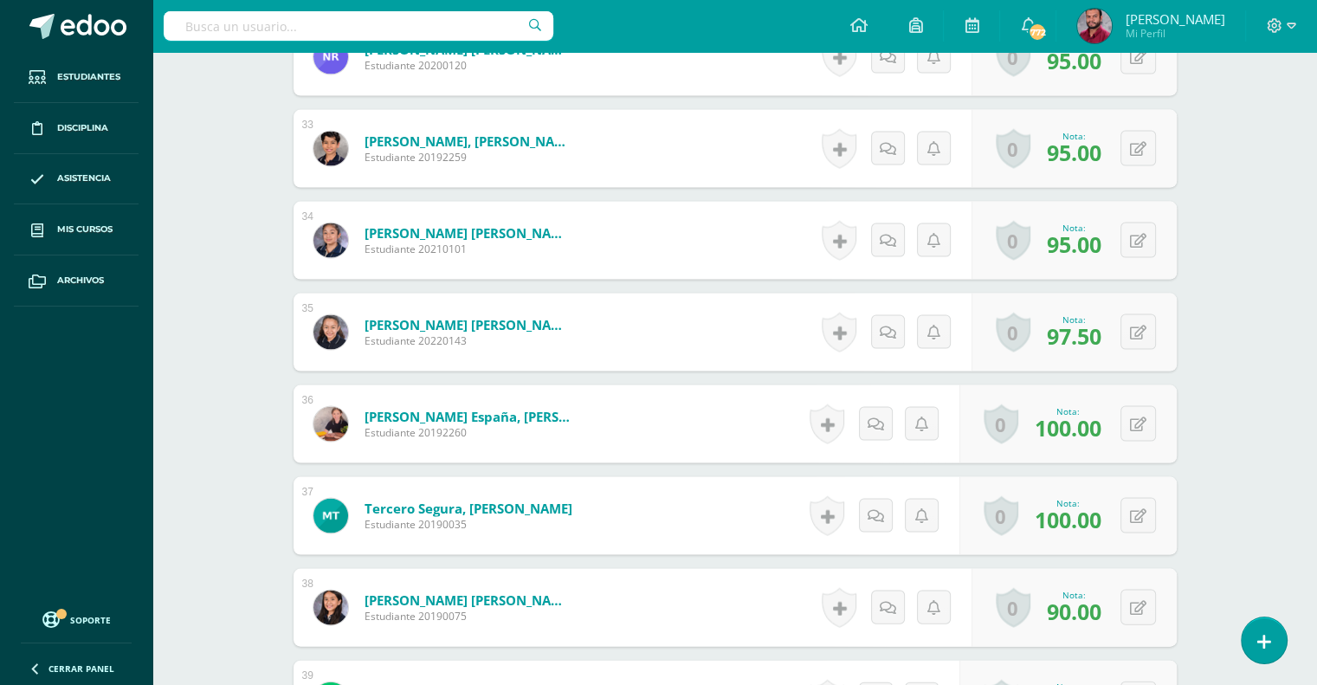
scroll to position [3539, 0]
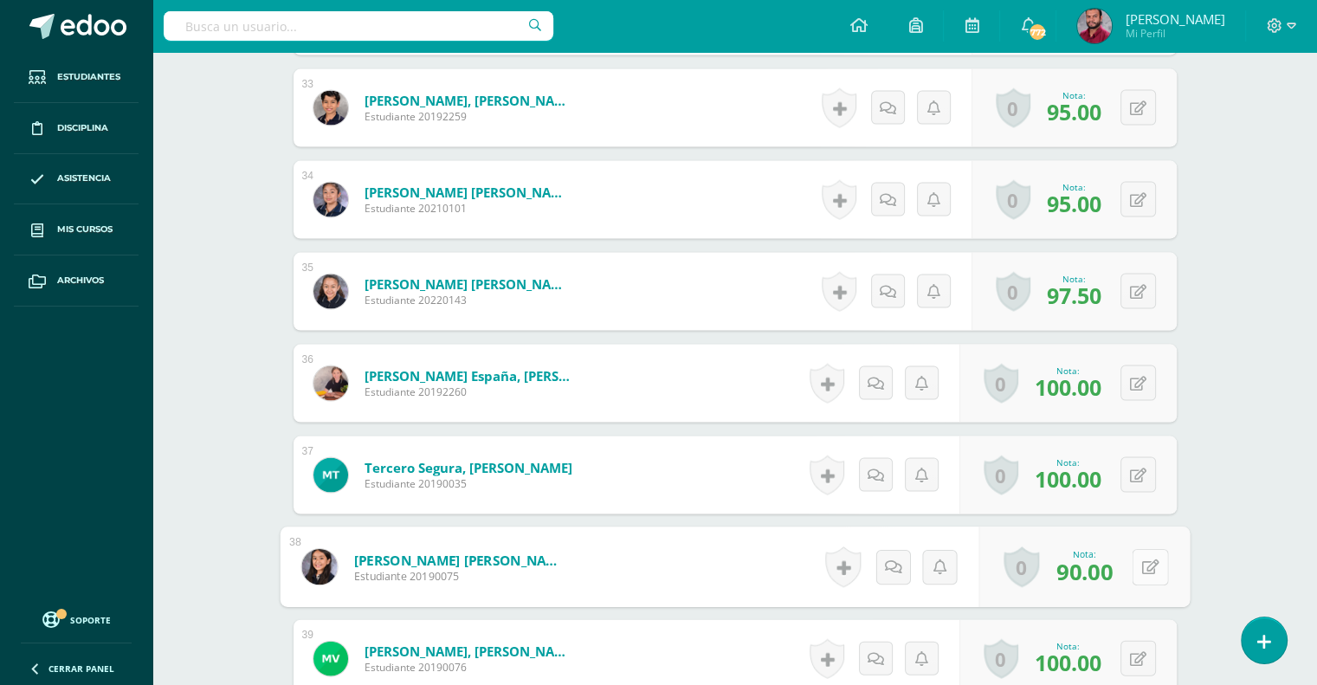
click at [1150, 557] on button at bounding box center [1150, 567] width 36 height 36
type input "100"
click at [1101, 571] on icon at bounding box center [1104, 572] width 16 height 15
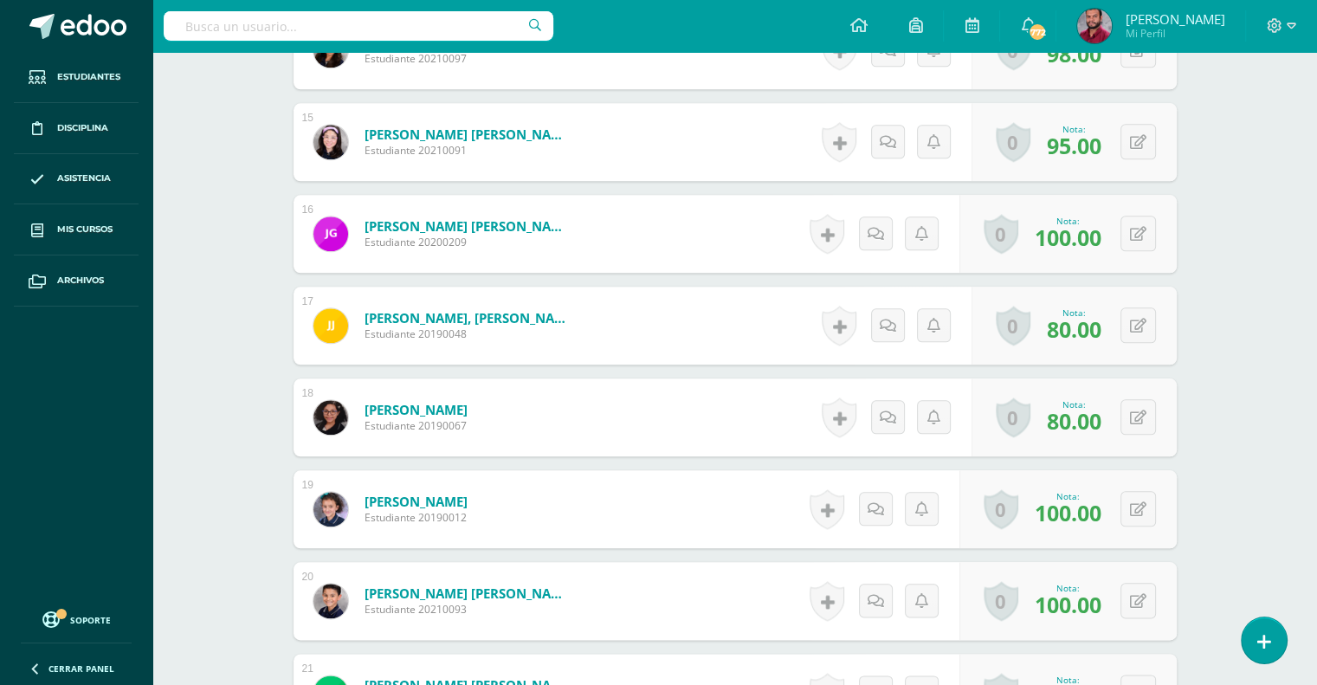
scroll to position [1762, 0]
